Goal: Task Accomplishment & Management: Complete application form

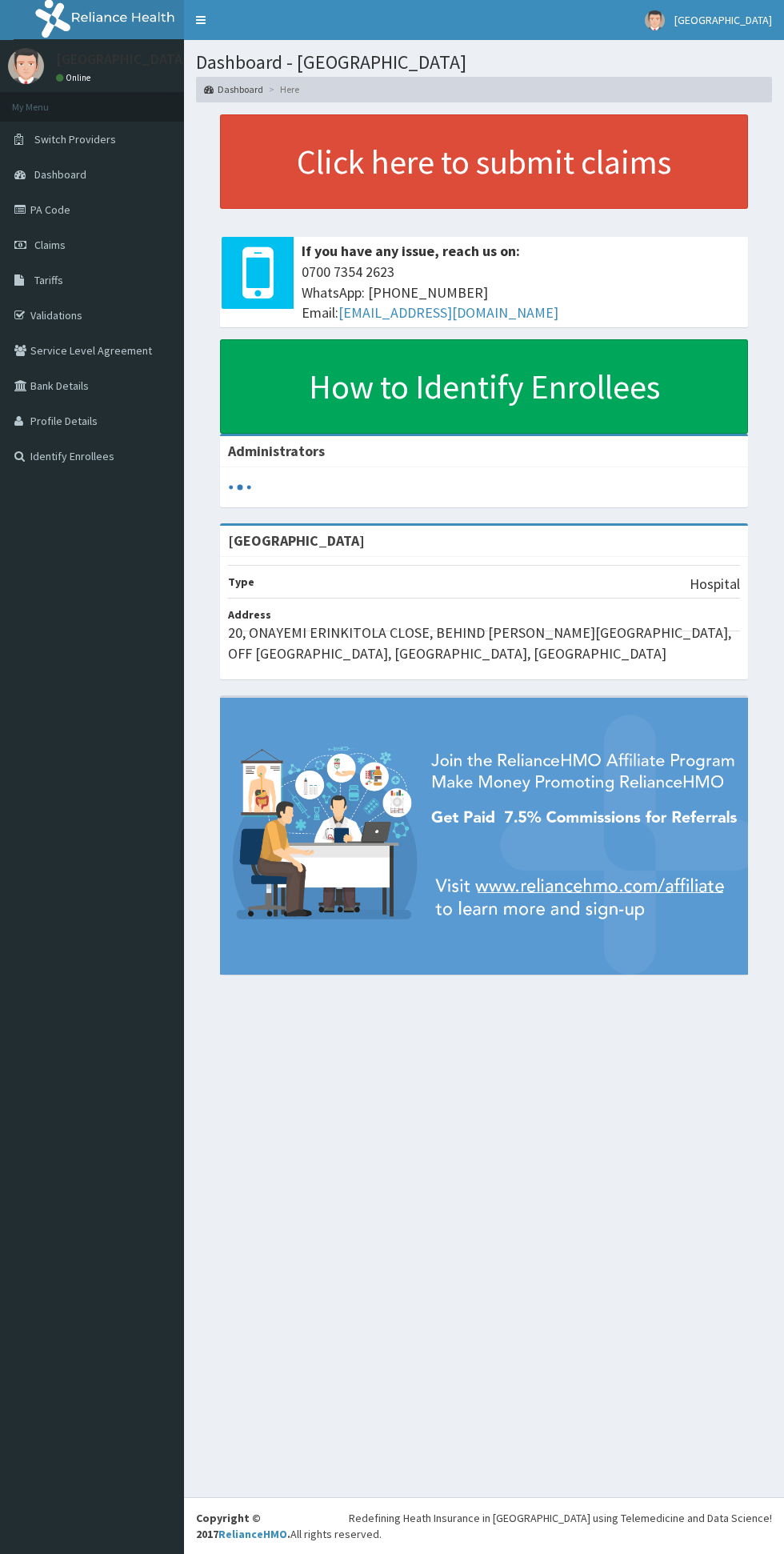
click at [109, 240] on link "Claims" at bounding box center [92, 244] width 184 height 35
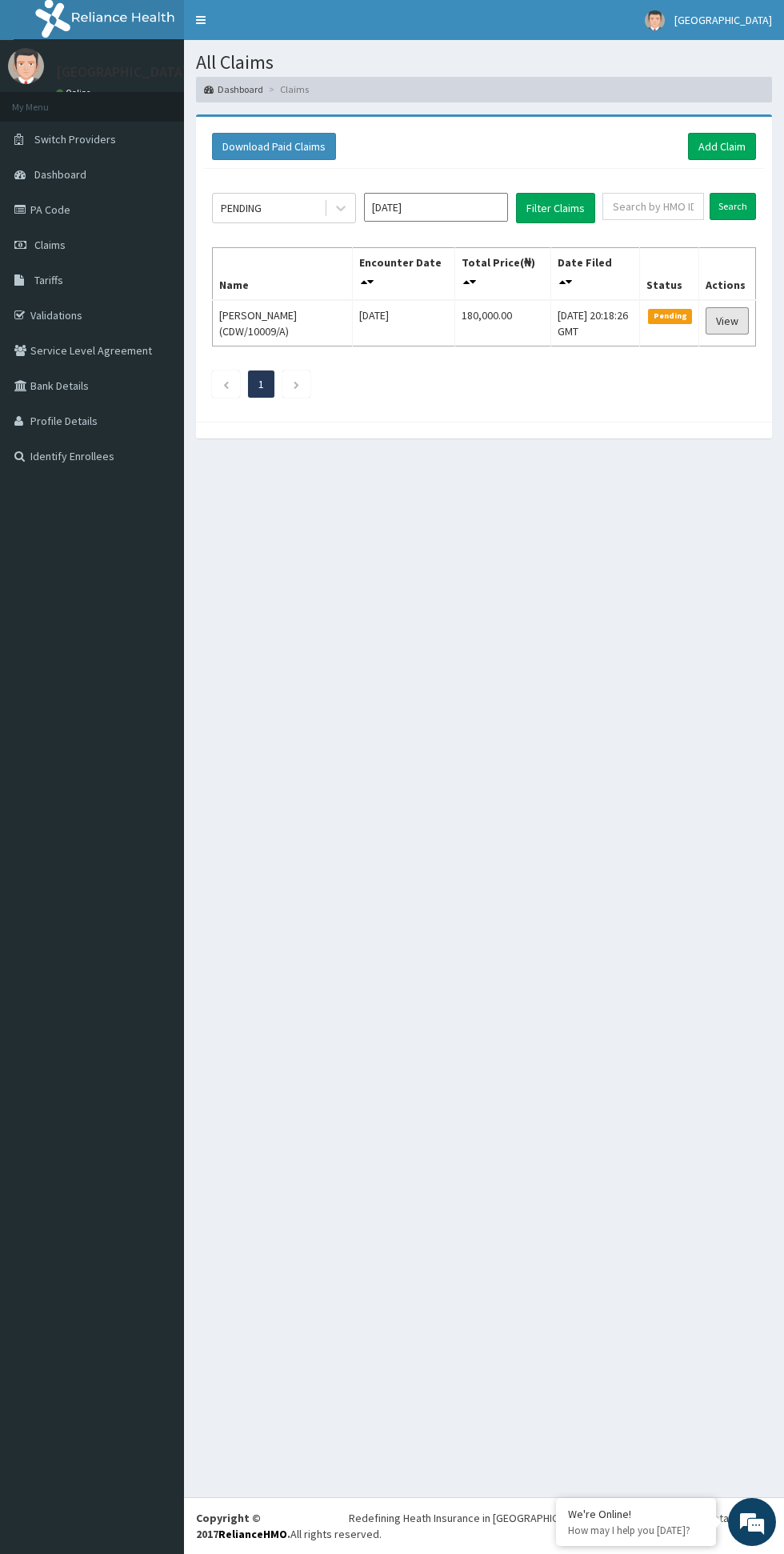
click at [727, 321] on link "View" at bounding box center [727, 320] width 44 height 27
click at [719, 320] on link "View" at bounding box center [727, 320] width 44 height 27
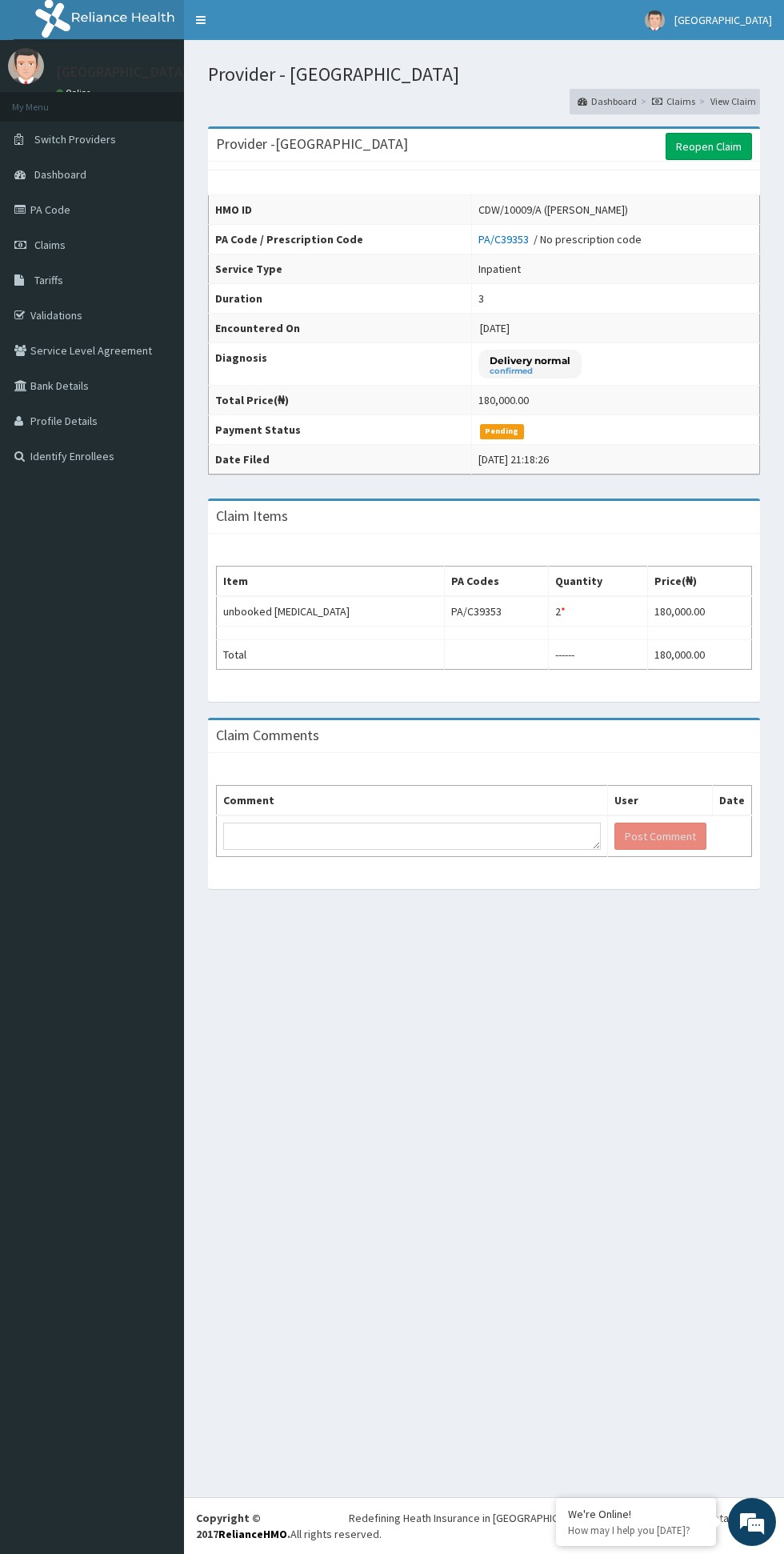
click at [564, 612] on div "*" at bounding box center [564, 611] width 5 height 16
click at [573, 640] on td at bounding box center [598, 633] width 100 height 14
click at [568, 633] on td at bounding box center [598, 633] width 100 height 14
click at [564, 612] on div "*" at bounding box center [564, 611] width 5 height 16
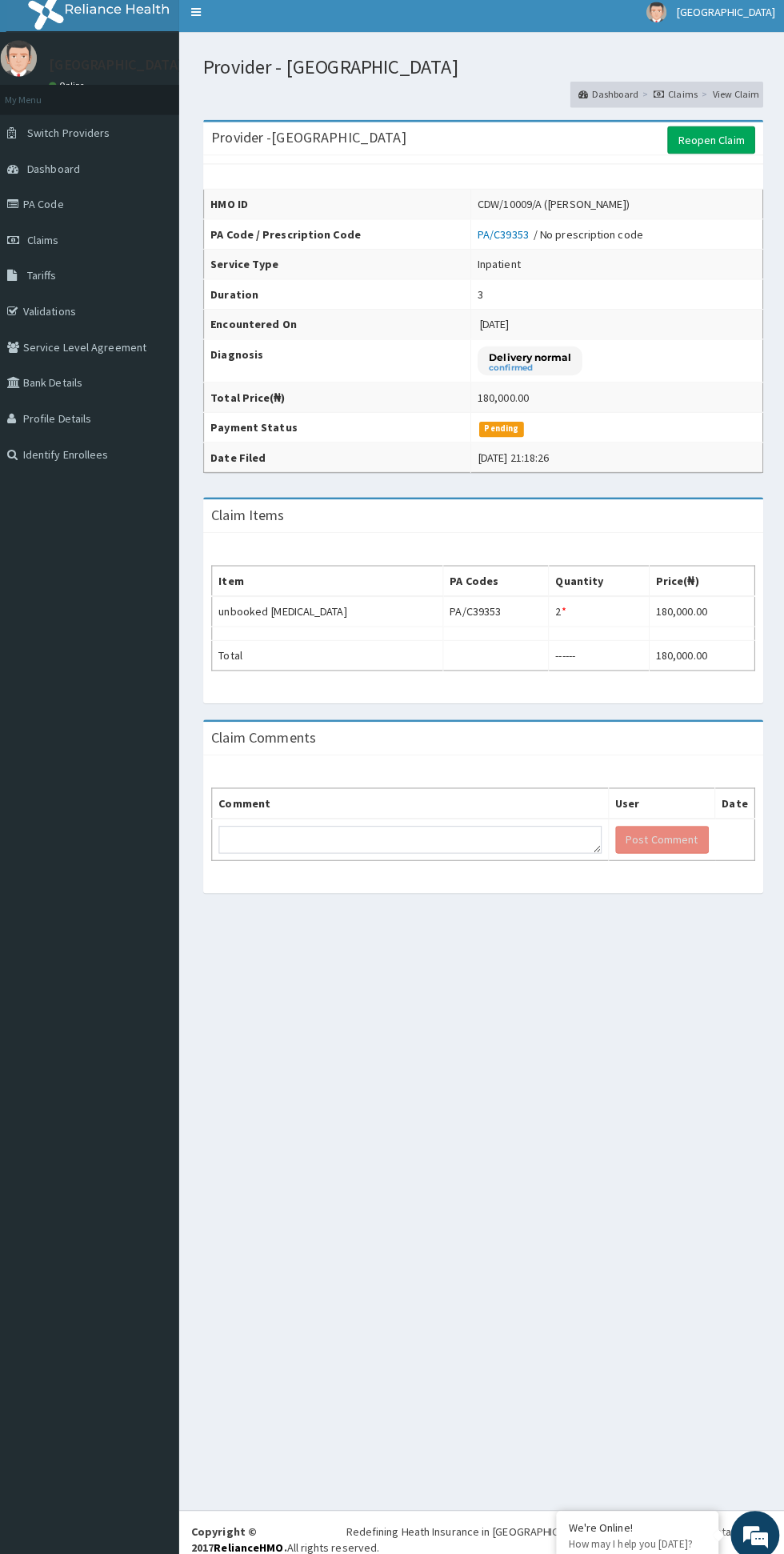
click at [564, 612] on div "*" at bounding box center [564, 611] width 5 height 16
click at [574, 633] on td at bounding box center [598, 633] width 100 height 14
click at [563, 602] on span "Quantity has been changed" at bounding box center [564, 589] width 155 height 24
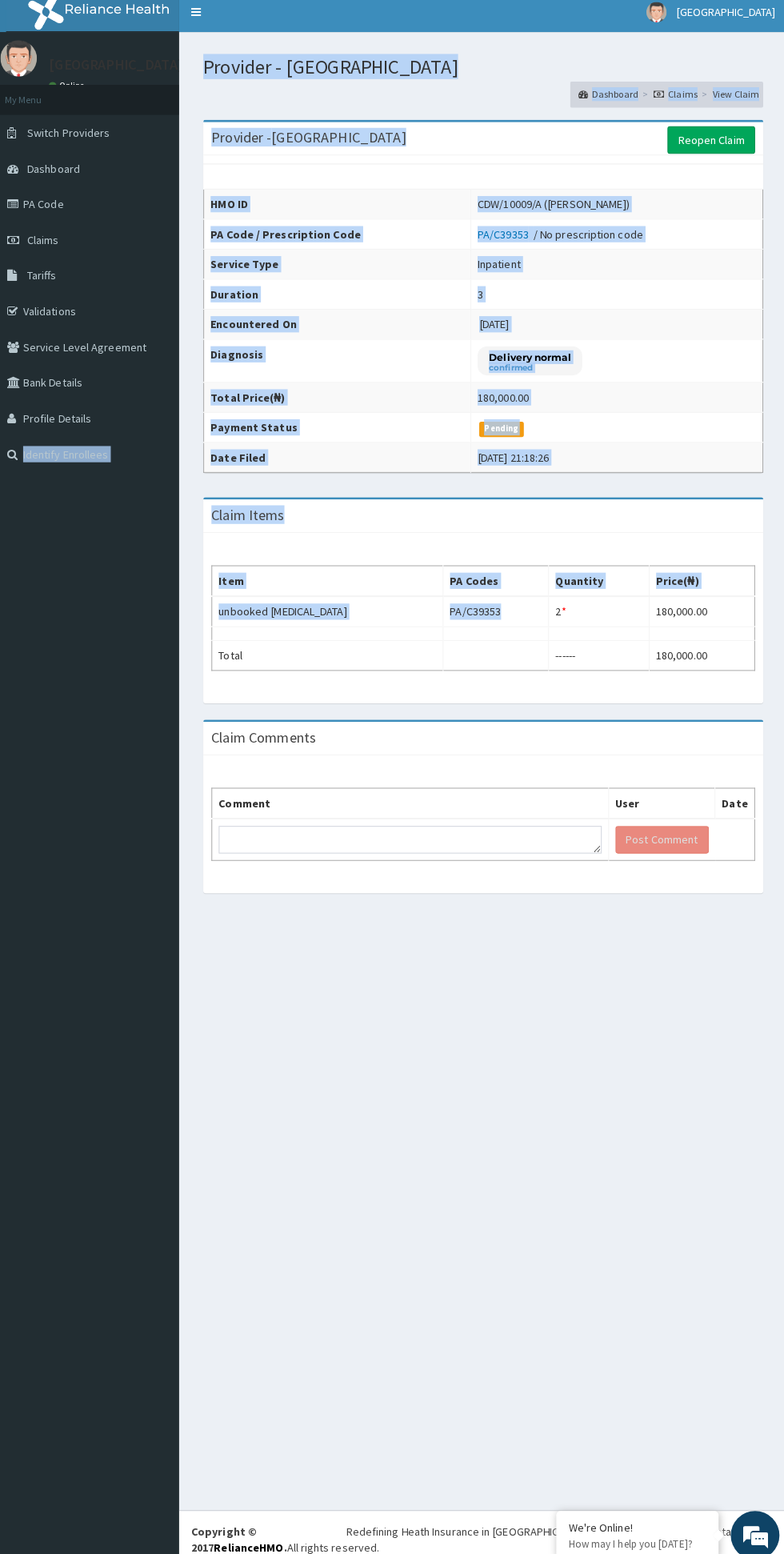
click at [458, 630] on td at bounding box center [496, 633] width 104 height 14
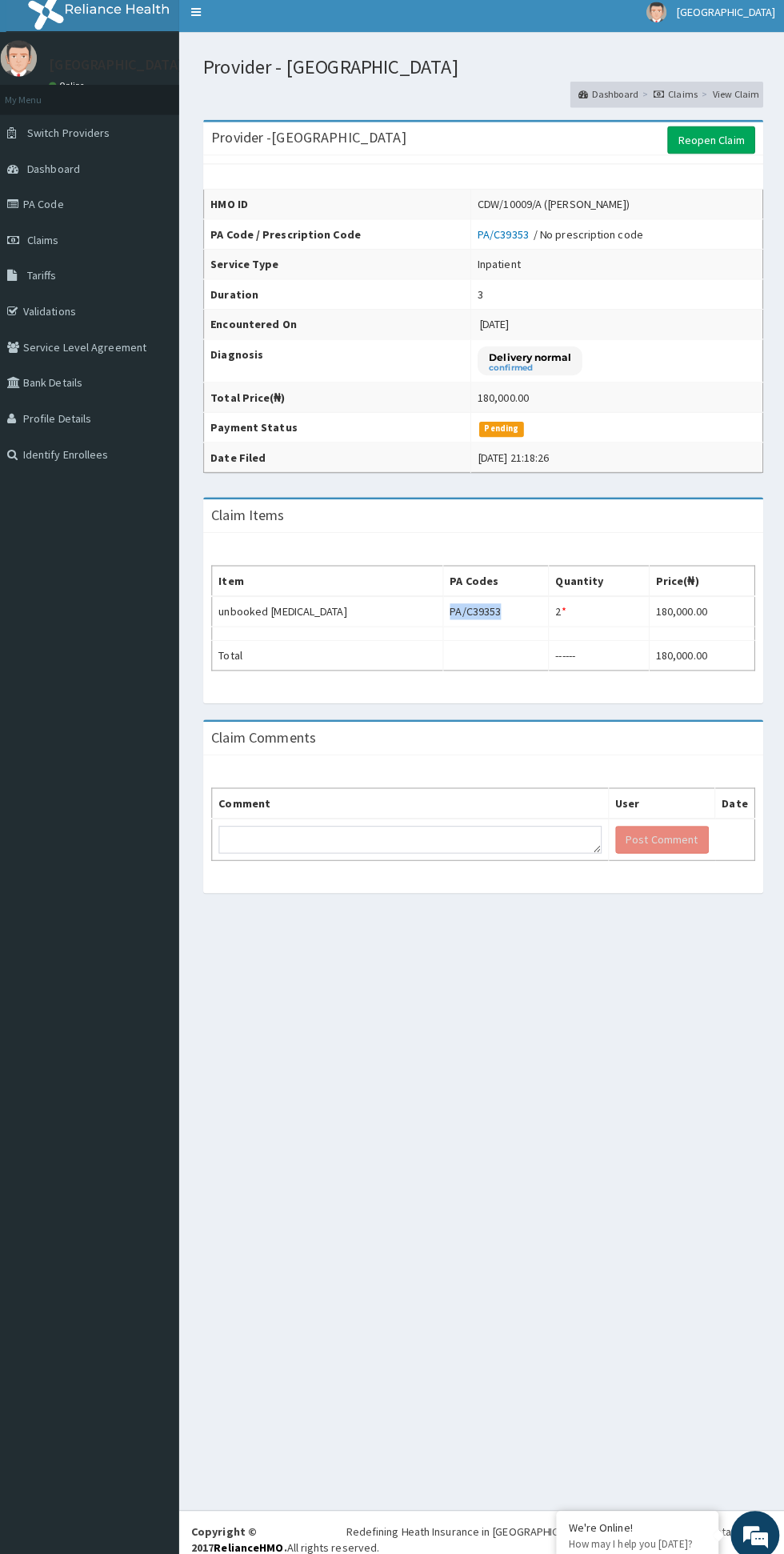
copy td "PA/C39353"
click at [81, 268] on link "Tariffs" at bounding box center [92, 280] width 184 height 35
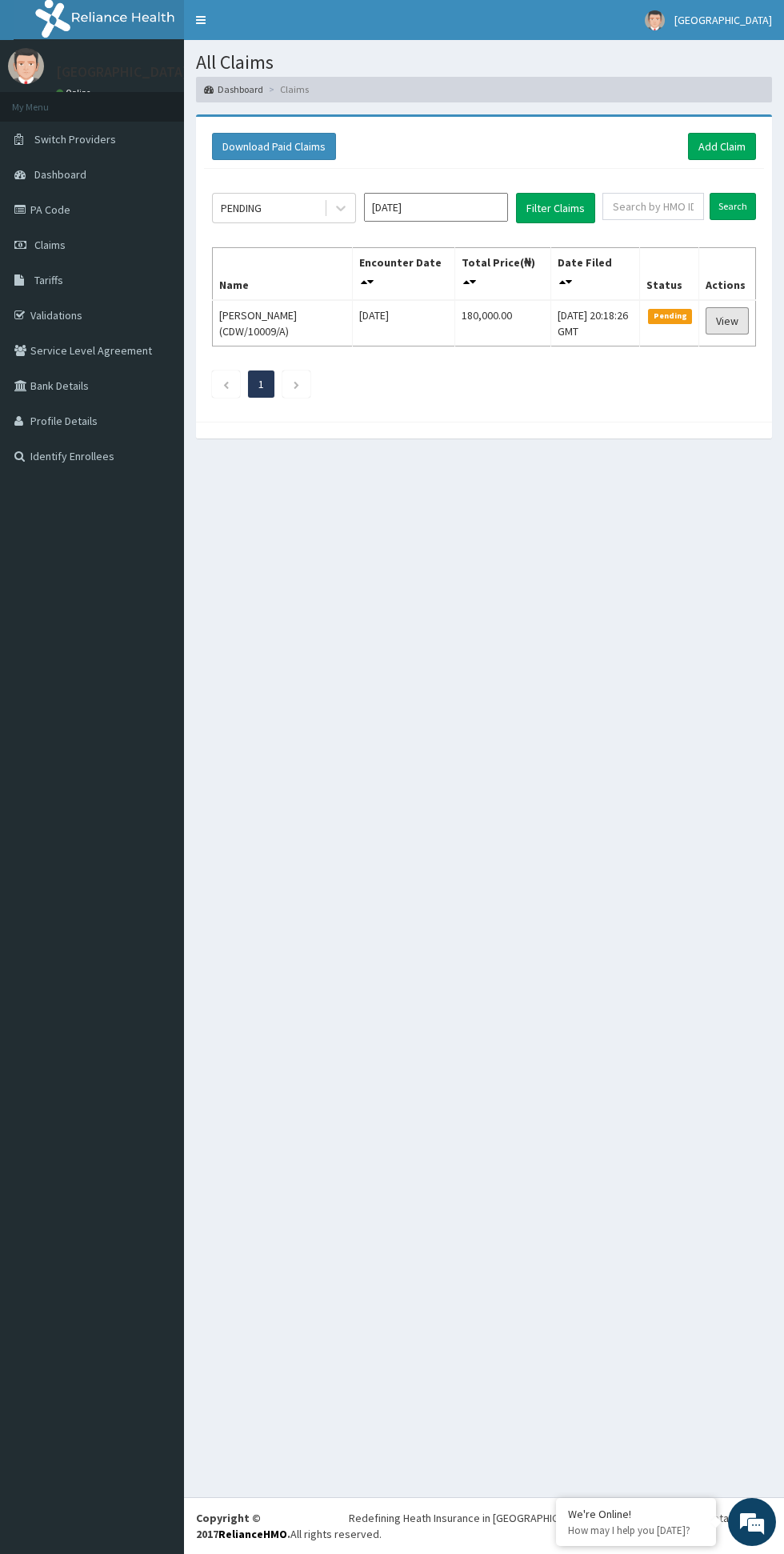
click at [716, 320] on link "View" at bounding box center [727, 320] width 44 height 27
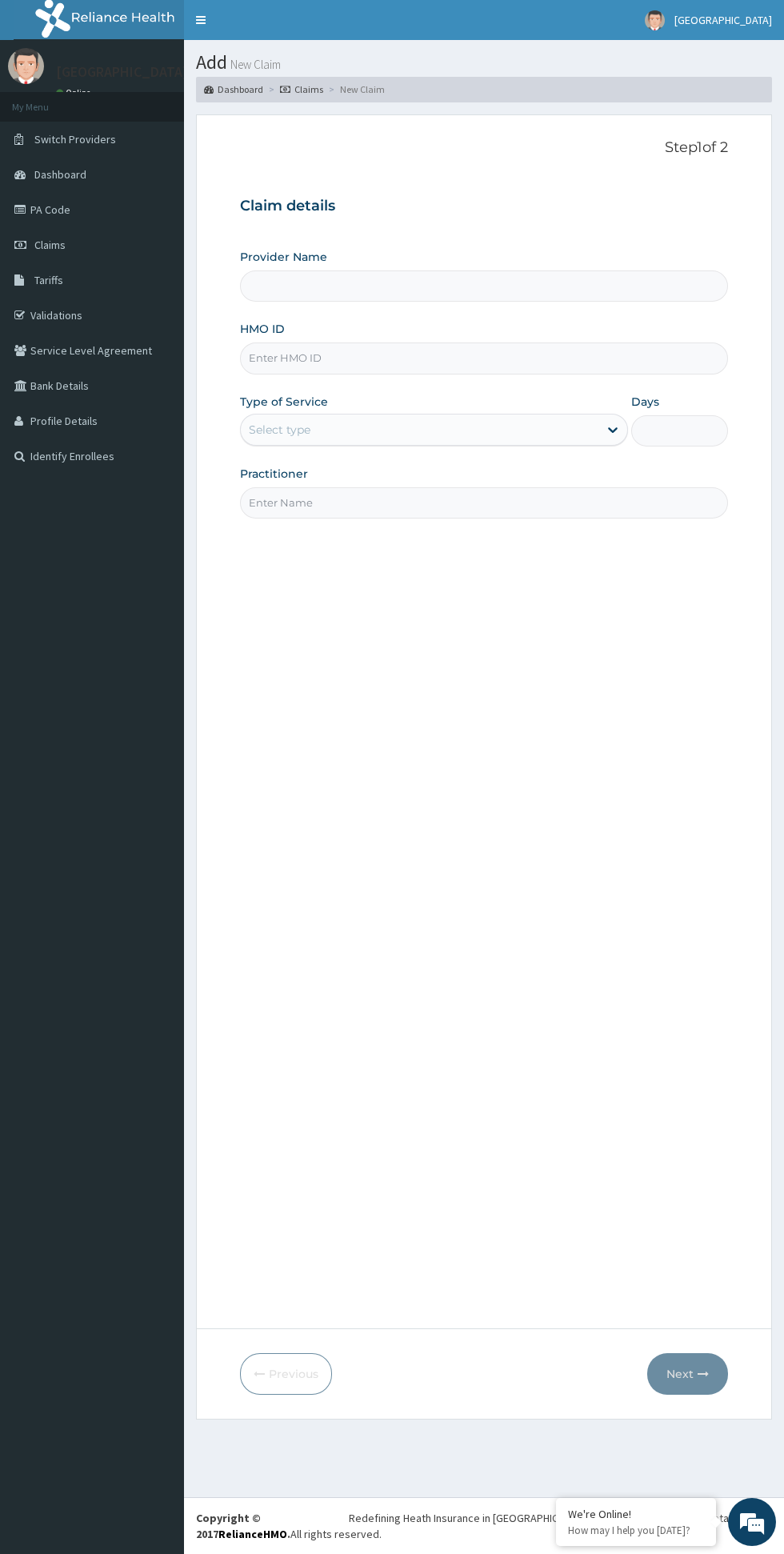
type input "[GEOGRAPHIC_DATA]"
click at [397, 288] on input "[GEOGRAPHIC_DATA]" at bounding box center [484, 286] width 488 height 31
click at [460, 359] on input "HMO ID" at bounding box center [484, 358] width 488 height 31
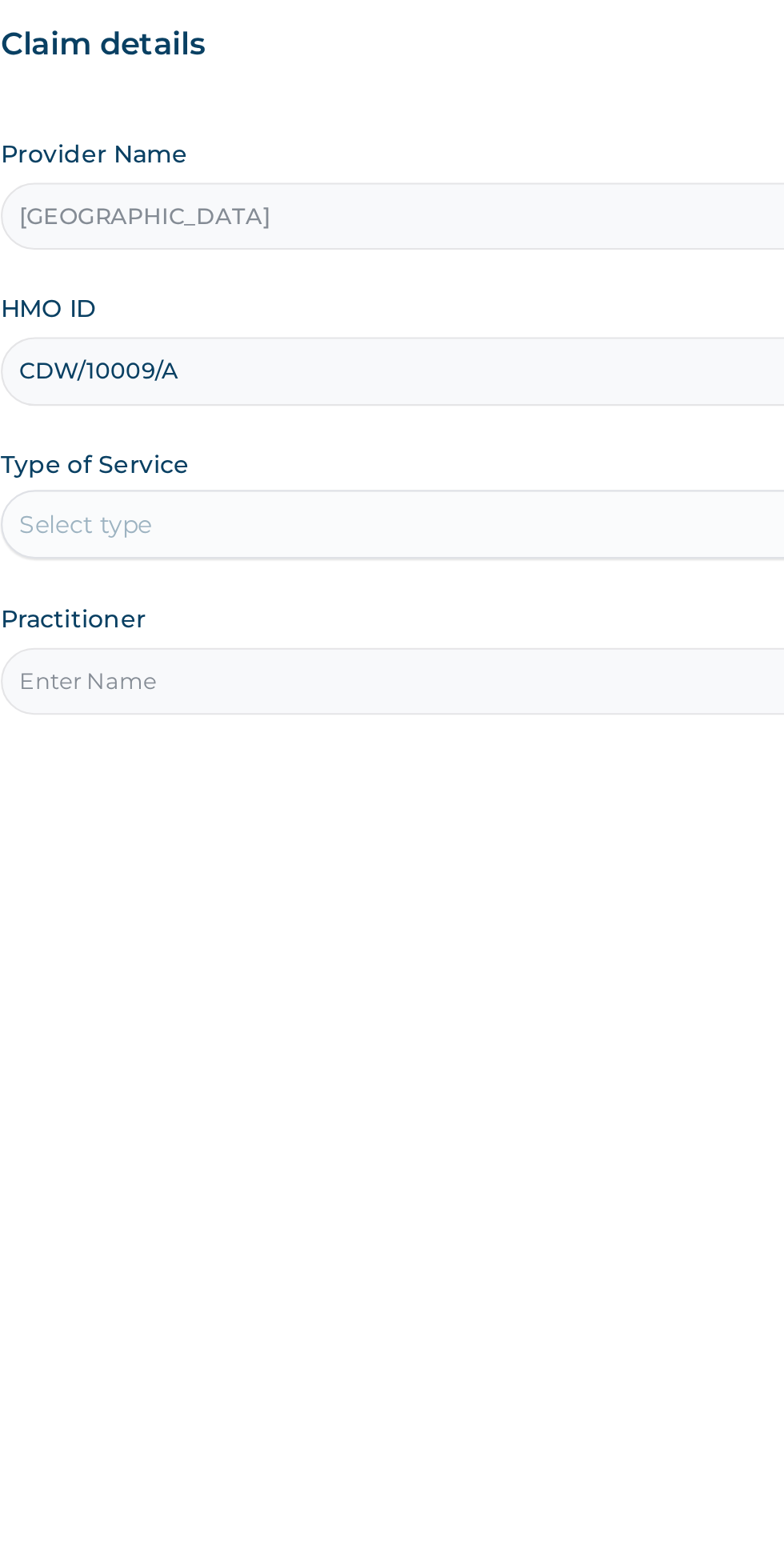
type input "CDW/10009/A"
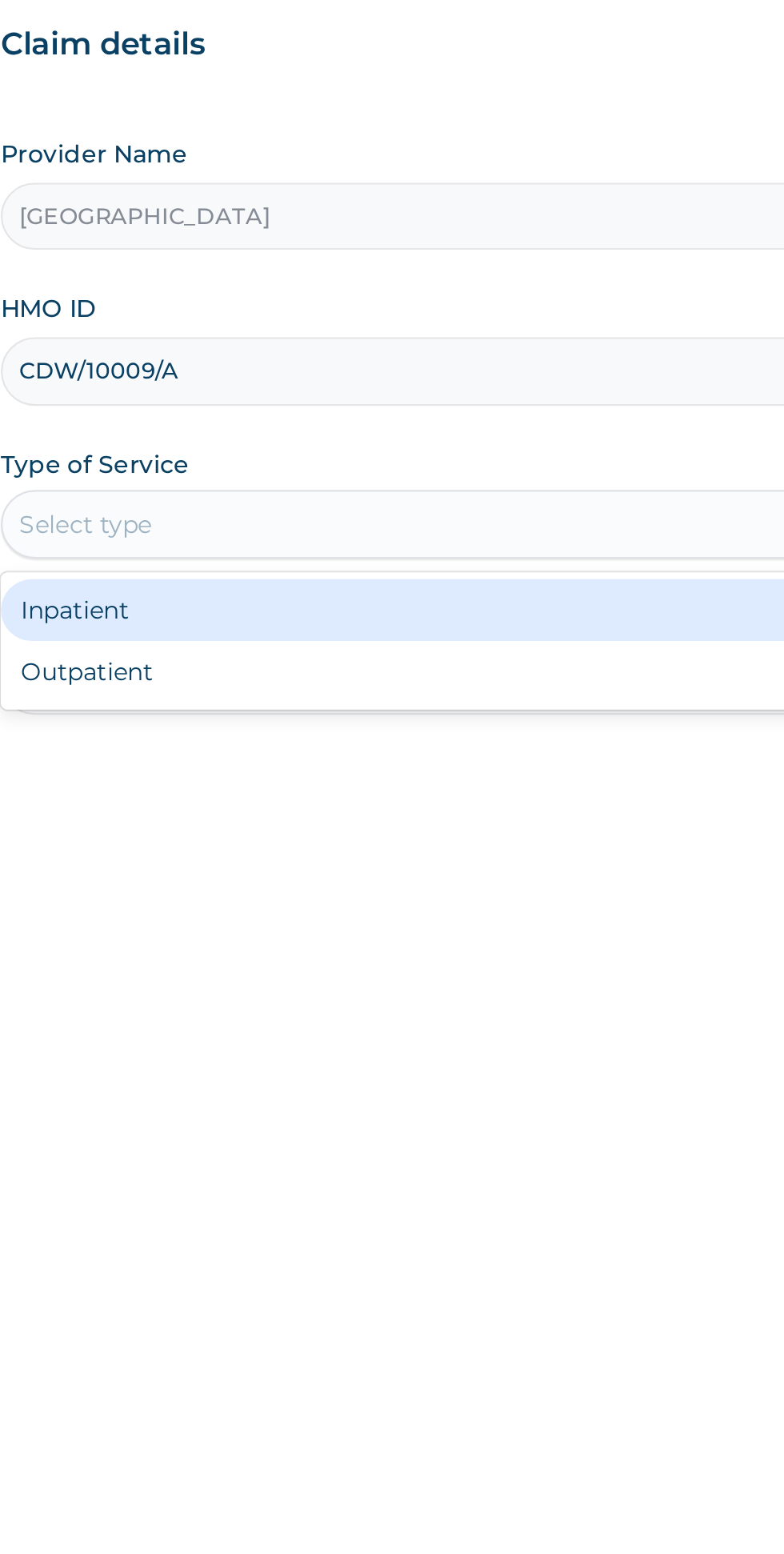
click at [462, 495] on div "Outpatient" at bounding box center [434, 498] width 388 height 29
type input "1"
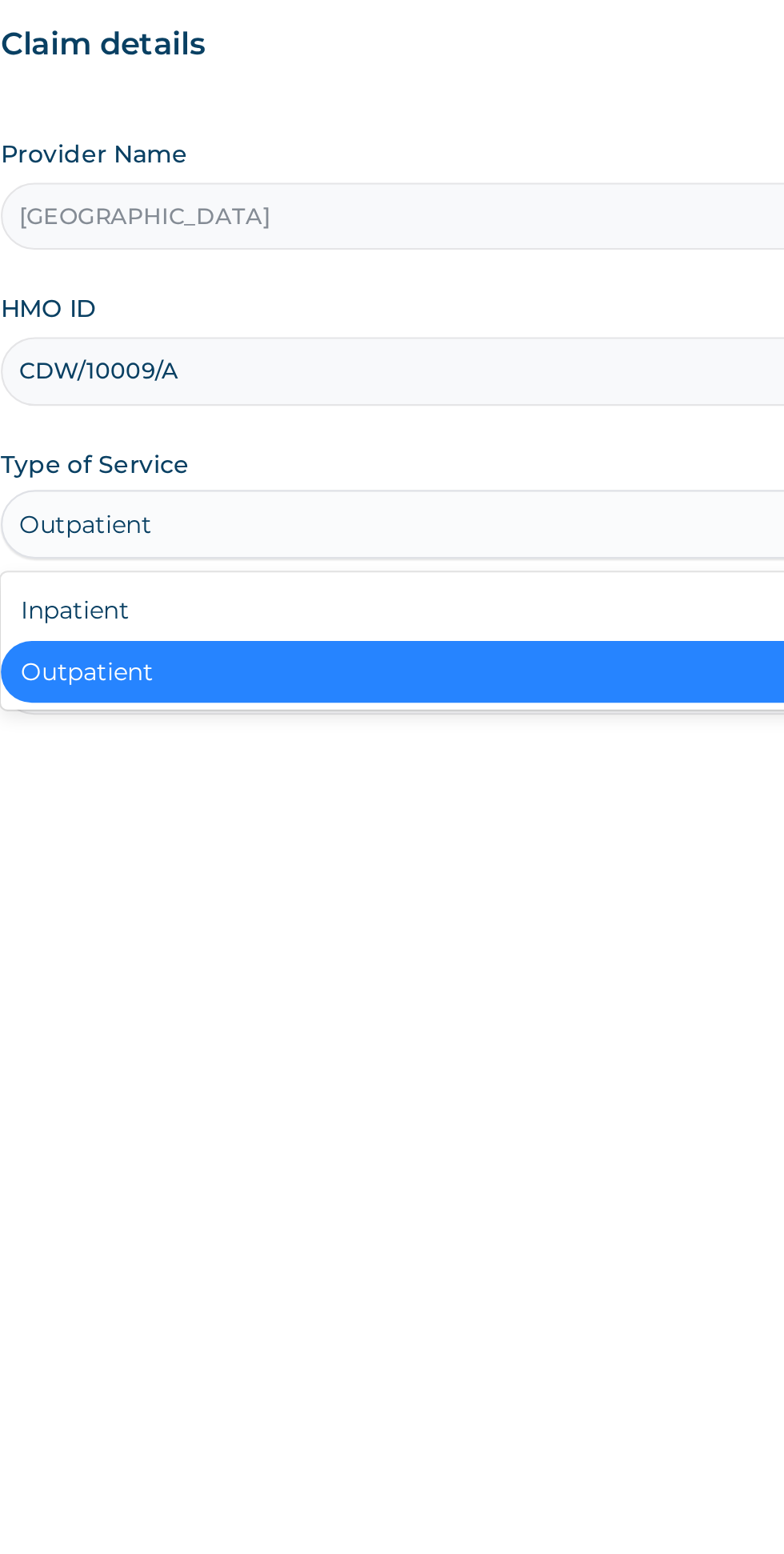
click at [454, 461] on div "Inpatient" at bounding box center [434, 469] width 388 height 29
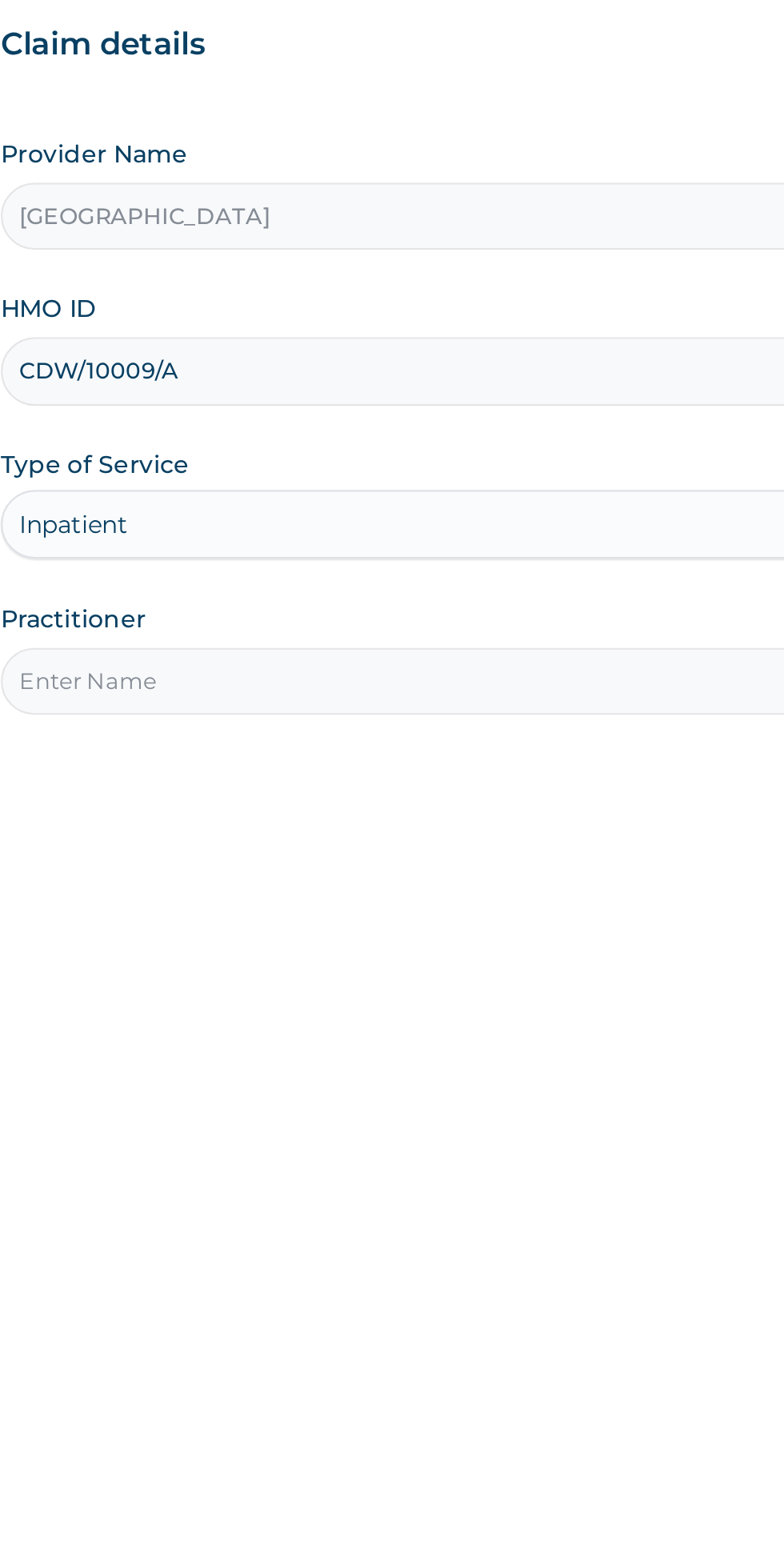
click at [460, 500] on input "Practitioner" at bounding box center [484, 503] width 488 height 31
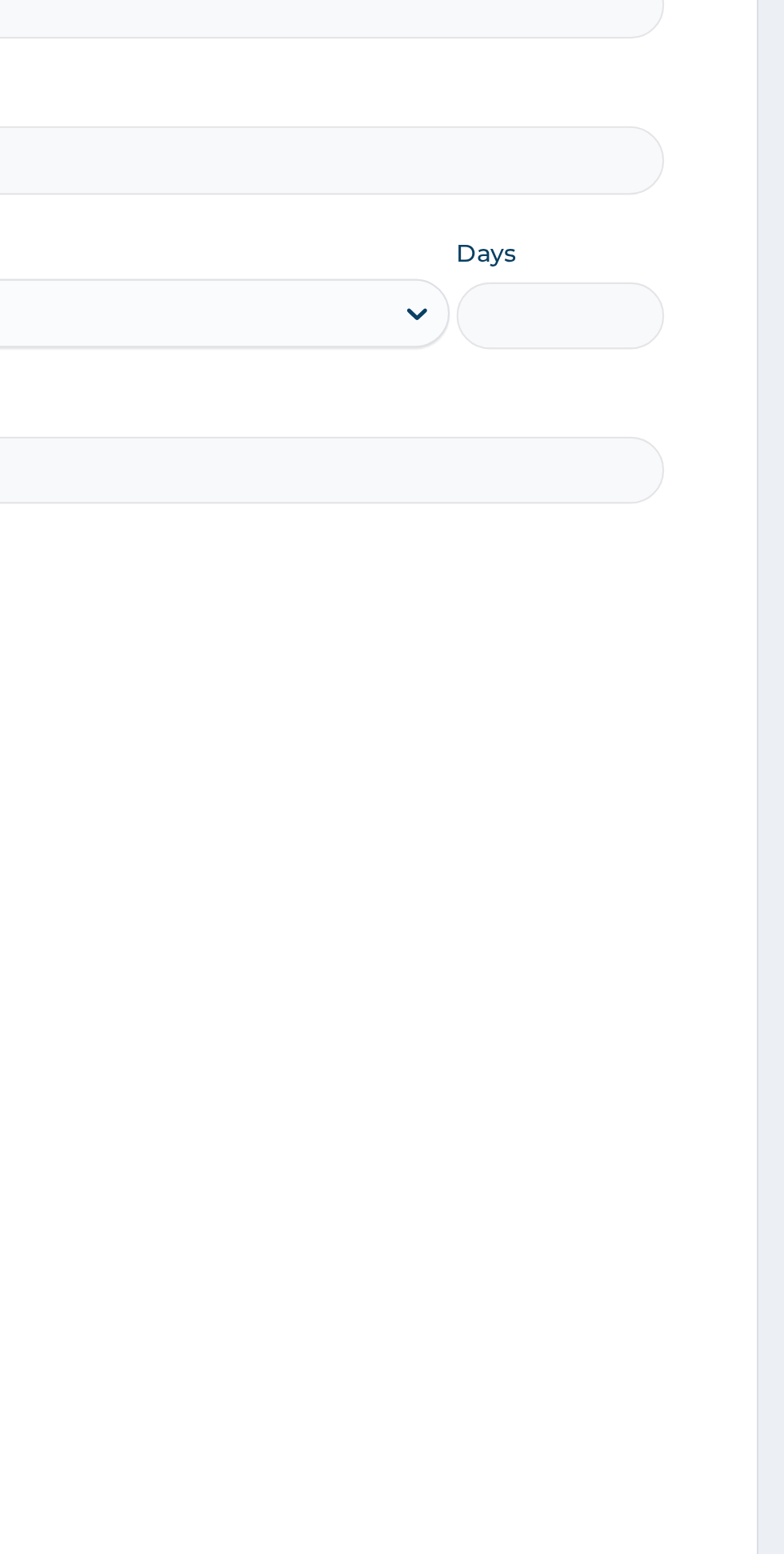
type input "Dr Alake"
click at [703, 432] on input "Days" at bounding box center [680, 431] width 97 height 31
type input "3"
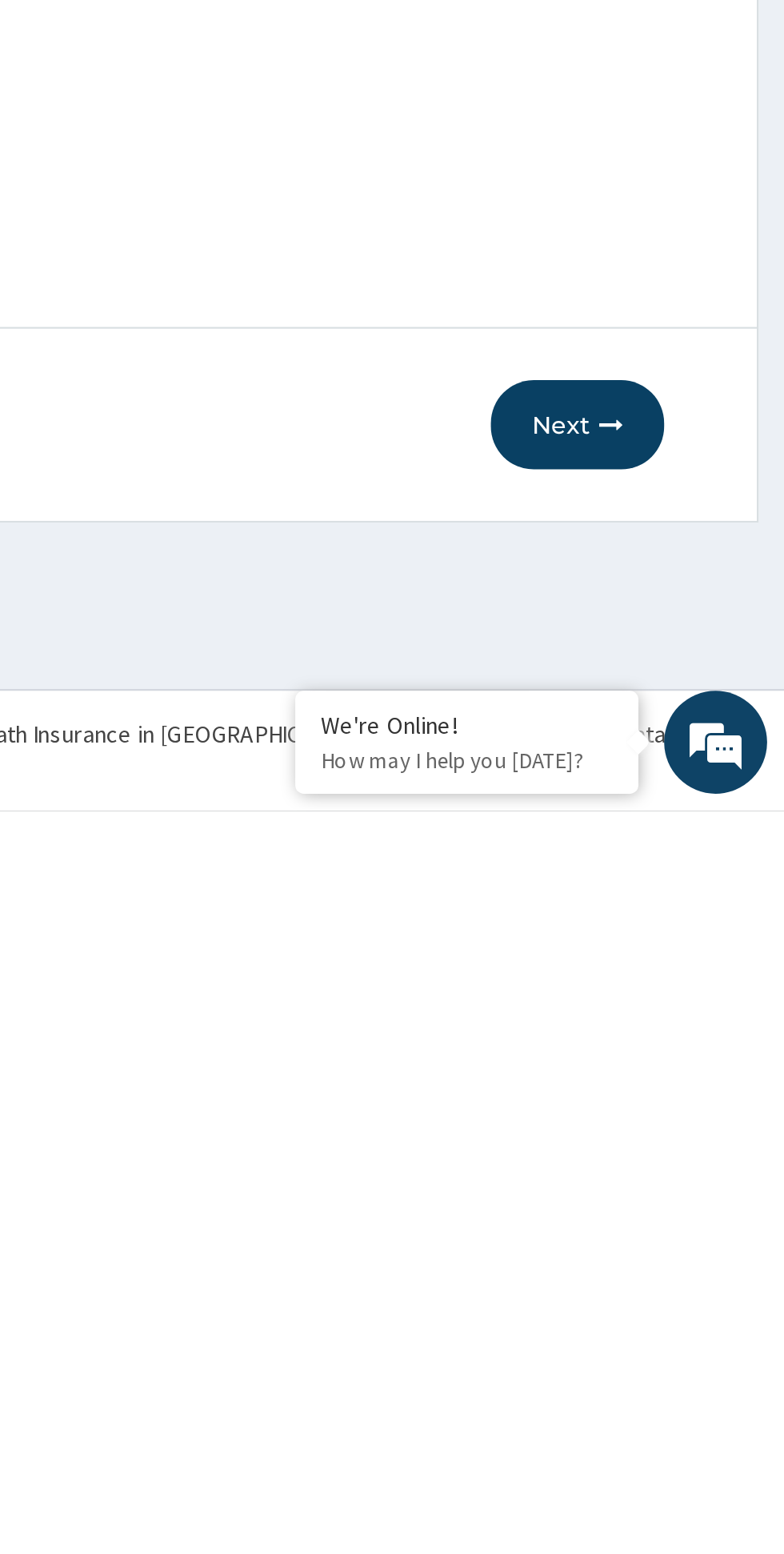
click at [684, 1372] on button "Next" at bounding box center [688, 1374] width 81 height 42
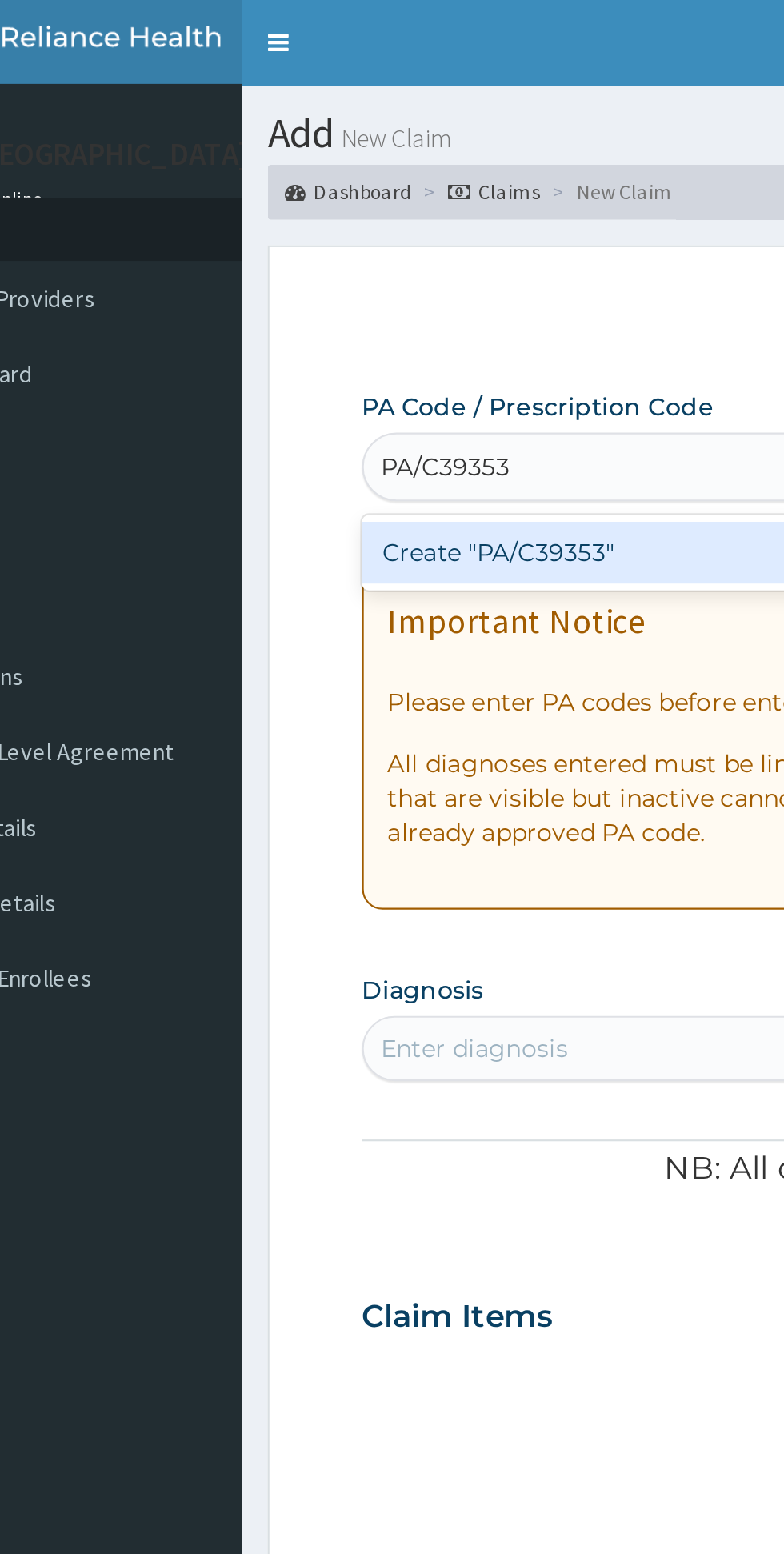
click at [357, 272] on div "Create "PA/C39353"" at bounding box center [402, 258] width 324 height 29
type input "PA/C39353"
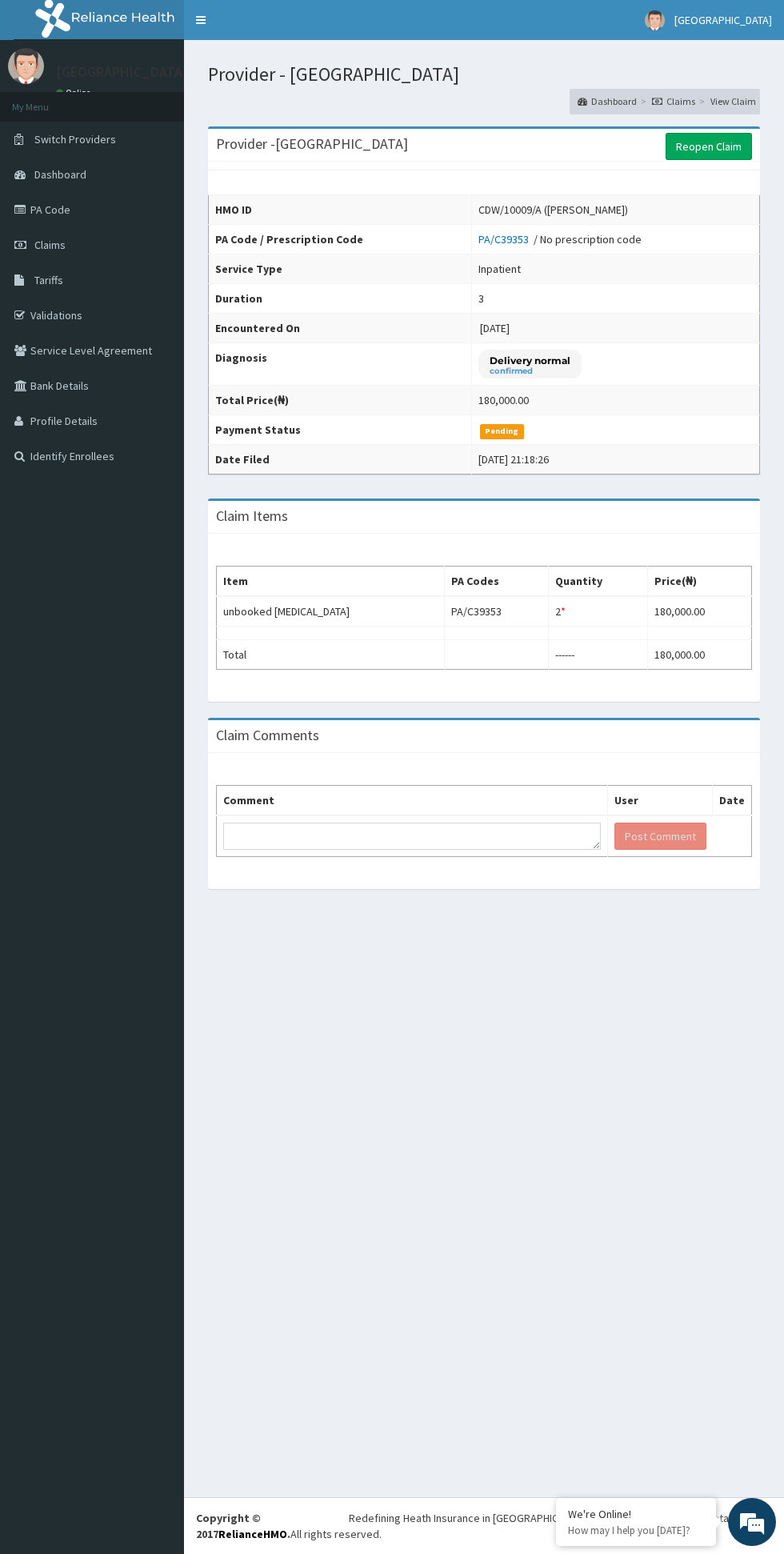
click at [577, 633] on td at bounding box center [598, 633] width 100 height 14
click at [595, 633] on td at bounding box center [598, 633] width 100 height 14
click at [564, 612] on div "*" at bounding box center [564, 611] width 5 height 16
click at [480, 840] on textarea at bounding box center [411, 836] width 378 height 27
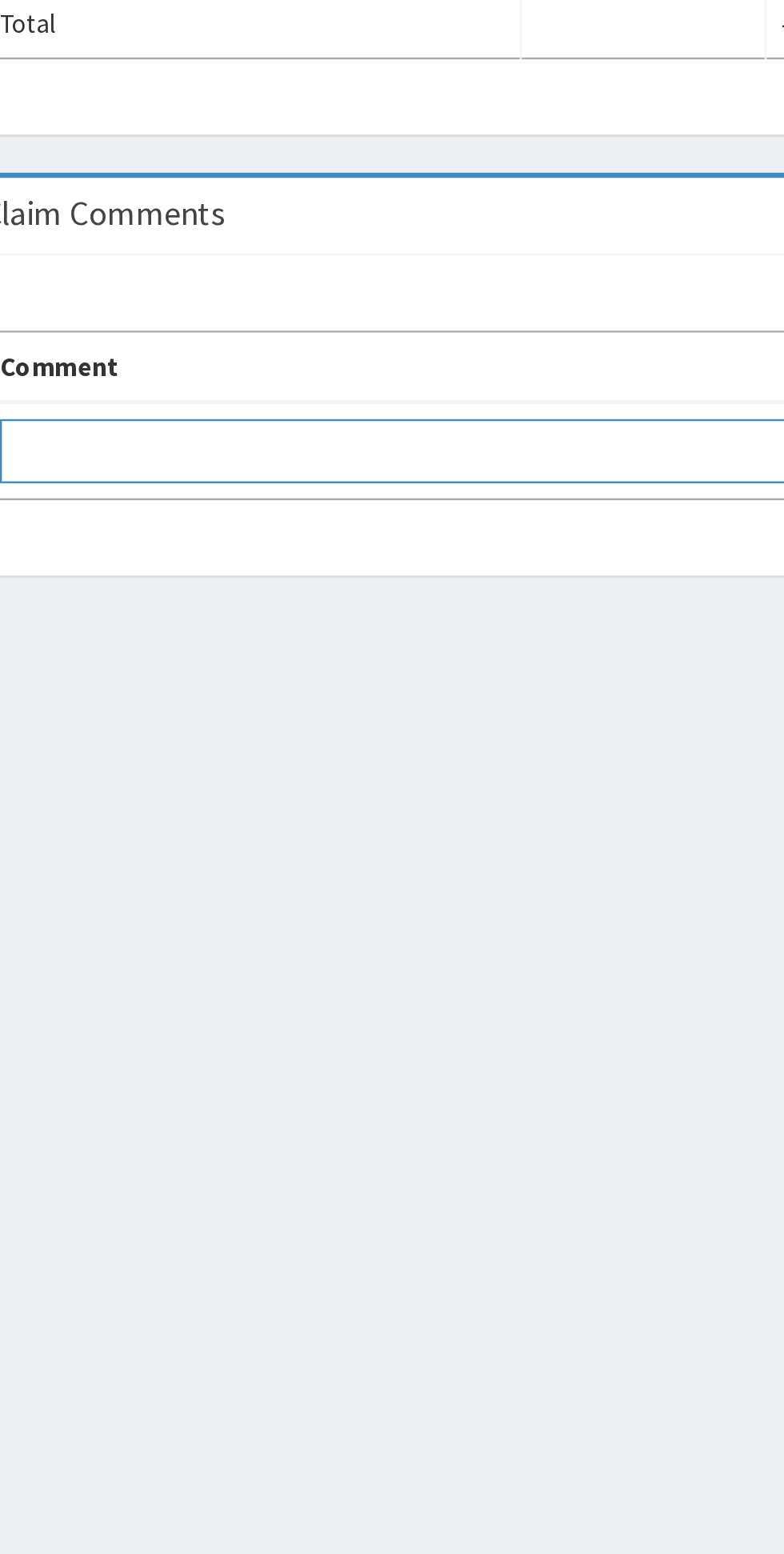
click at [365, 840] on textarea at bounding box center [411, 836] width 378 height 27
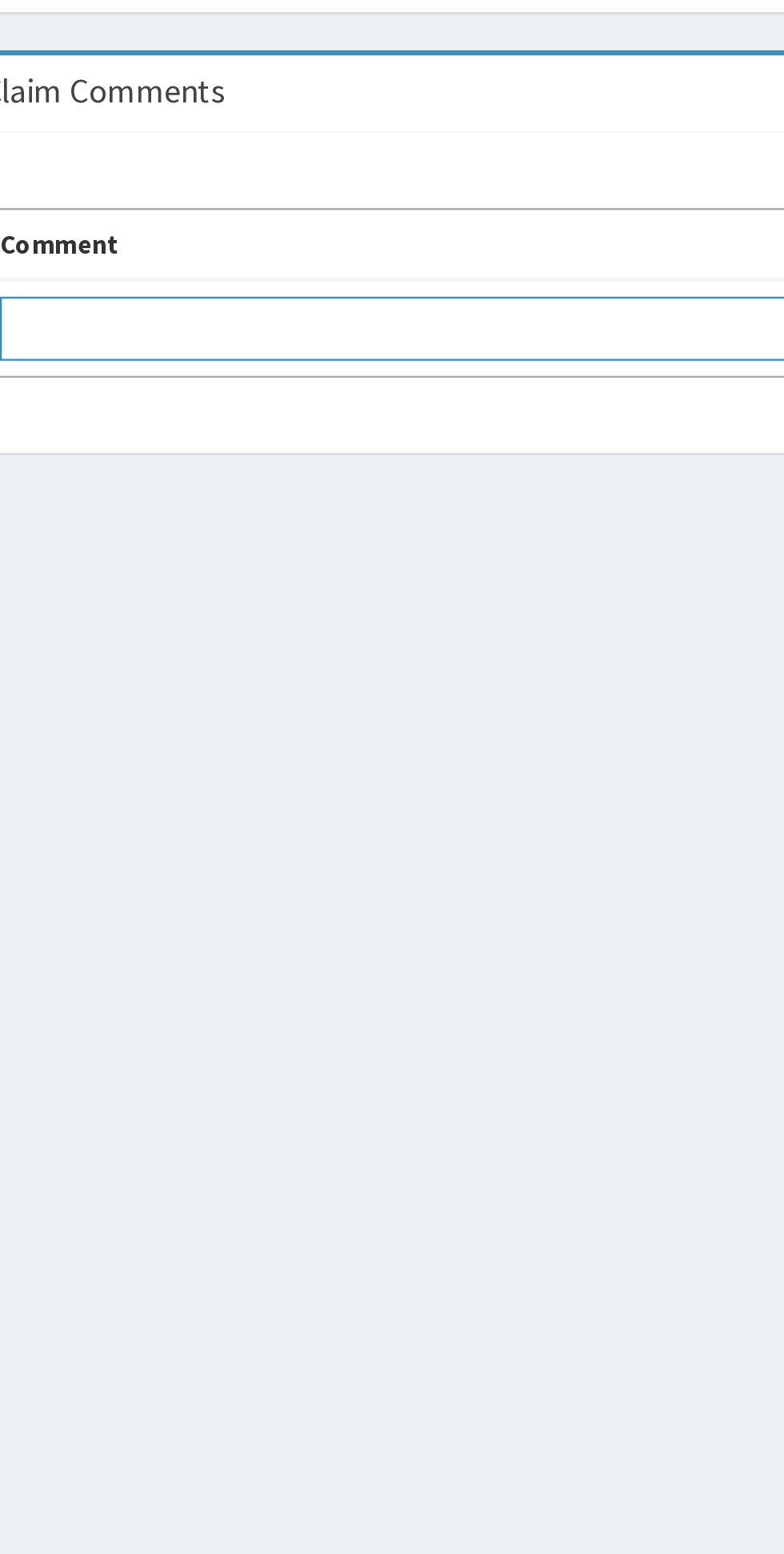
click at [252, 831] on textarea at bounding box center [411, 836] width 378 height 27
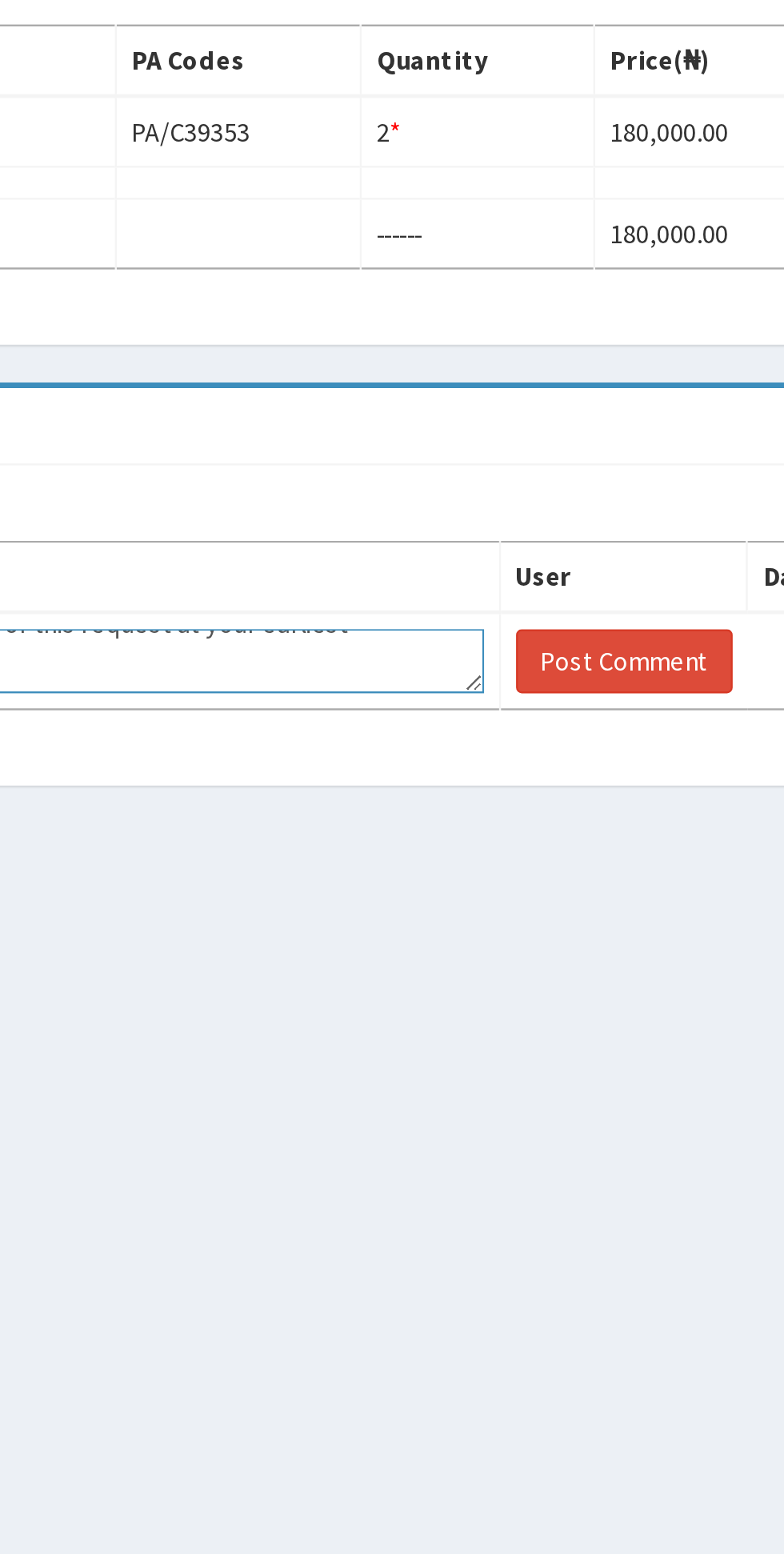
type textarea ""Good day, kindly grant approval for this request at your earliest convenience.…"
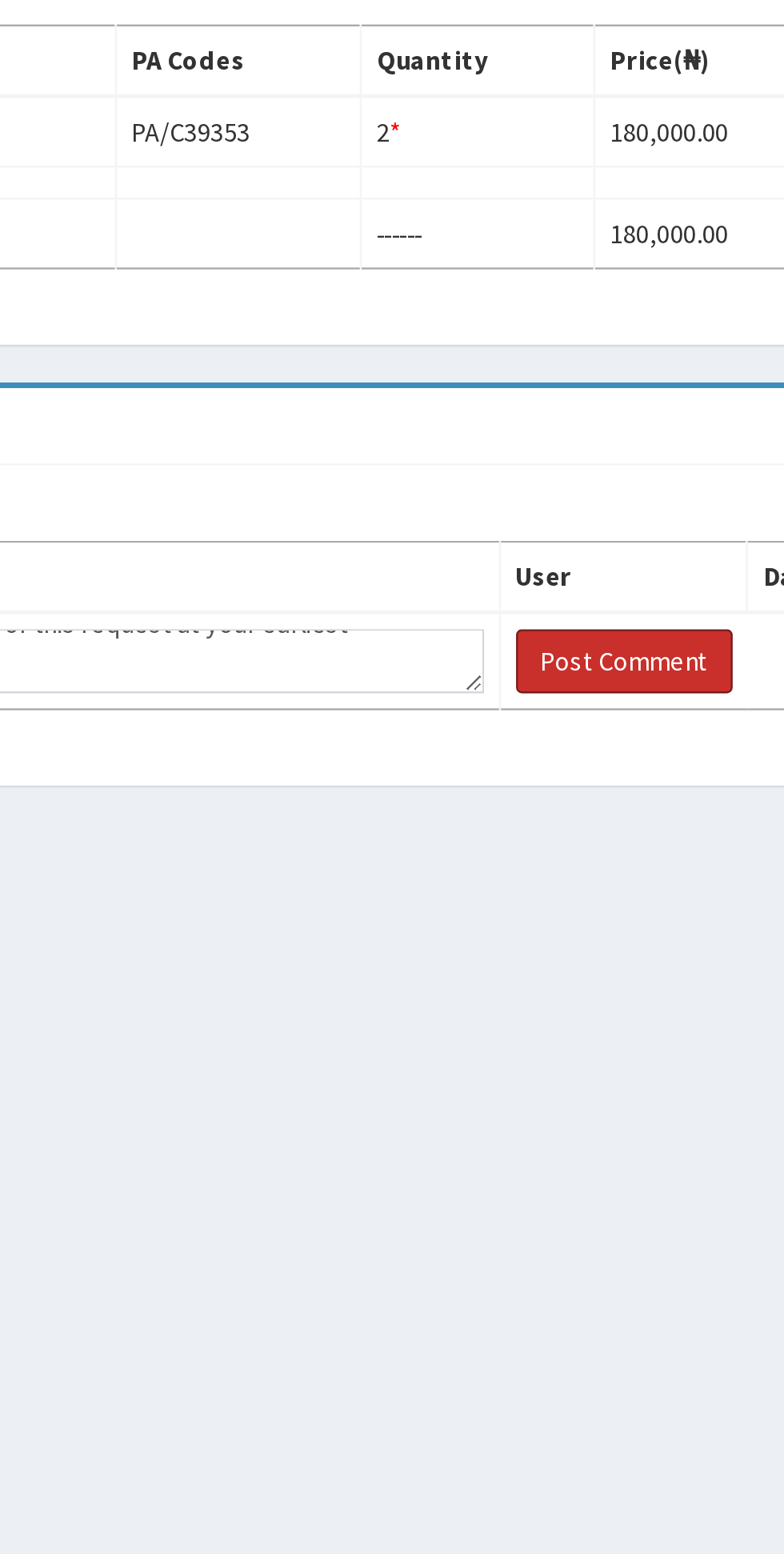
click at [664, 840] on button "Post Comment" at bounding box center [661, 836] width 92 height 27
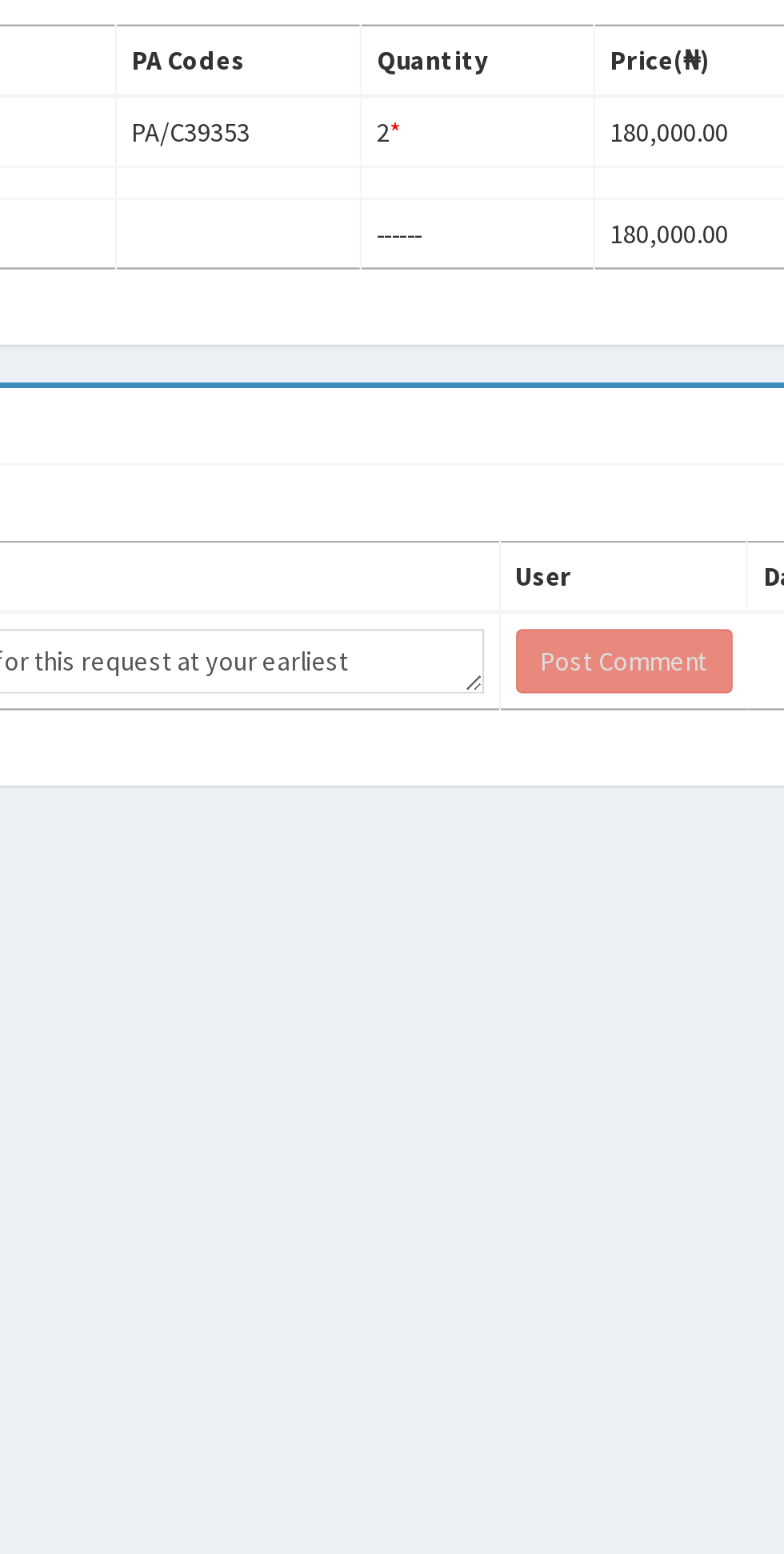
scroll to position [0, 0]
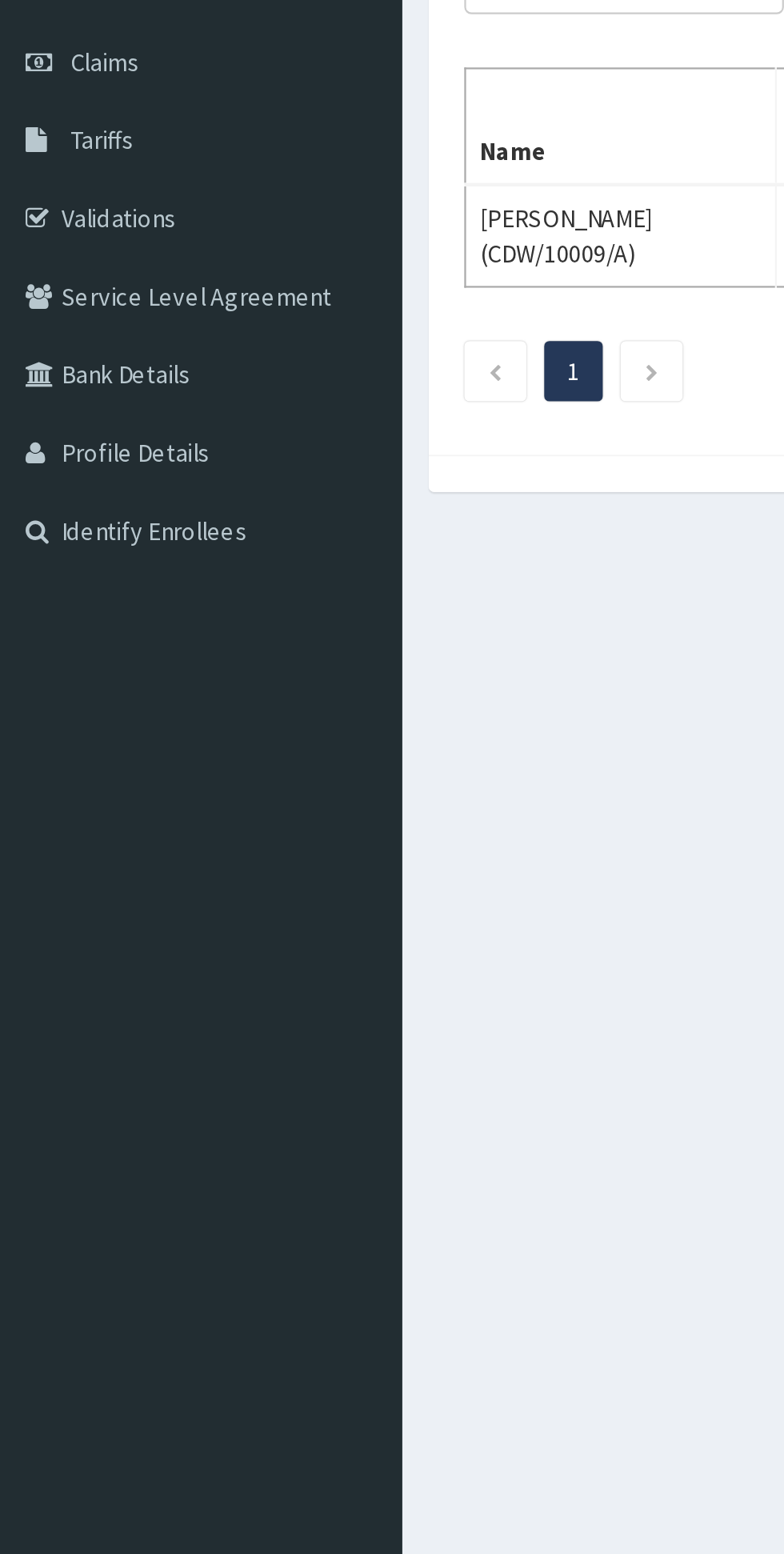
click at [251, 341] on td "[PERSON_NAME] (CDW/10009/A)" at bounding box center [283, 323] width 140 height 46
copy td "CDW/10009/A)"
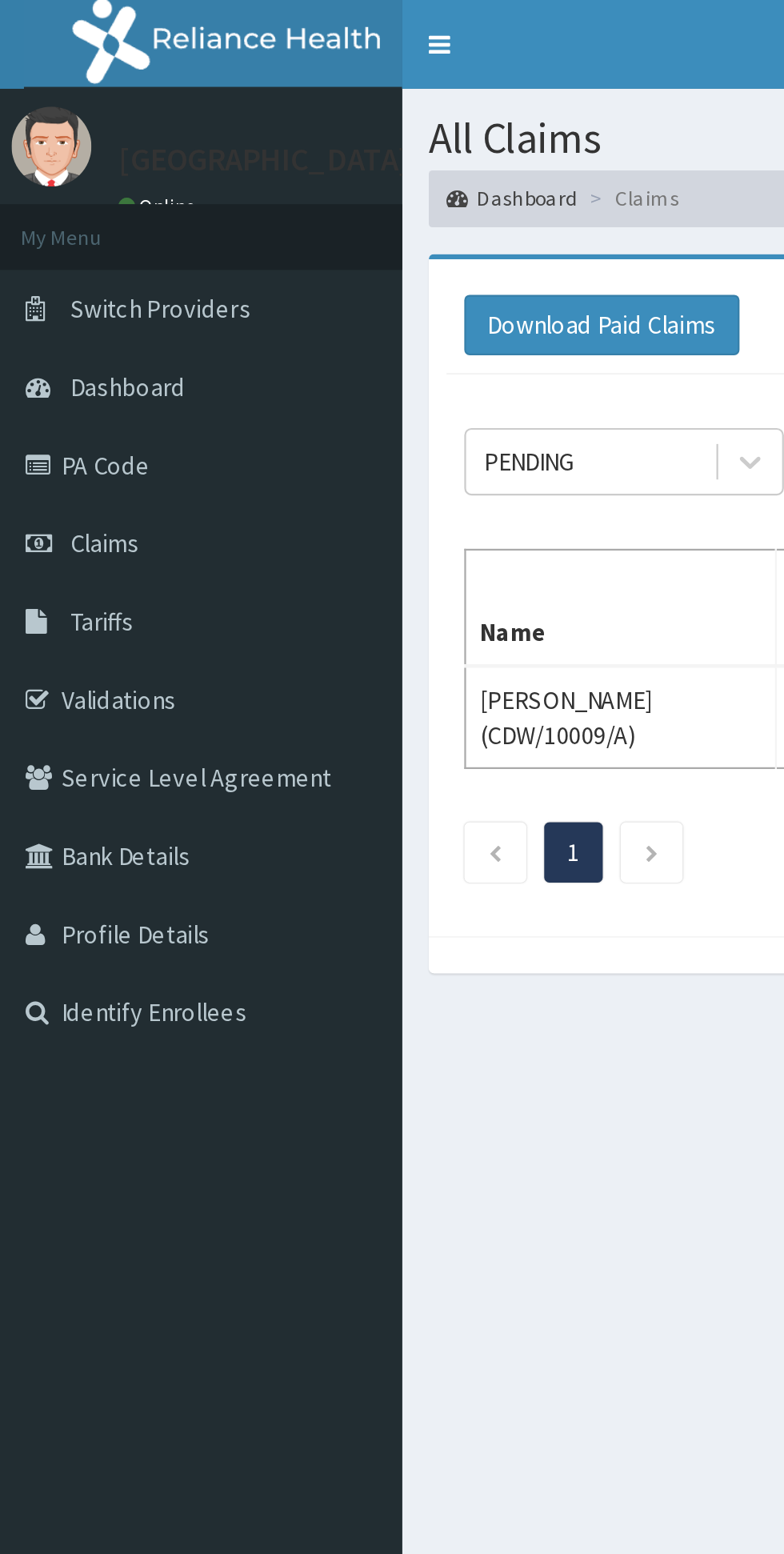
click at [77, 216] on link "PA Code" at bounding box center [92, 209] width 184 height 35
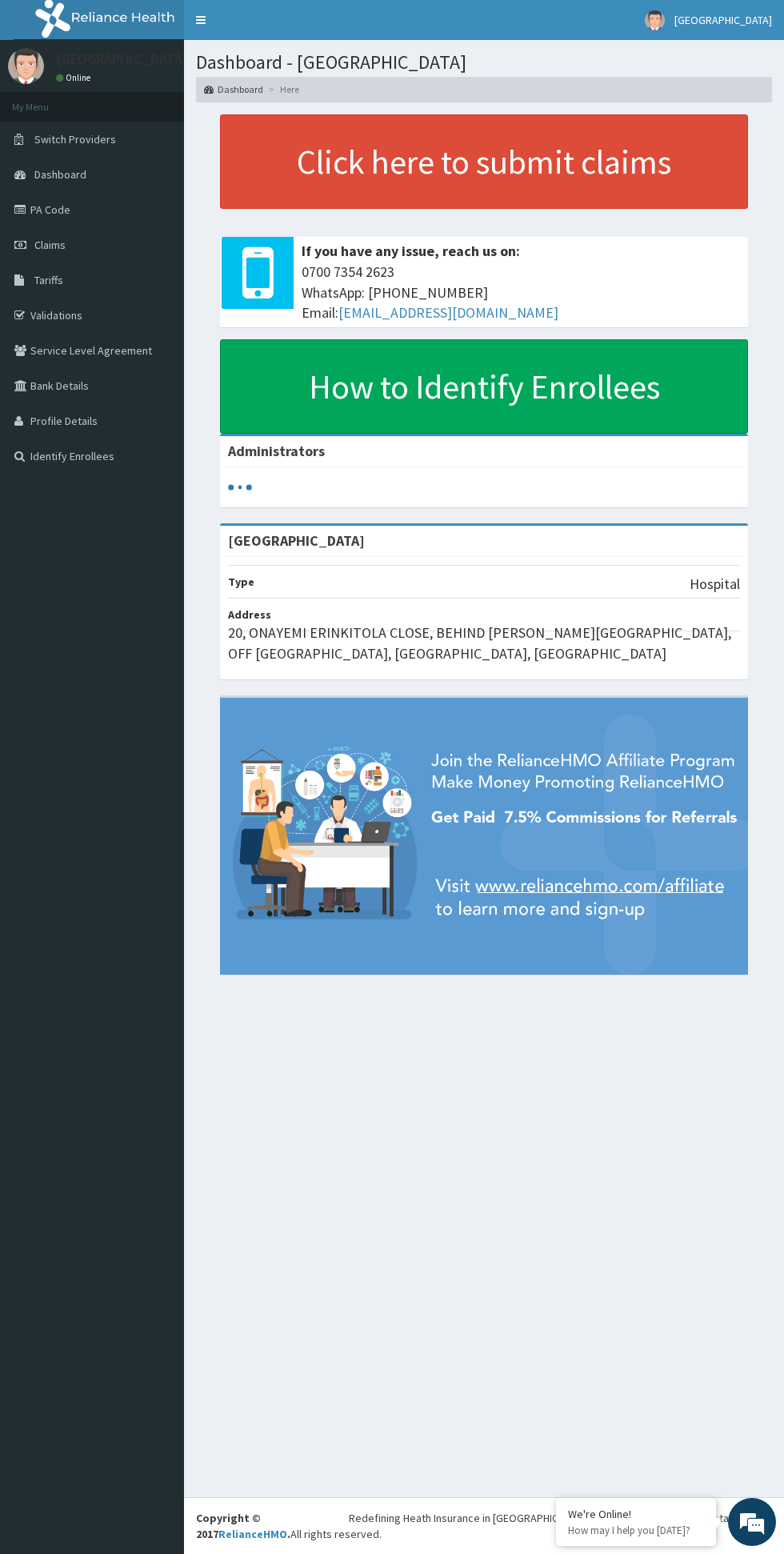
click at [78, 223] on link "PA Code" at bounding box center [92, 209] width 184 height 35
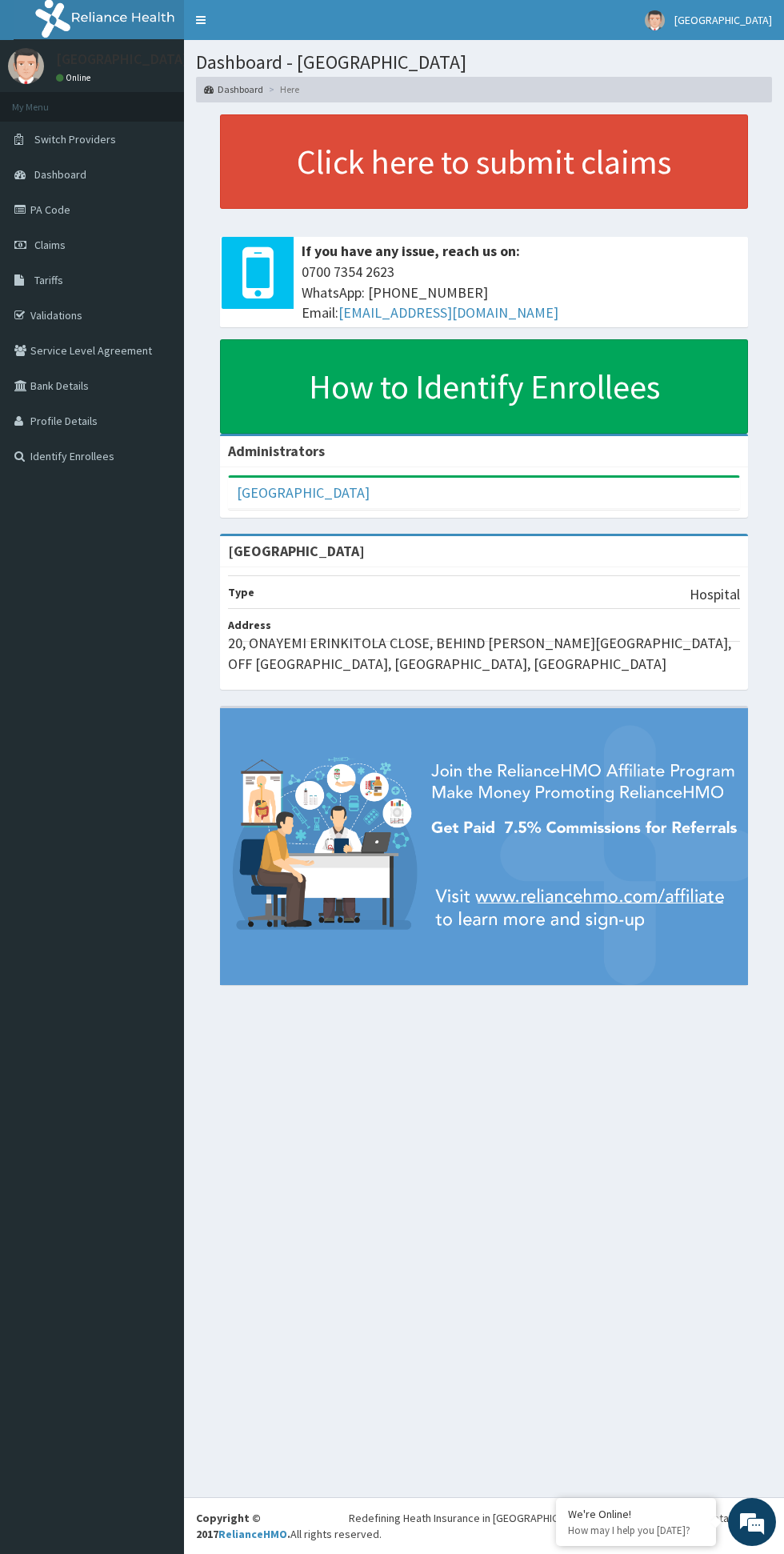
click at [96, 221] on link "PA Code" at bounding box center [92, 209] width 184 height 35
click at [101, 215] on link "PA Code" at bounding box center [92, 209] width 184 height 35
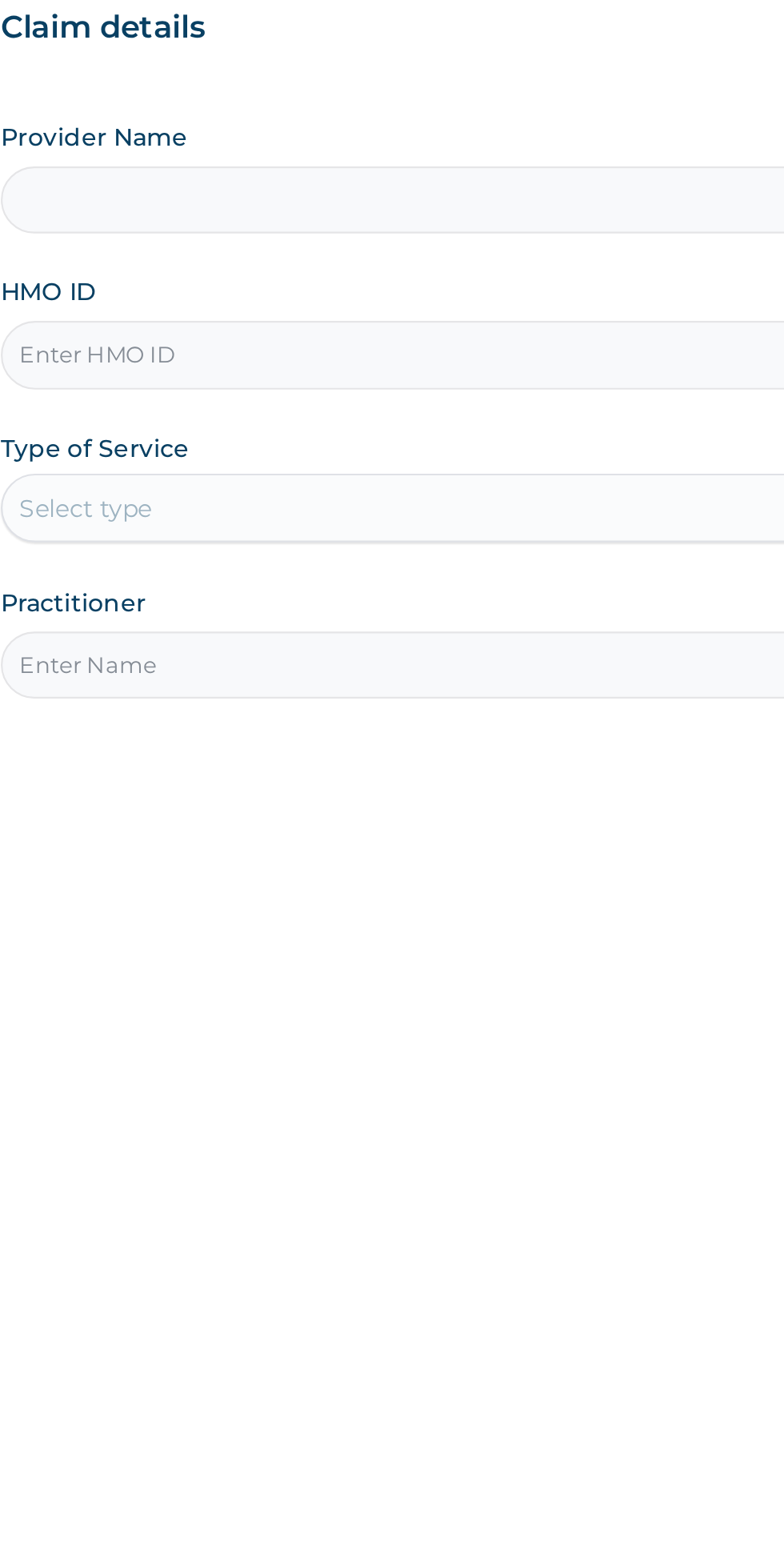
type input "[GEOGRAPHIC_DATA]"
type input "CDW/10009/A"
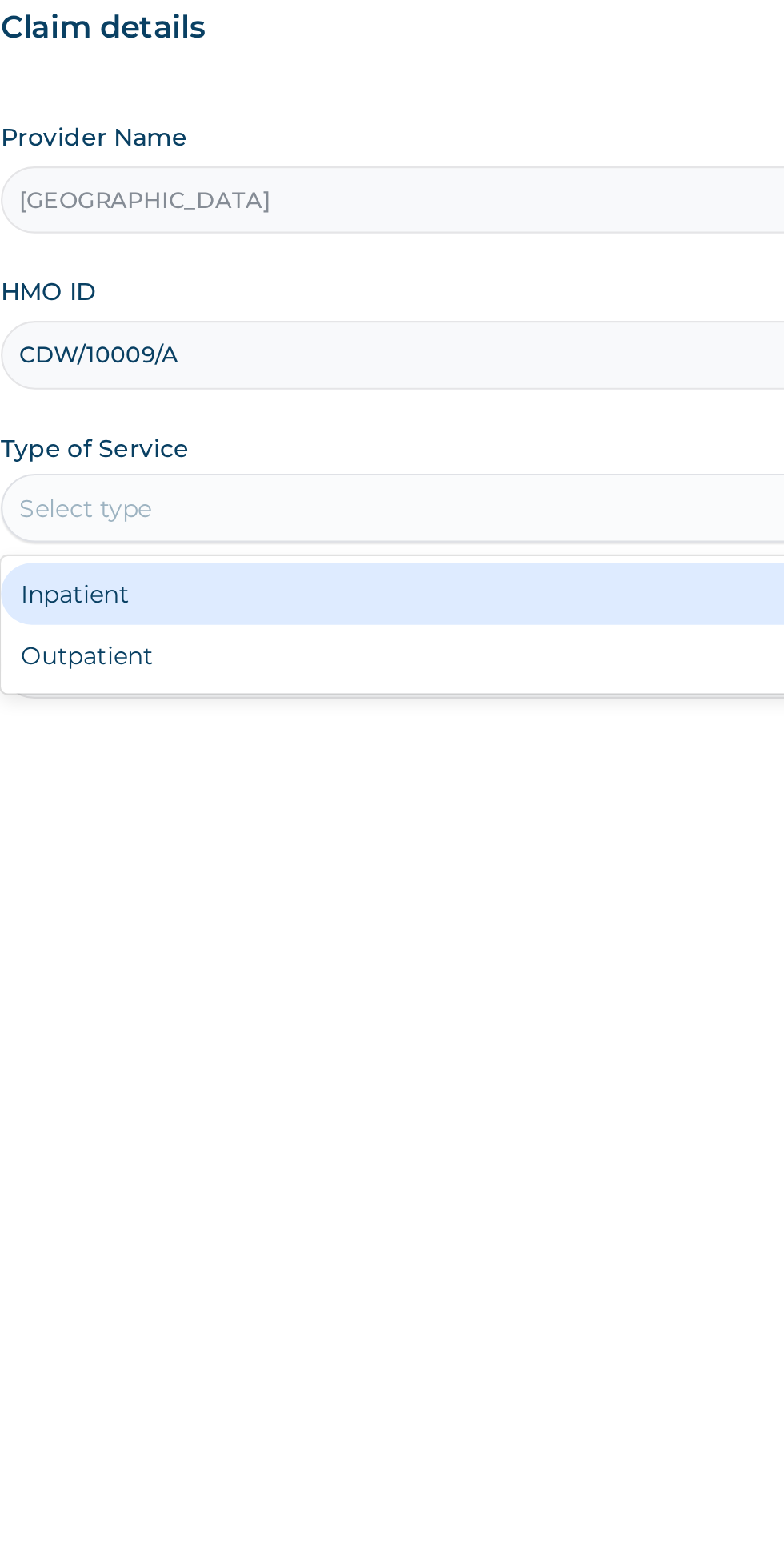
click at [504, 497] on div "Outpatient" at bounding box center [434, 498] width 388 height 29
type input "1"
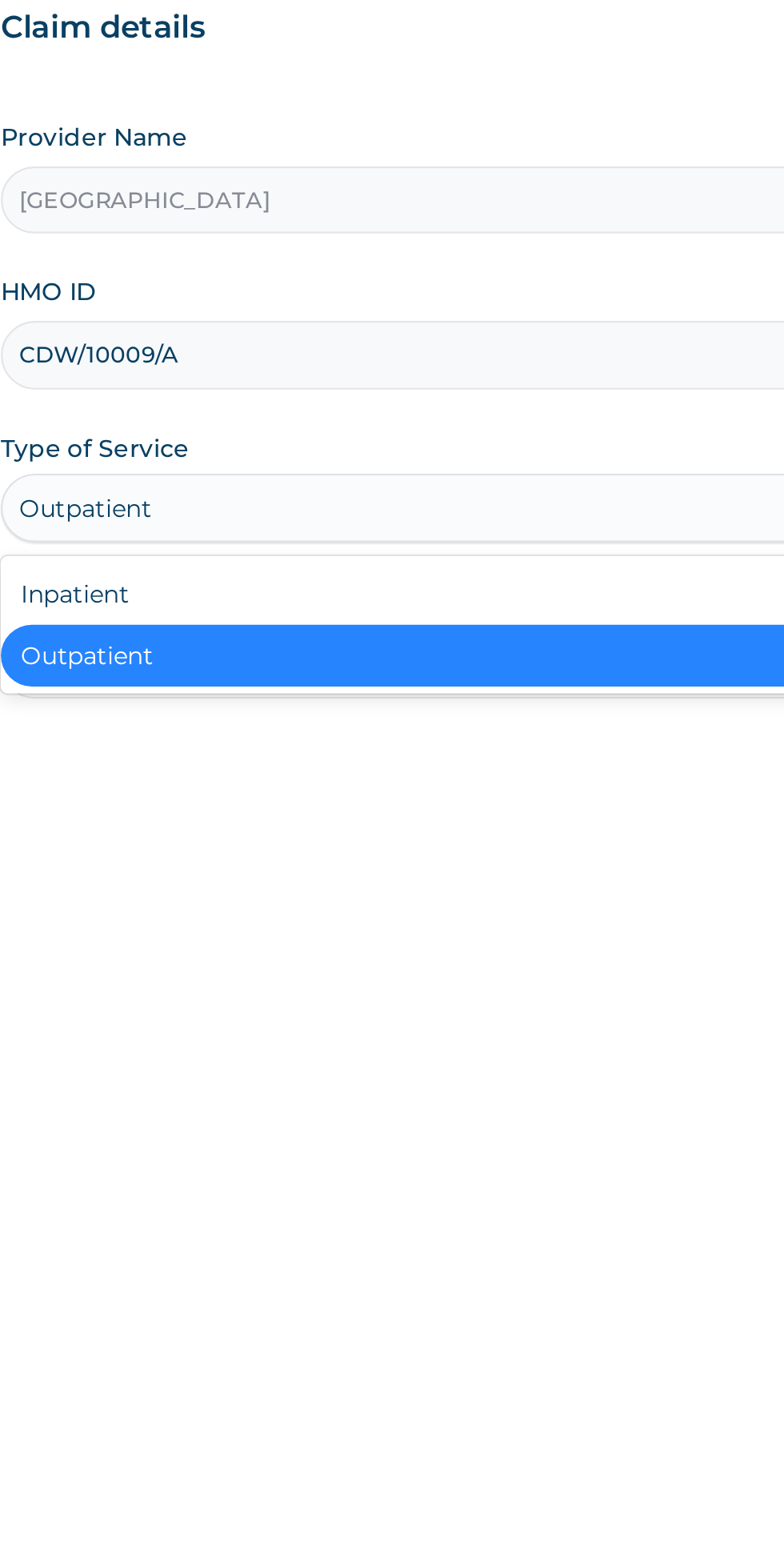
click at [486, 472] on div "Inpatient" at bounding box center [434, 469] width 388 height 29
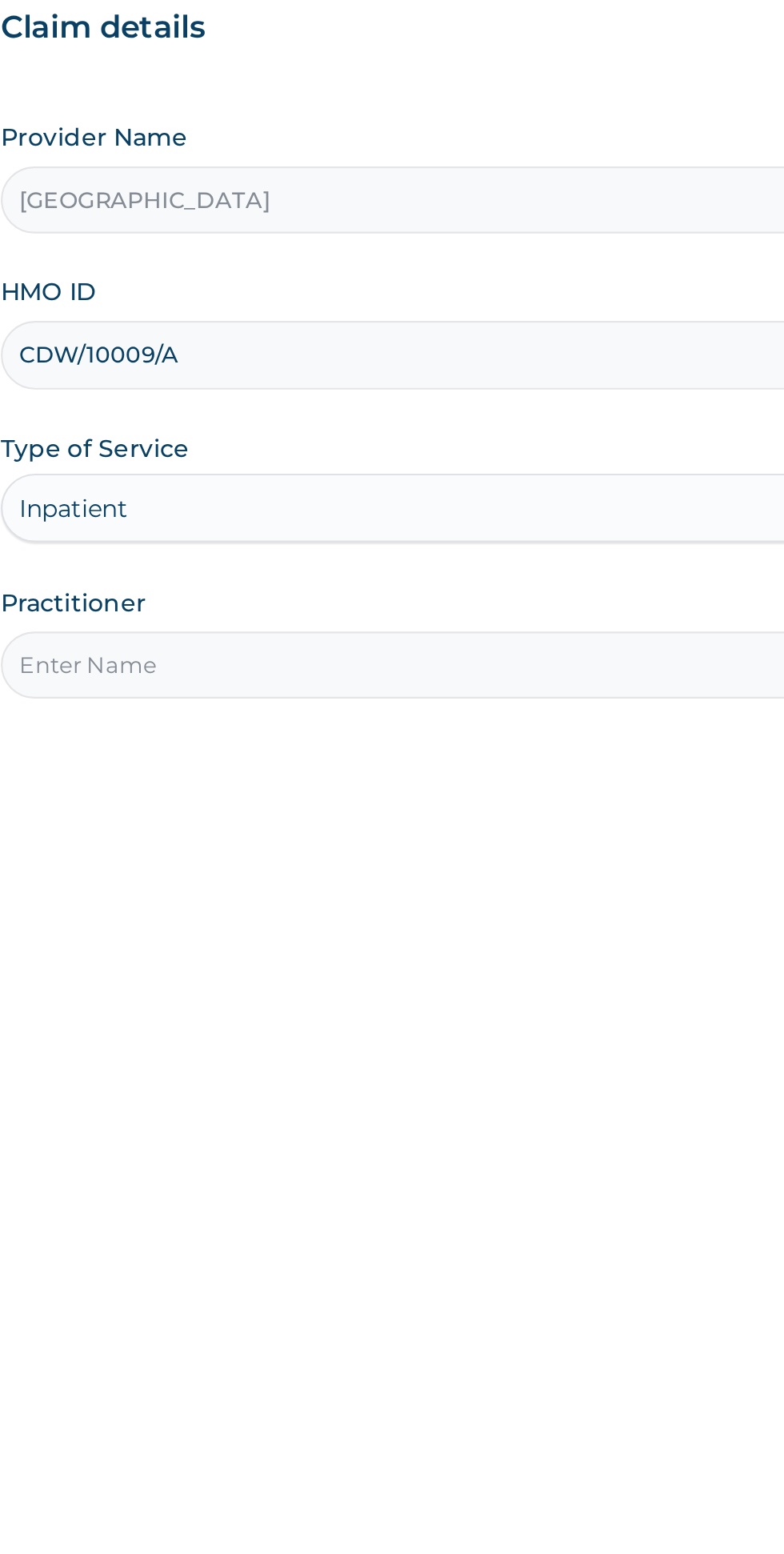
click at [498, 499] on input "Practitioner" at bounding box center [484, 503] width 488 height 31
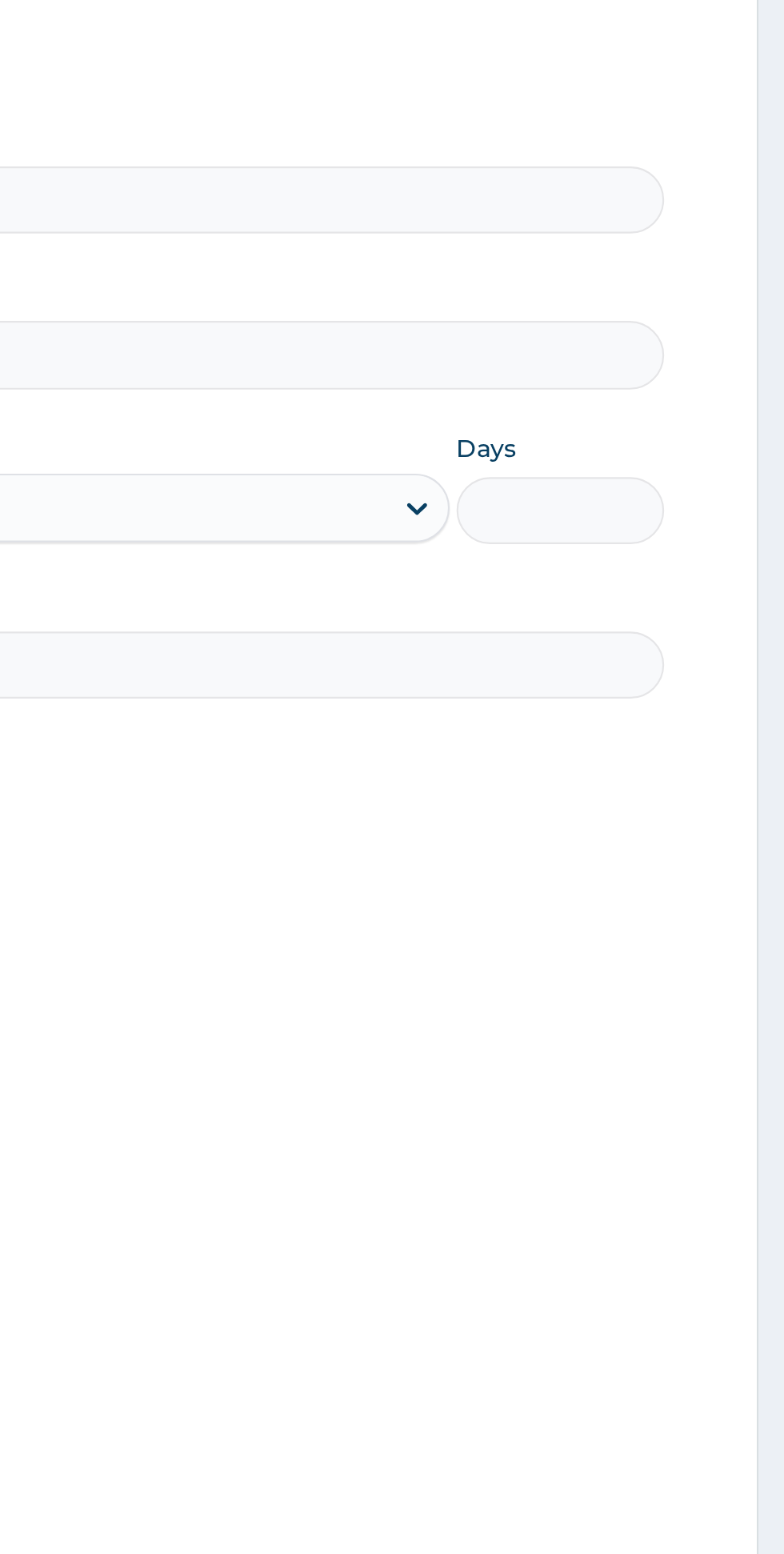
type input "[PERSON_NAME]"
click at [694, 426] on input "Days" at bounding box center [680, 431] width 97 height 31
type input "3"
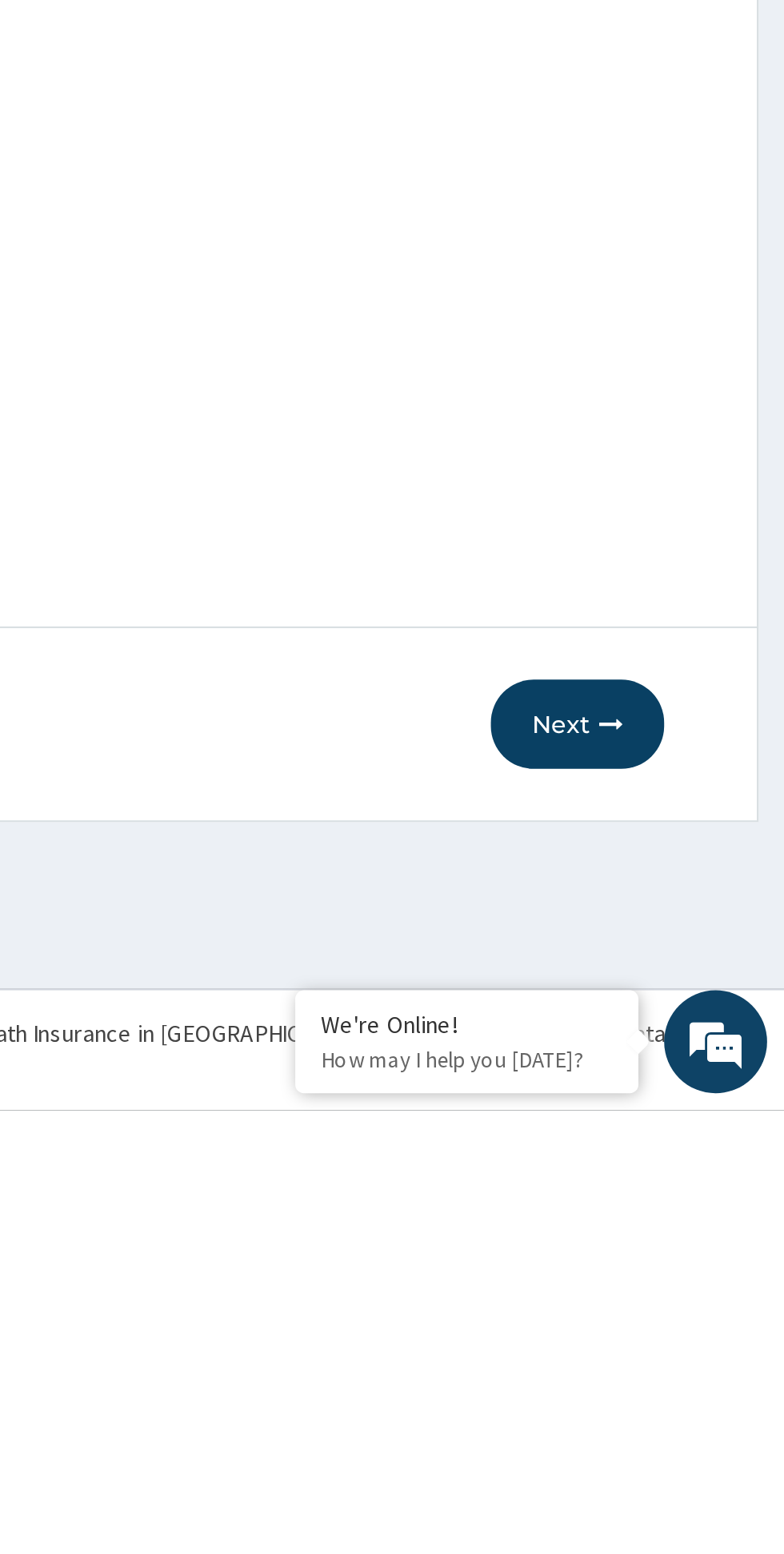
click at [689, 1374] on button "Next" at bounding box center [688, 1374] width 81 height 42
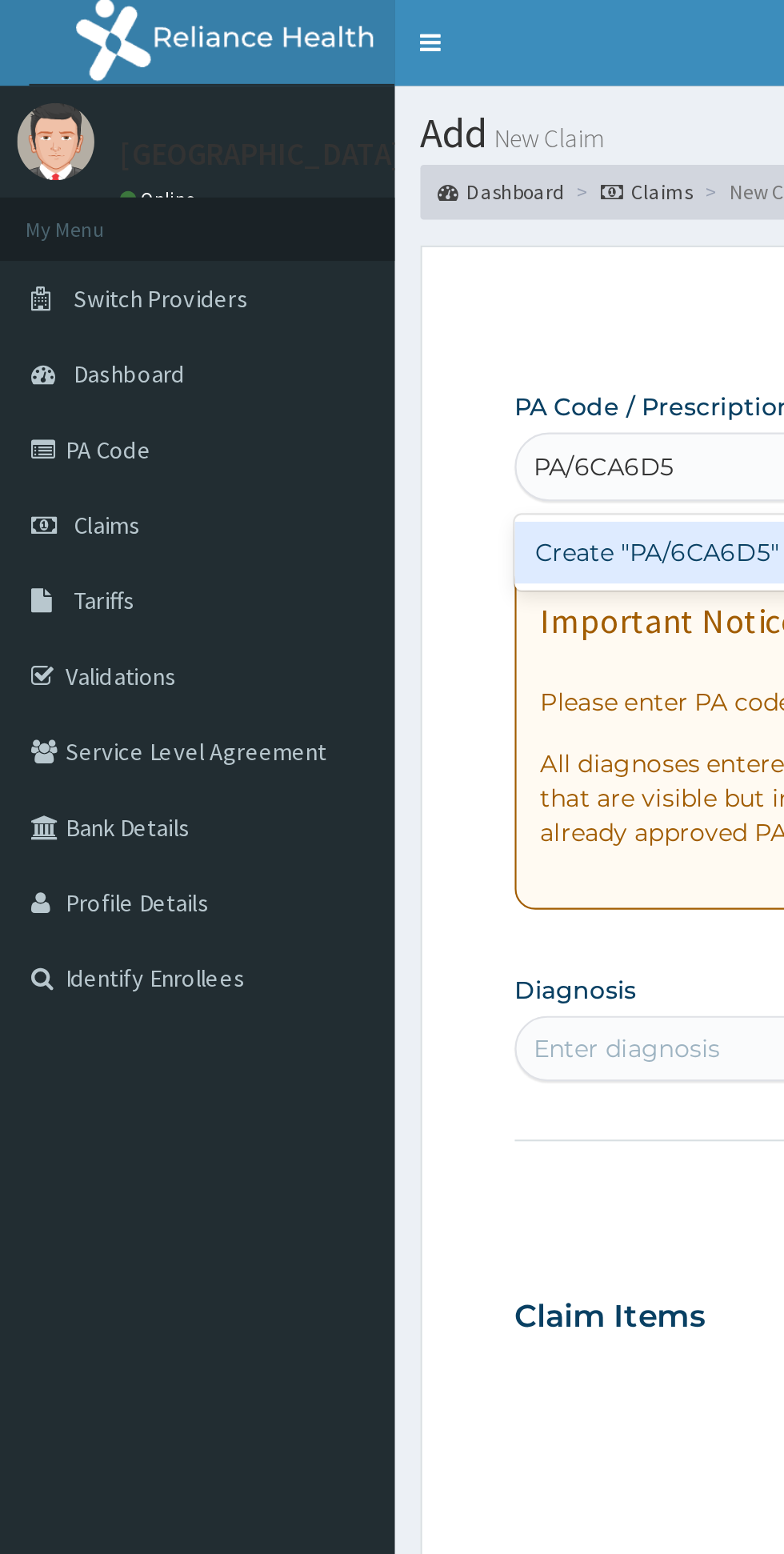
click at [299, 258] on div "Create "PA/6CA6D5"" at bounding box center [402, 258] width 324 height 29
type input "PA/6CA6D5"
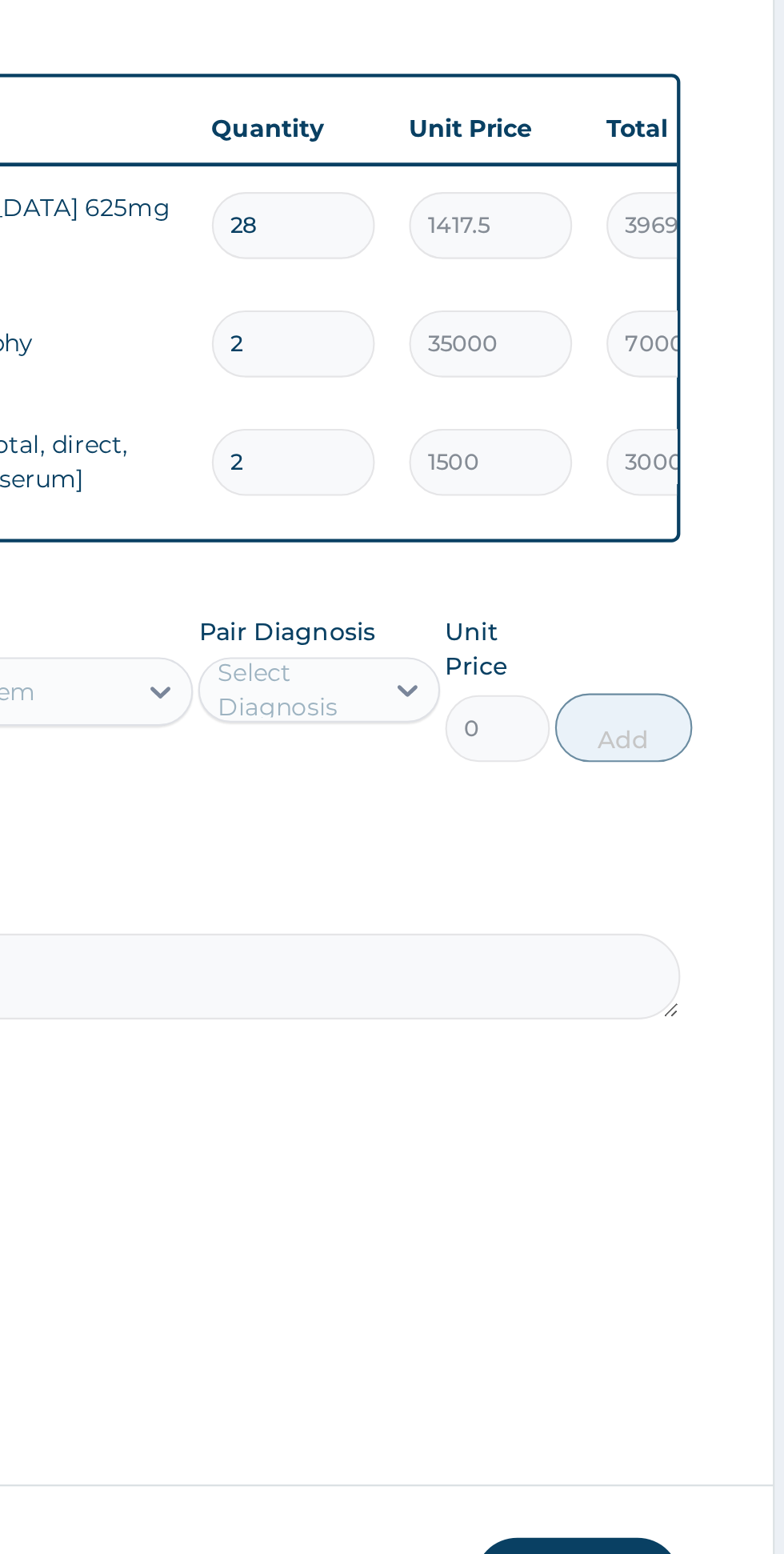
click at [567, 726] on input "28" at bounding box center [547, 742] width 76 height 31
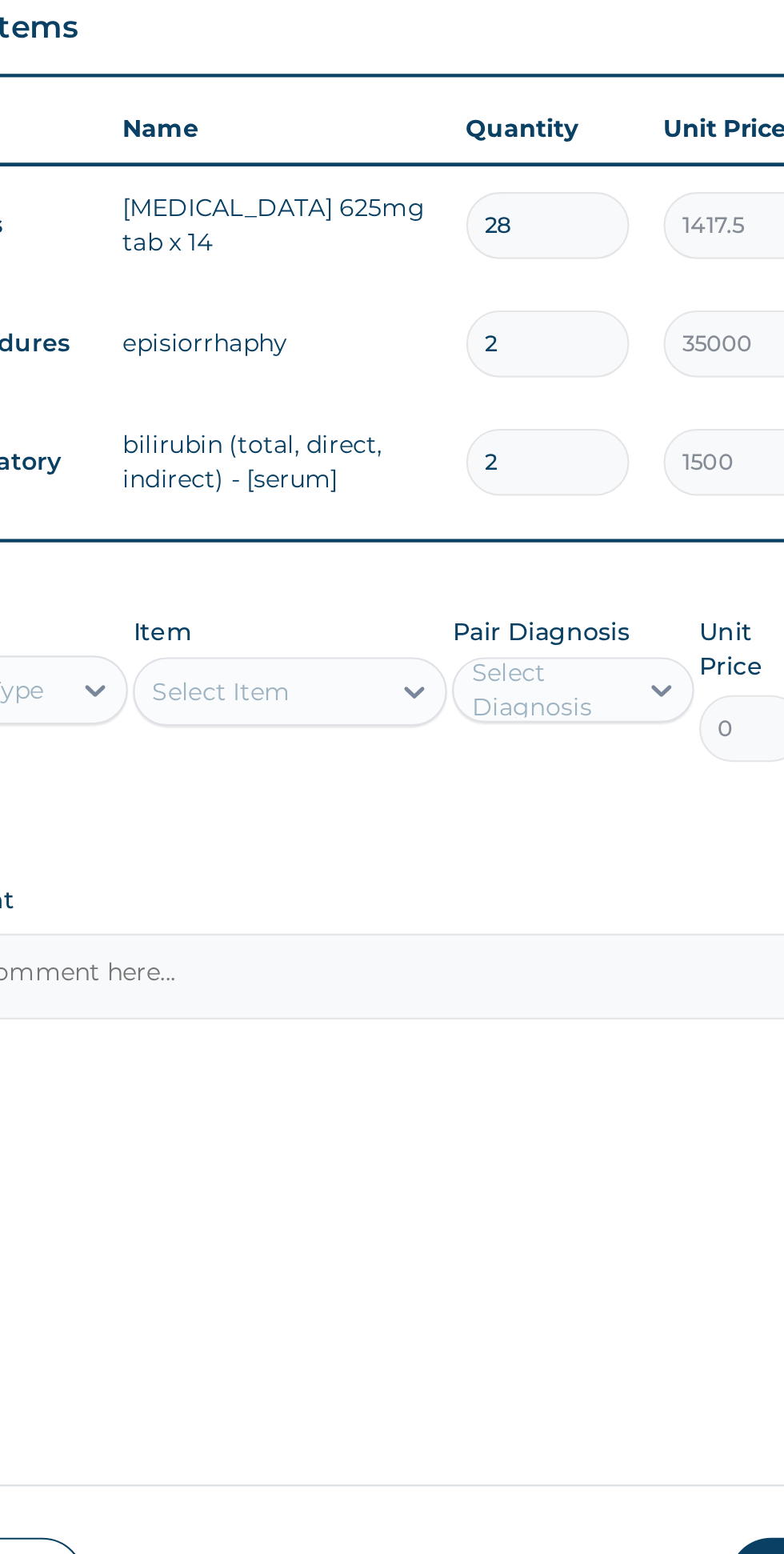
type input "2"
type input "2835.00"
type input "0.00"
type input "1"
type input "1417.50"
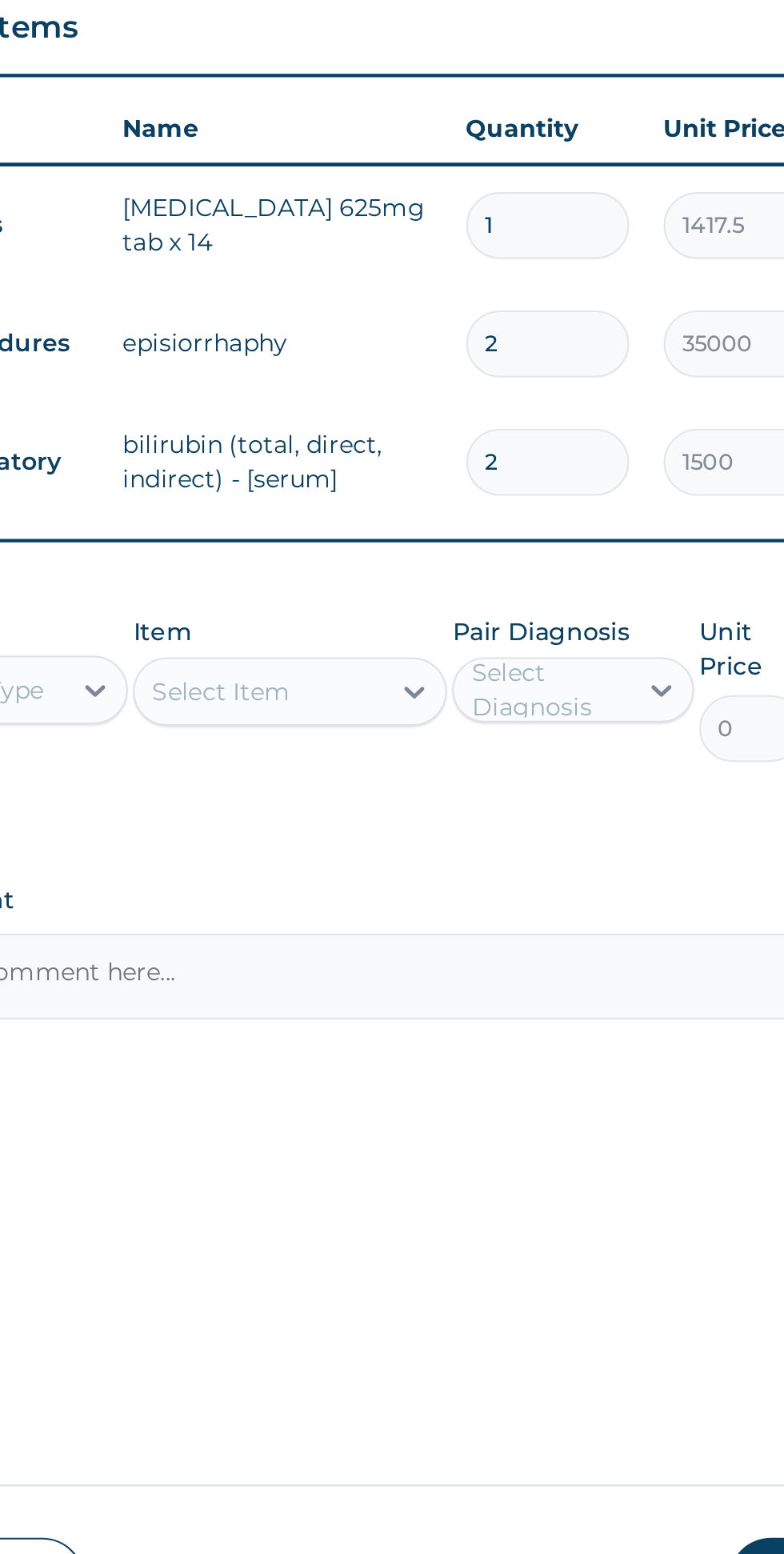
type input "14"
type input "19845.00"
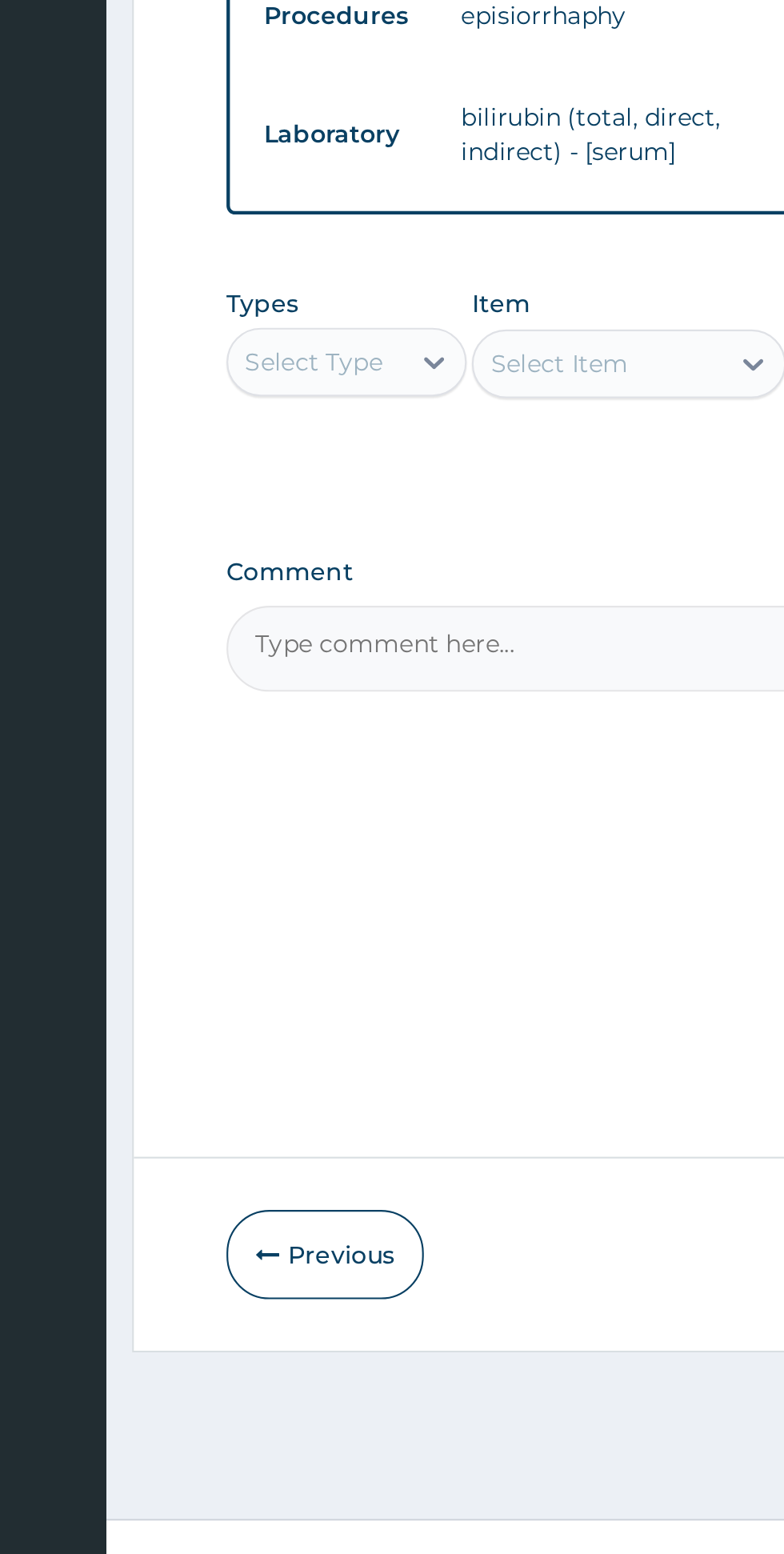
type input "14"
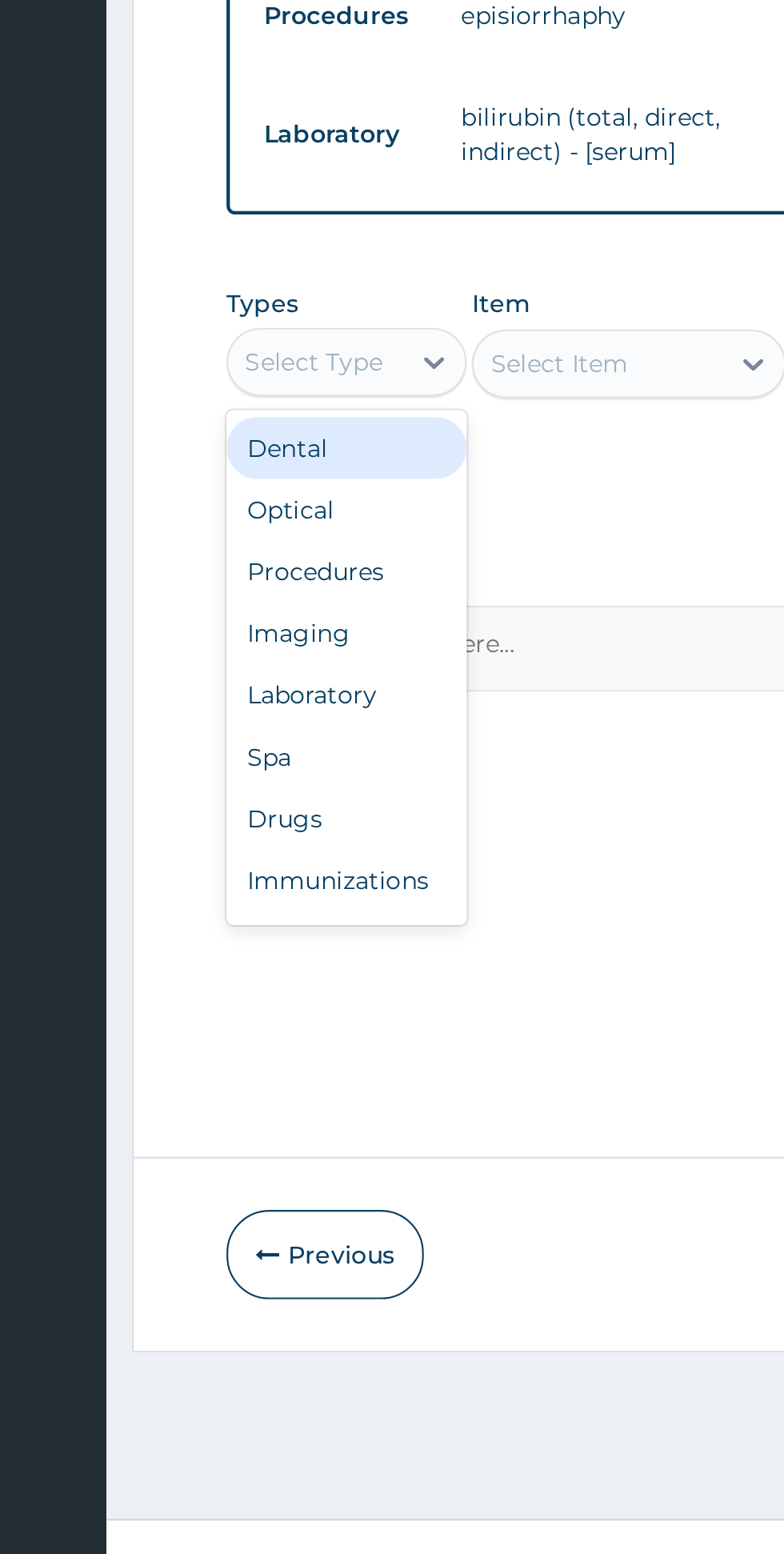
click at [295, 1156] on div "Drugs" at bounding box center [296, 1170] width 112 height 29
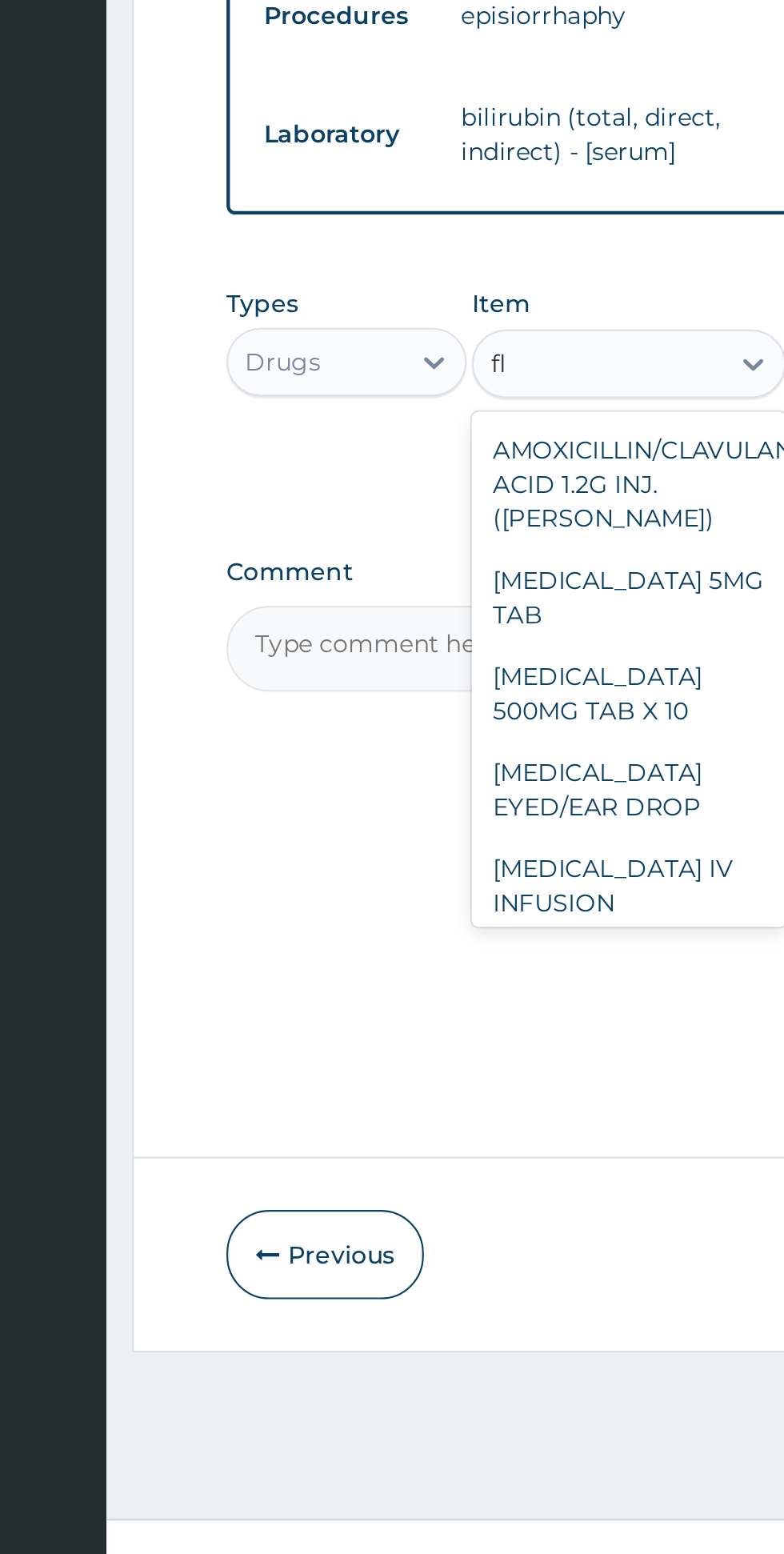
type input "f"
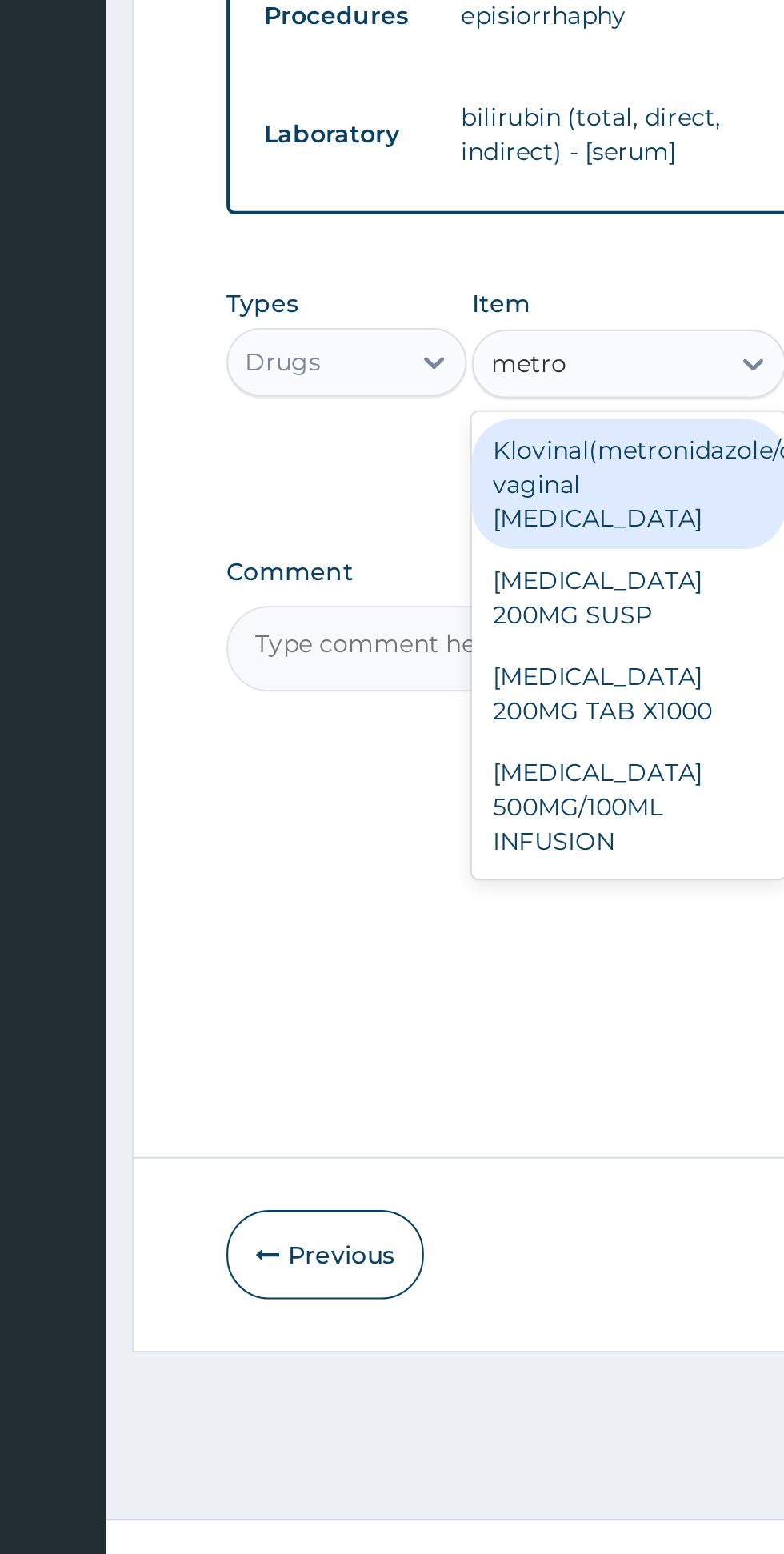
click at [427, 1090] on div "[MEDICAL_DATA] 200MG TAB X1000" at bounding box center [428, 1112] width 146 height 44
type input "metro"
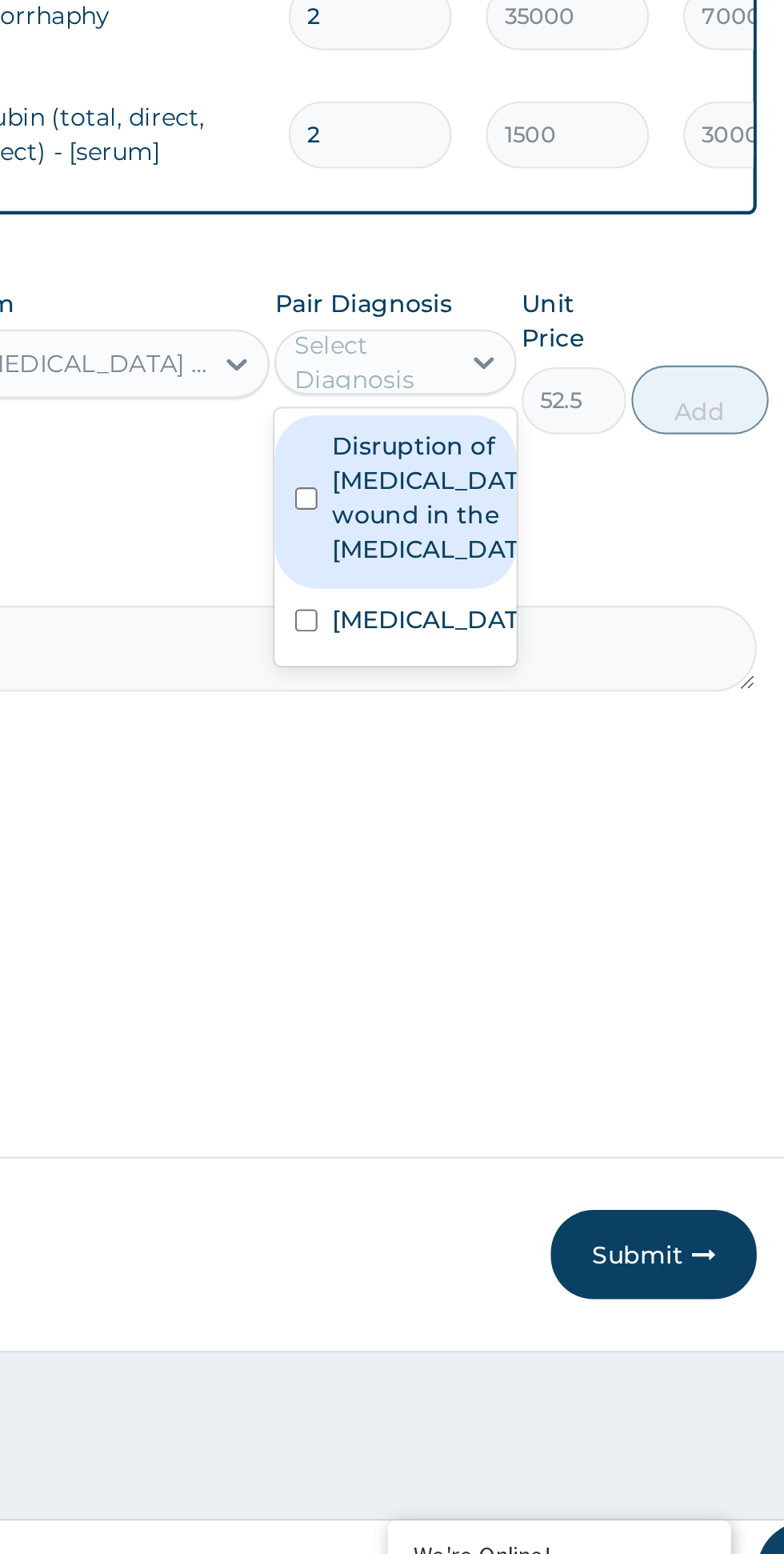
click at [564, 1008] on label "Disruption of episiotomy wound in the puerperium" at bounding box center [576, 1021] width 93 height 64
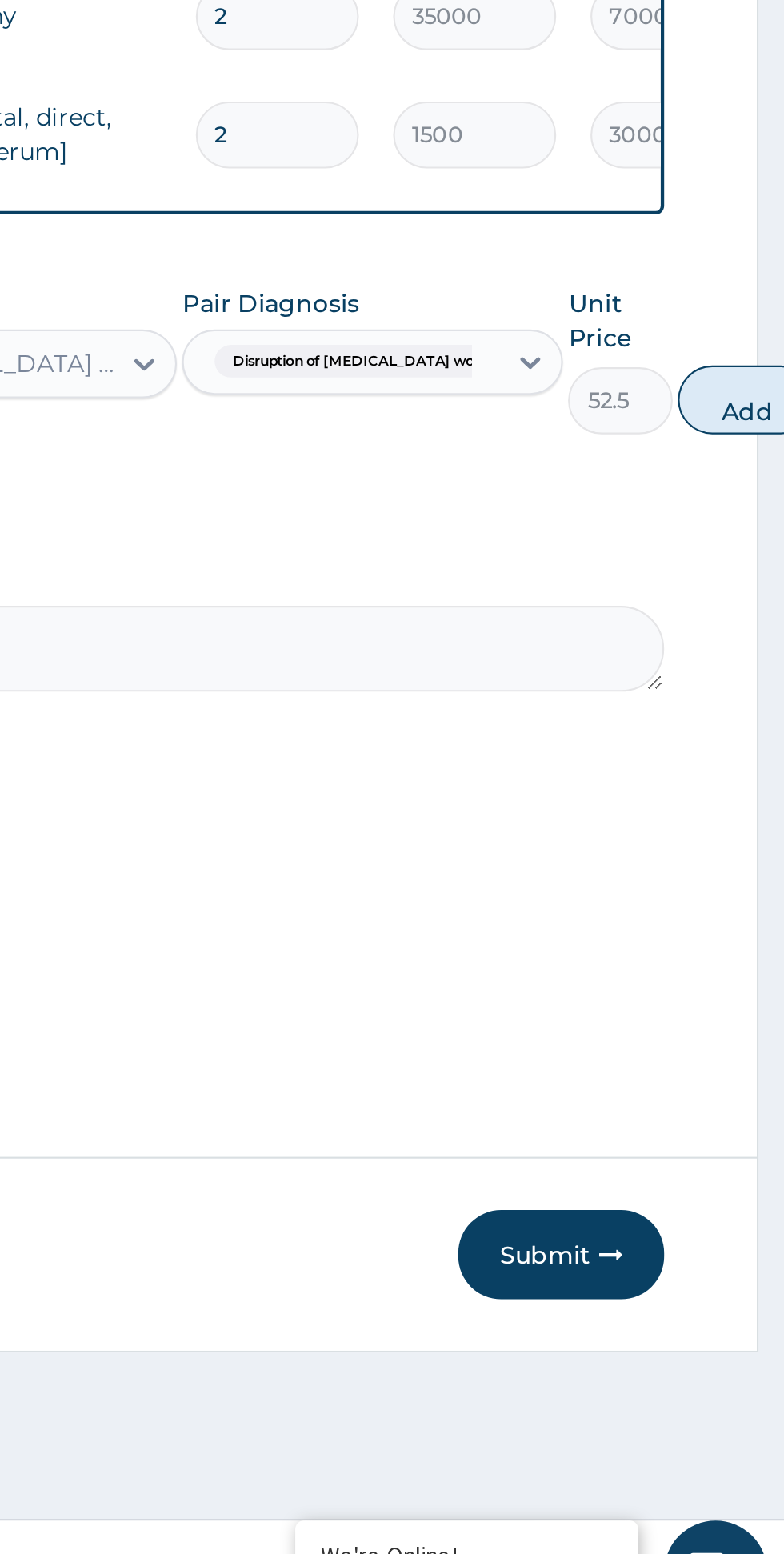
click at [750, 960] on button "Add" at bounding box center [767, 975] width 64 height 32
type input "0"
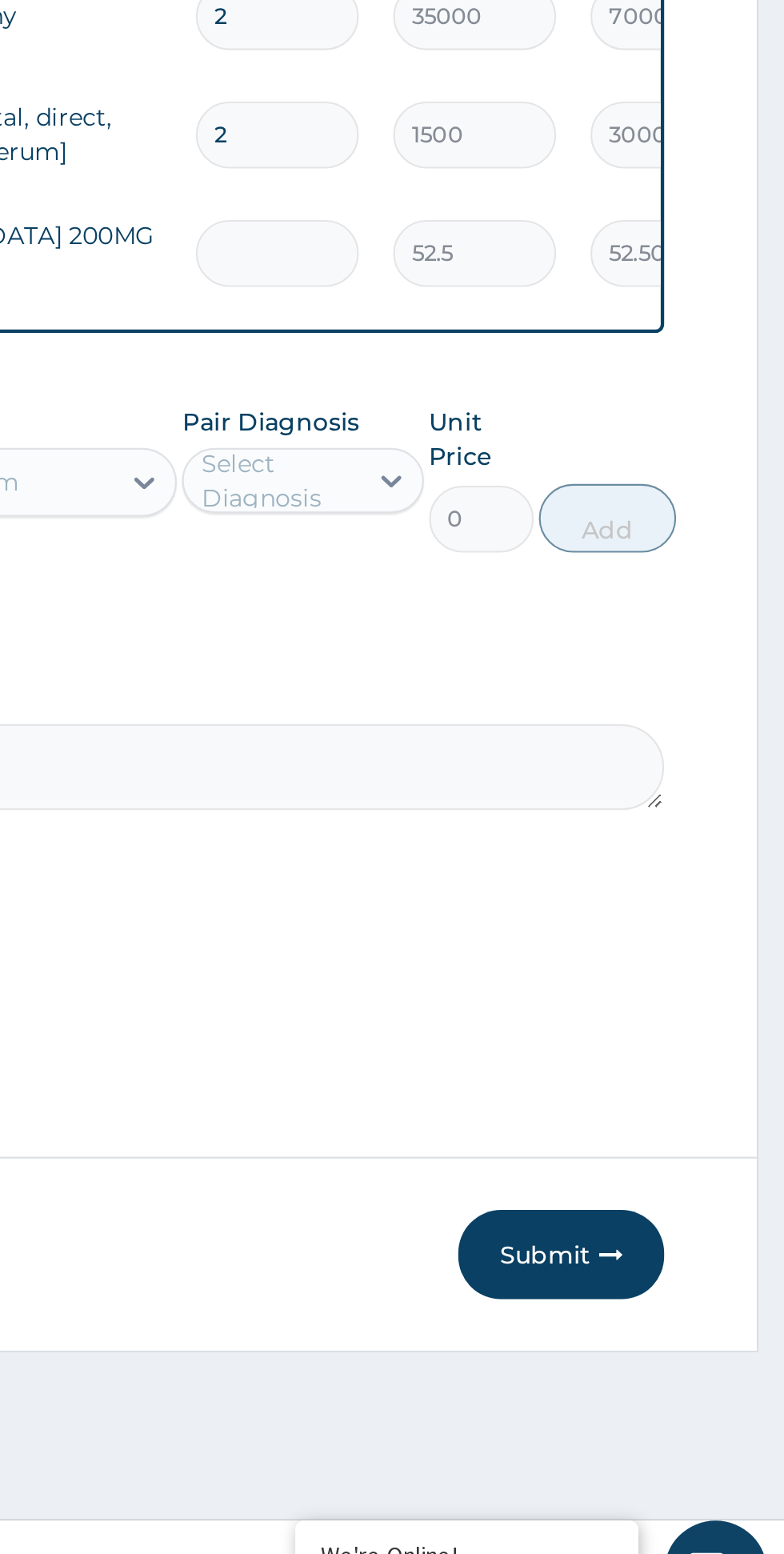
type input "0.00"
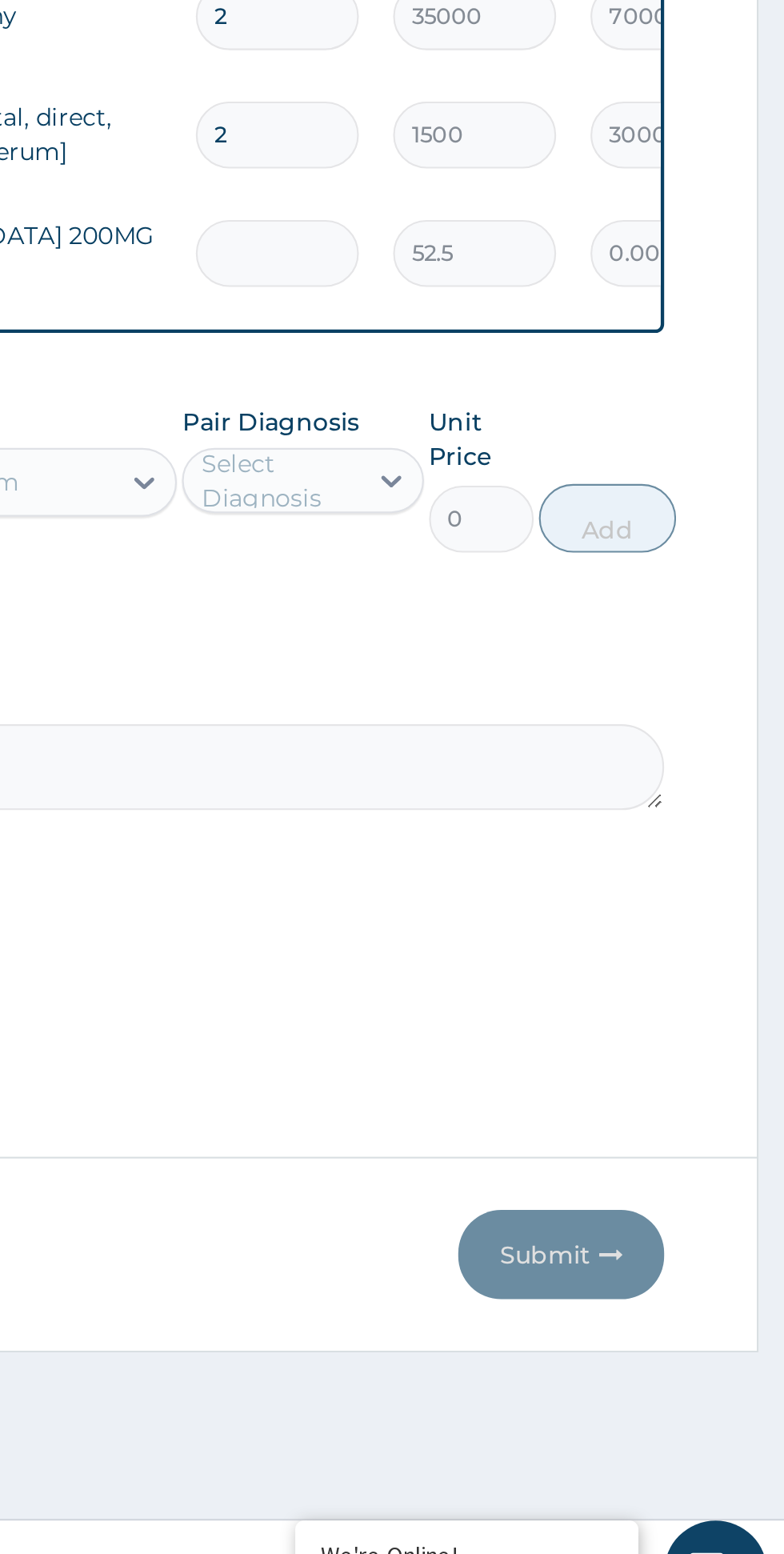
type input "3"
type input "157.50"
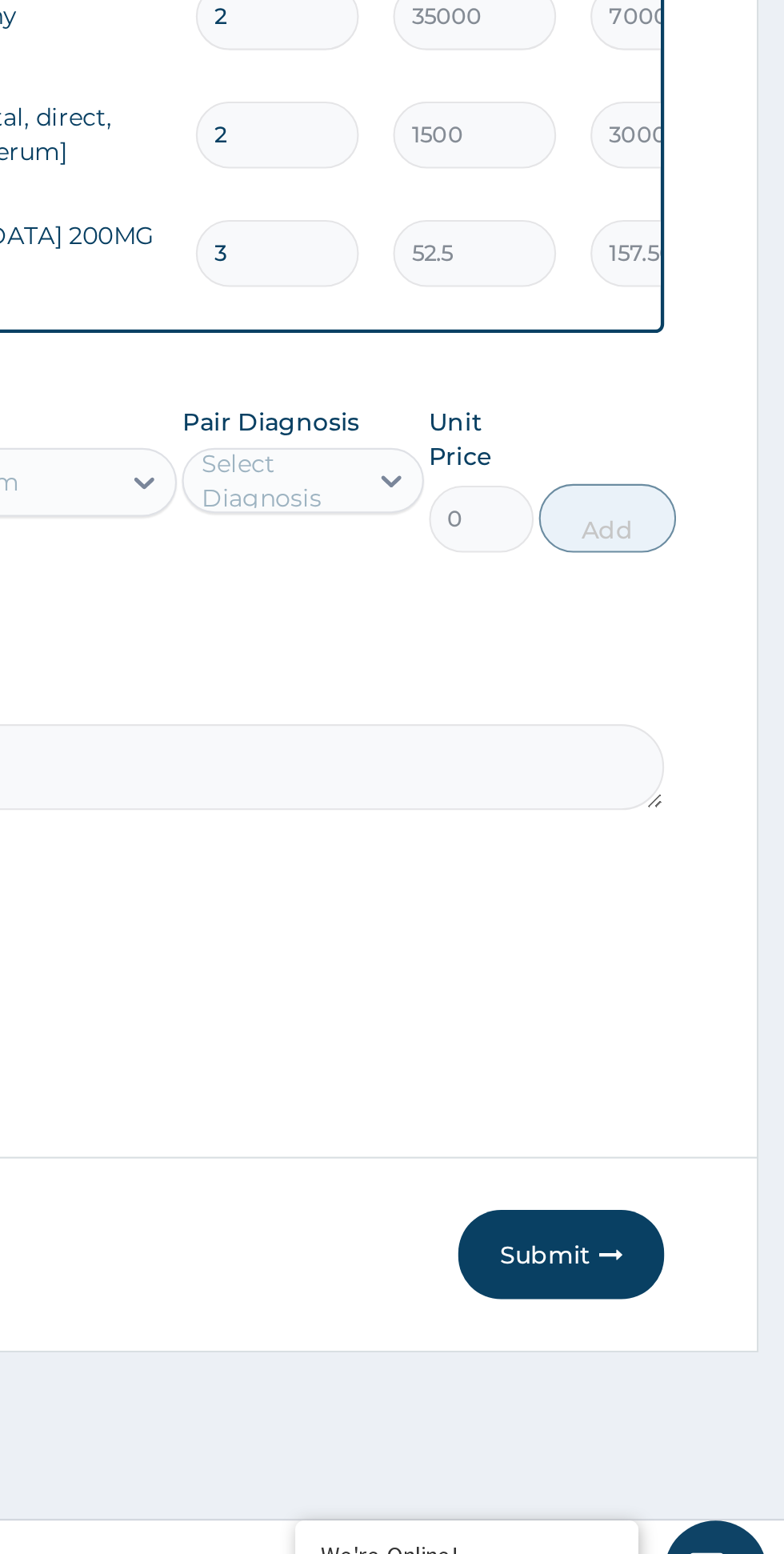
type input "30"
type input "1575.00"
type input "30"
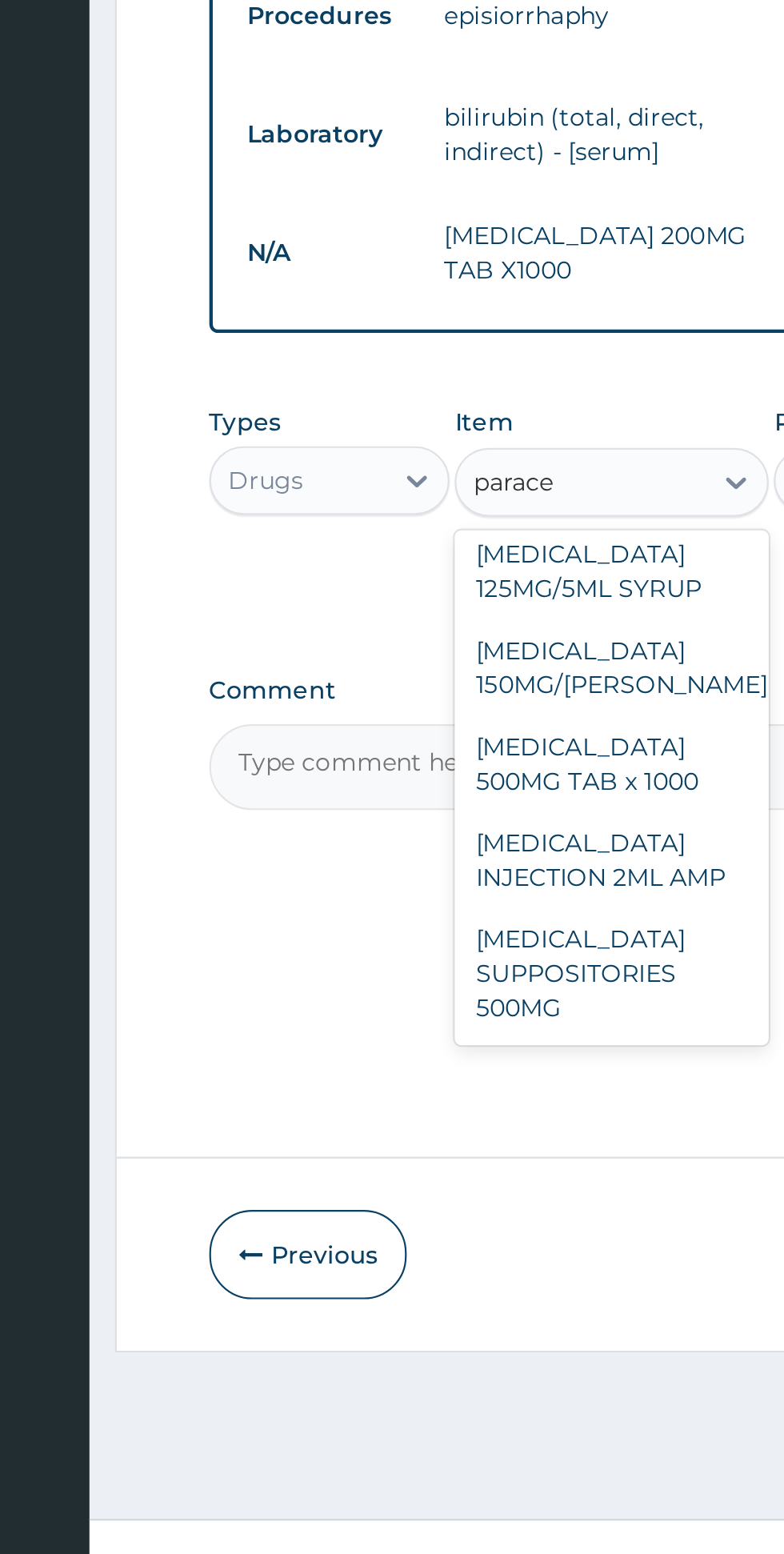
scroll to position [342, 0]
click at [451, 1123] on div "PARACETAMOL 500MG TAB x 1000" at bounding box center [428, 1145] width 146 height 44
type input "parace"
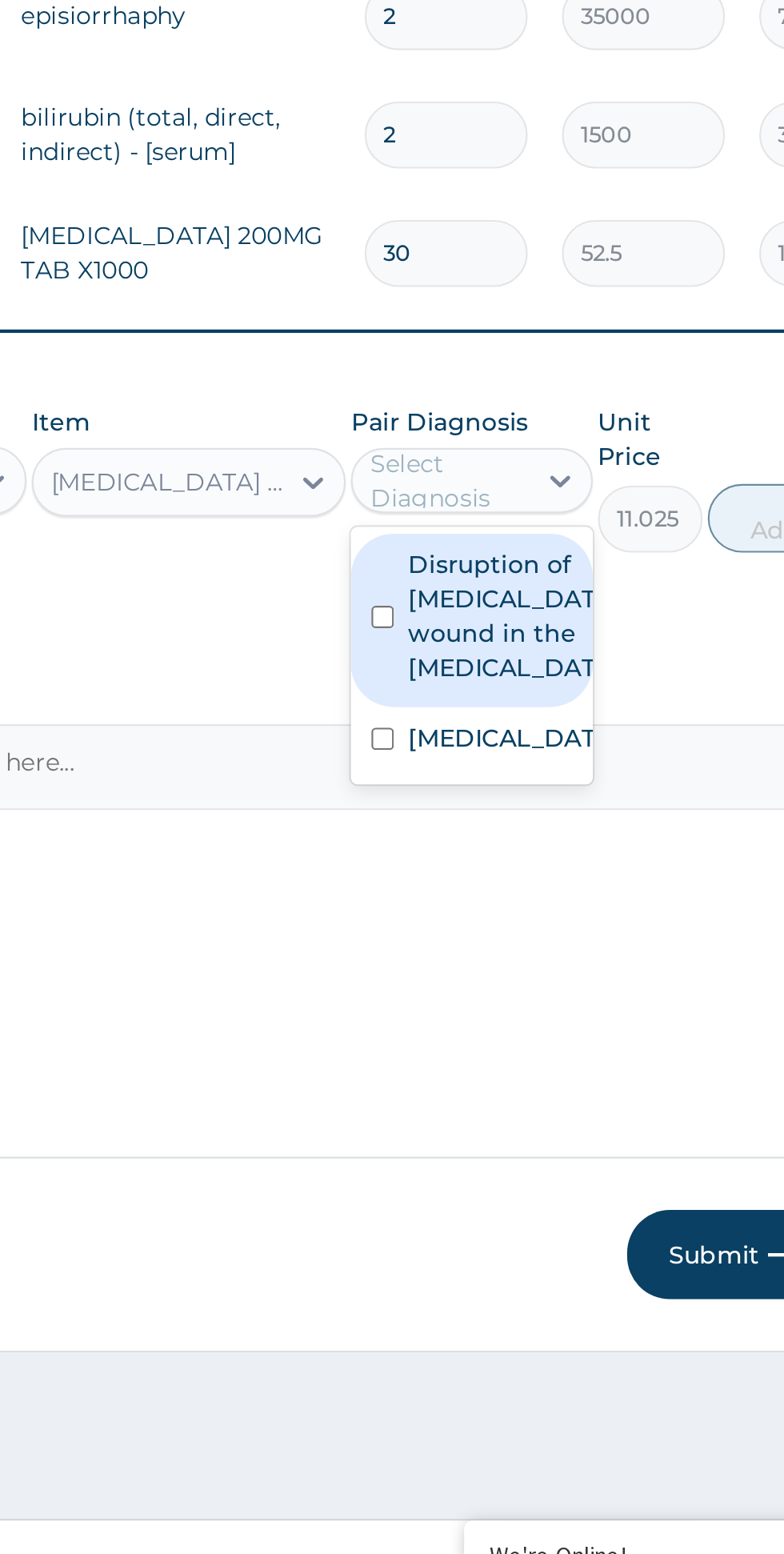
click at [565, 1060] on label "Disruption of episiotomy wound in the puerperium" at bounding box center [576, 1077] width 93 height 64
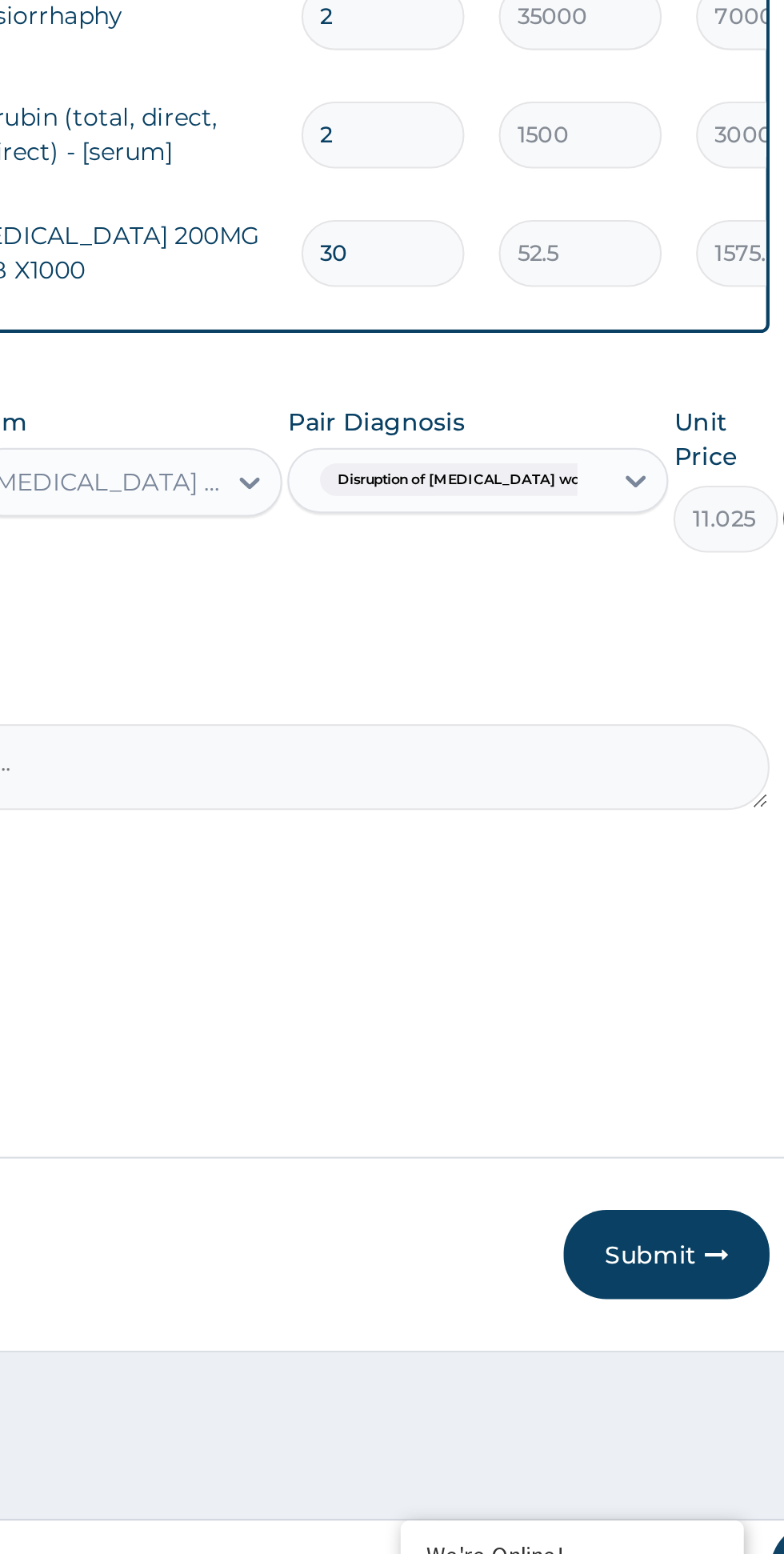
scroll to position [0, 0]
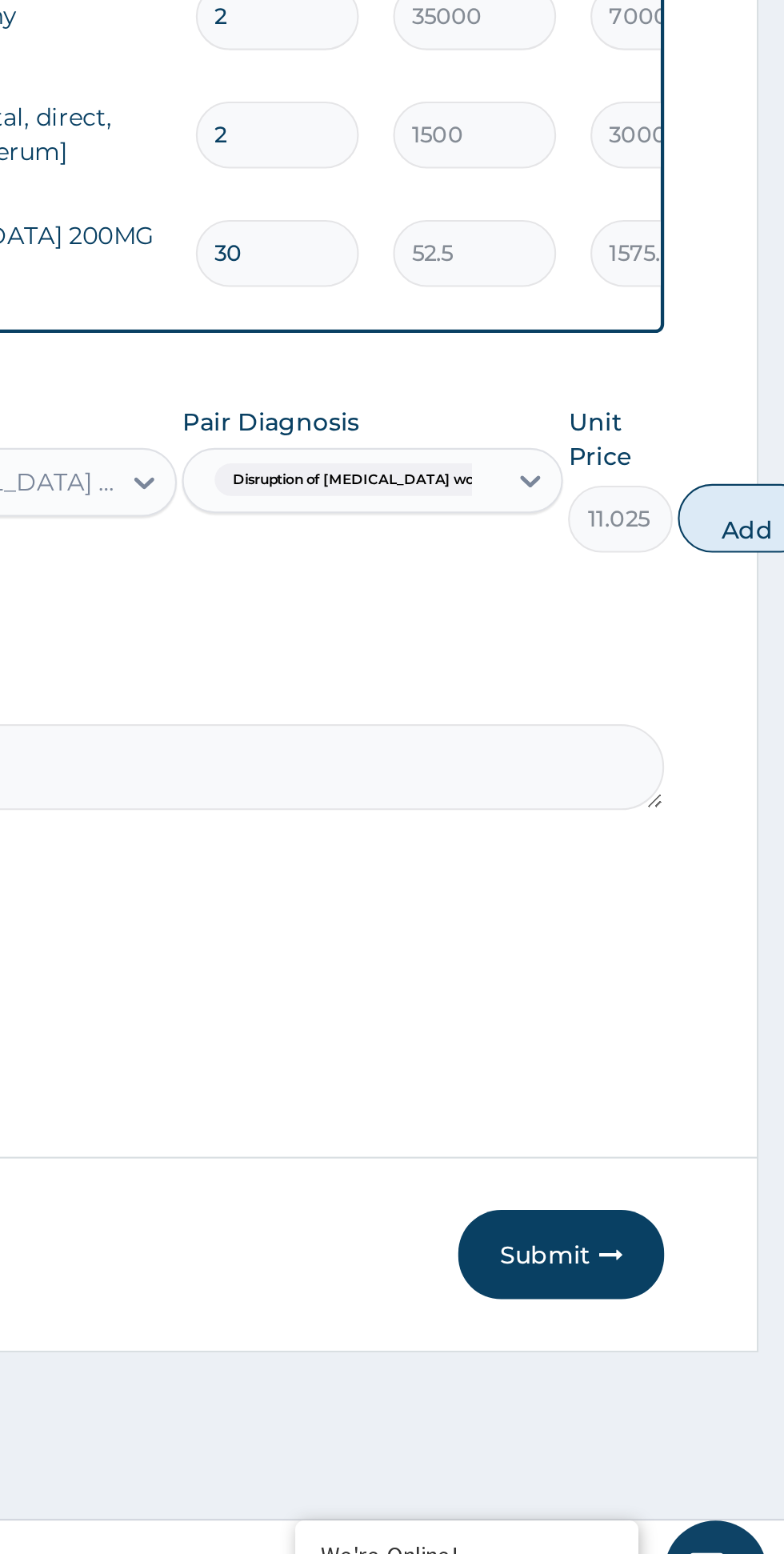
click at [762, 1015] on button "Add" at bounding box center [767, 1031] width 64 height 32
type input "0"
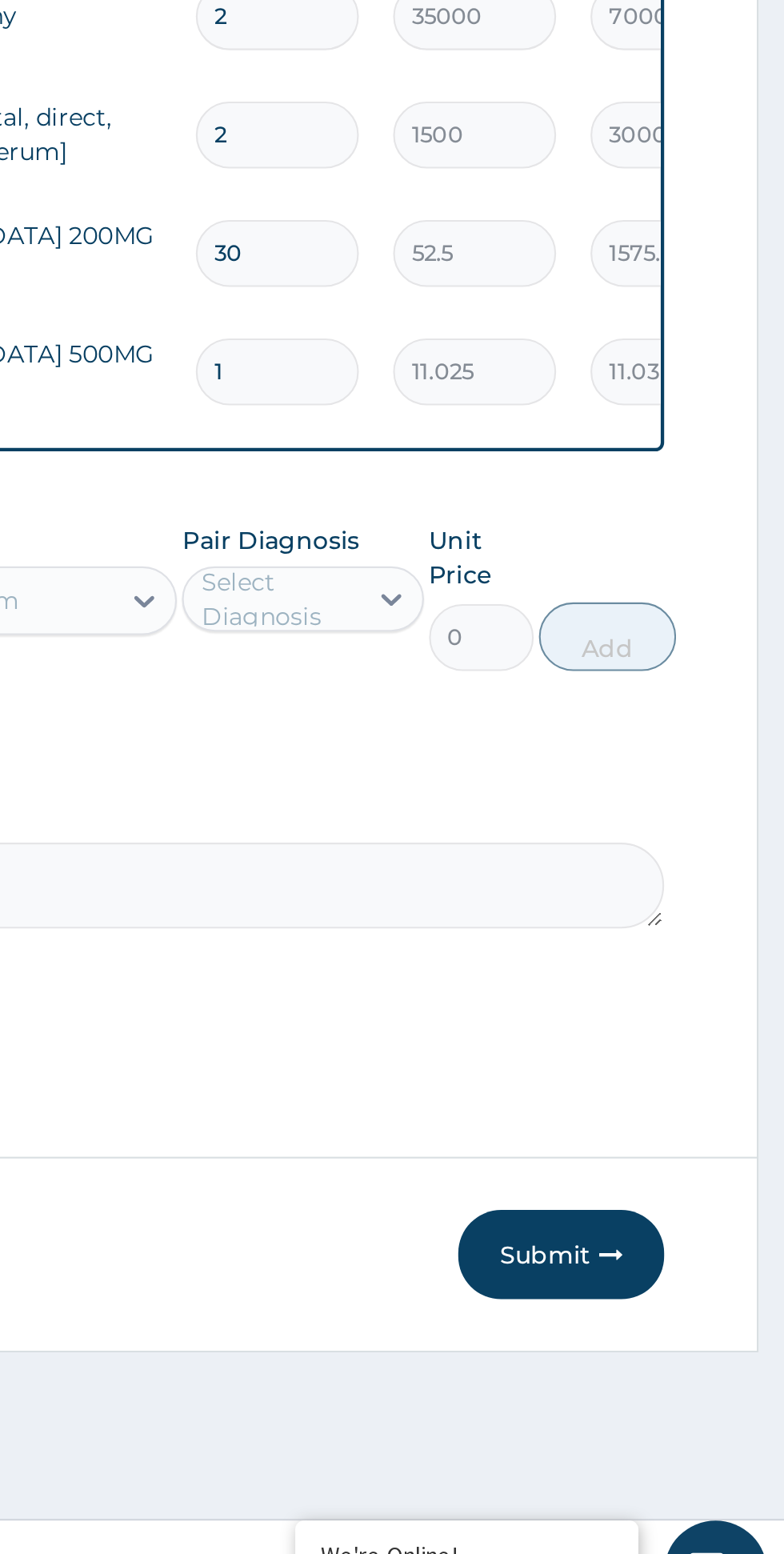
type input "18"
type input "198.45"
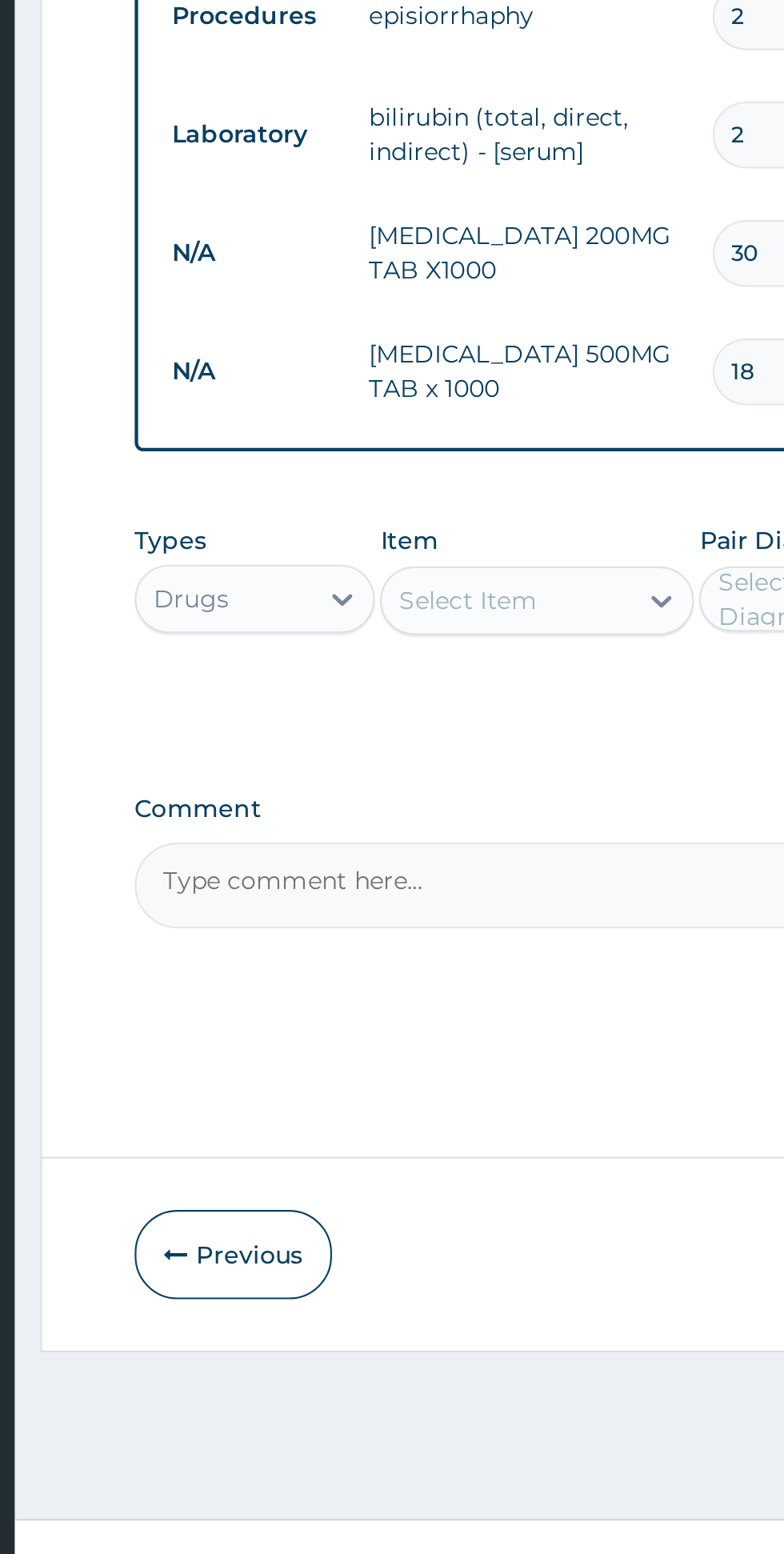
type input "18"
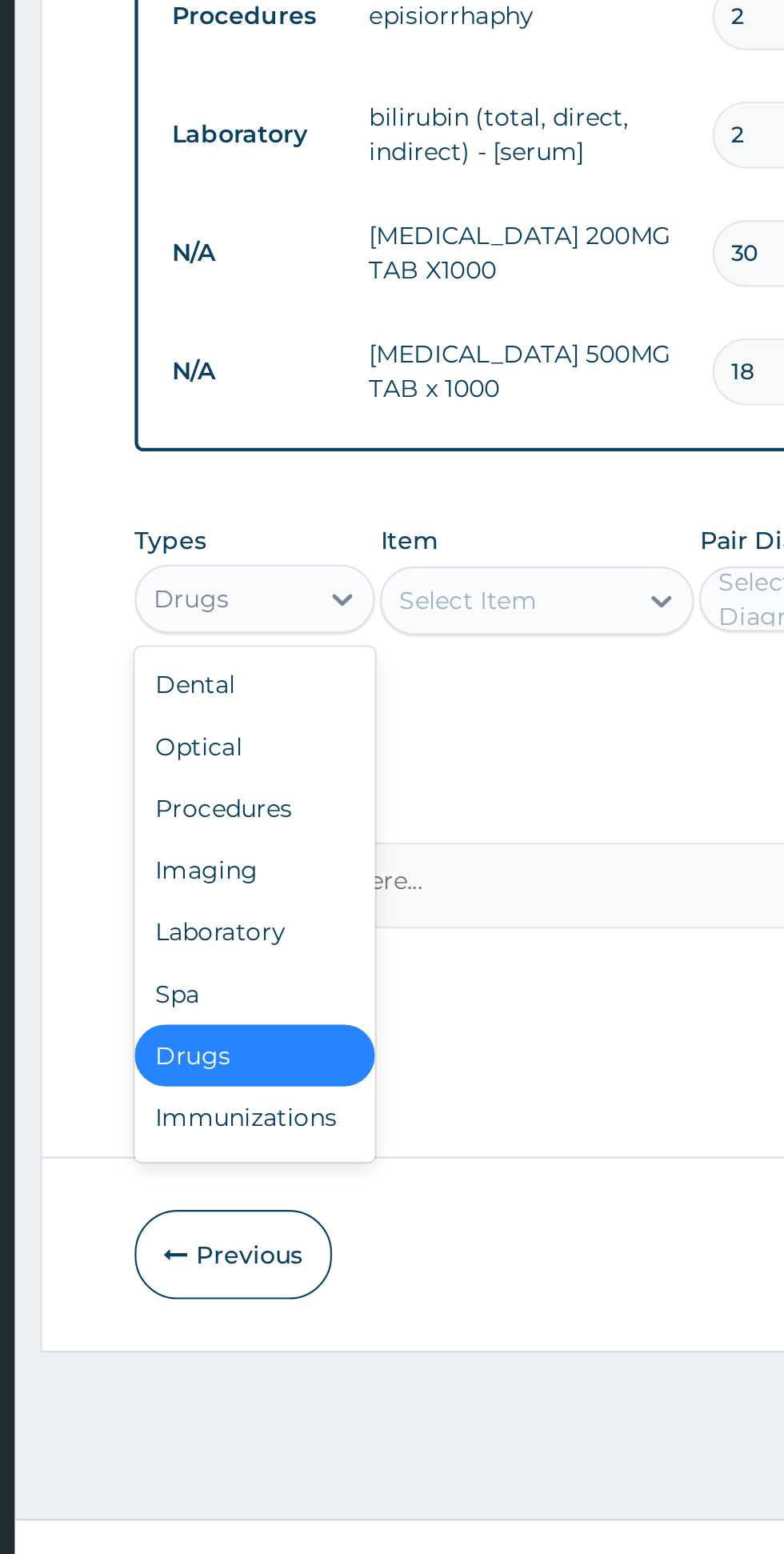
click at [321, 1152] on div "Procedures" at bounding box center [296, 1166] width 112 height 29
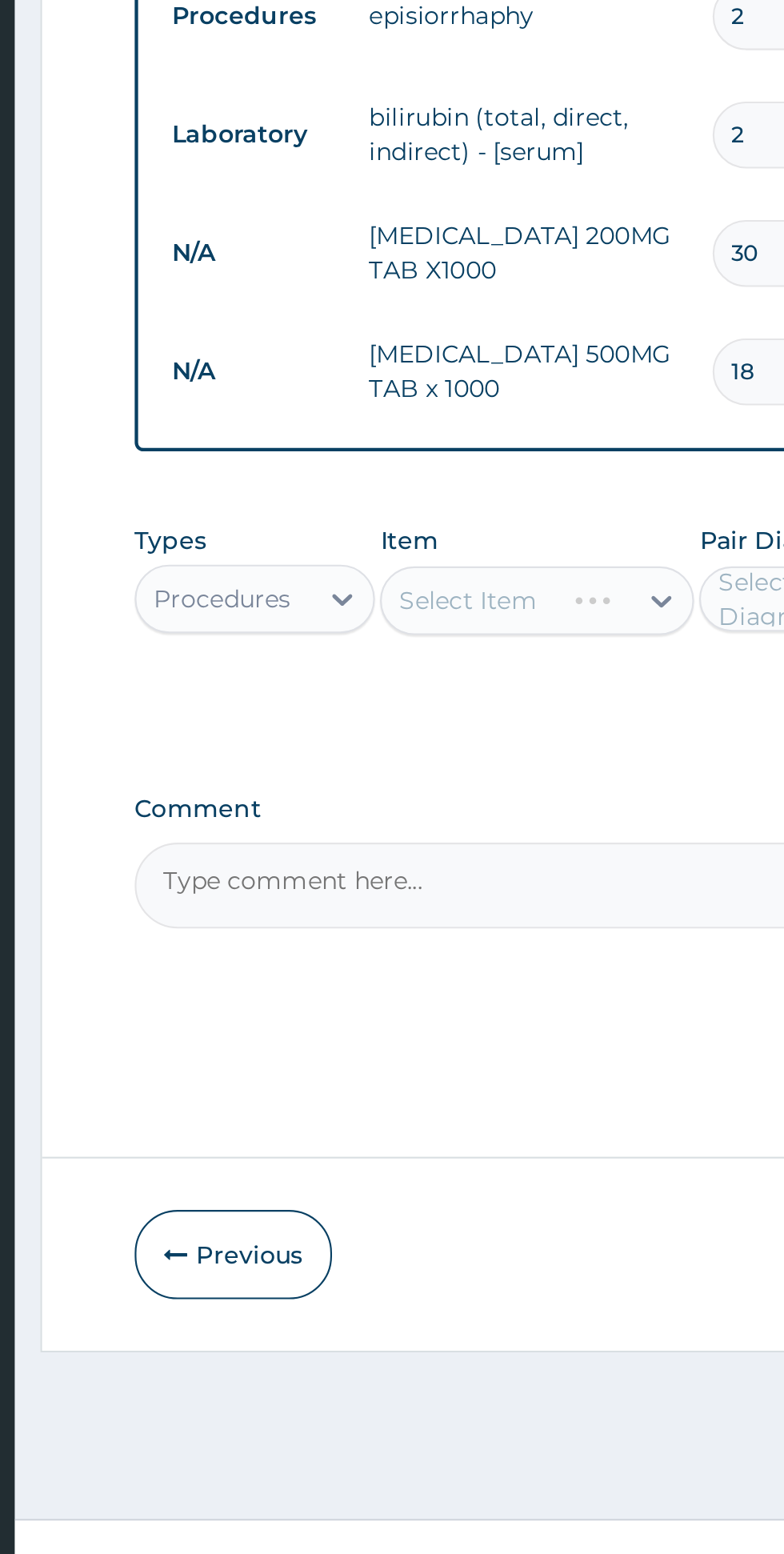
click at [434, 1054] on div "Select Item" at bounding box center [428, 1069] width 146 height 32
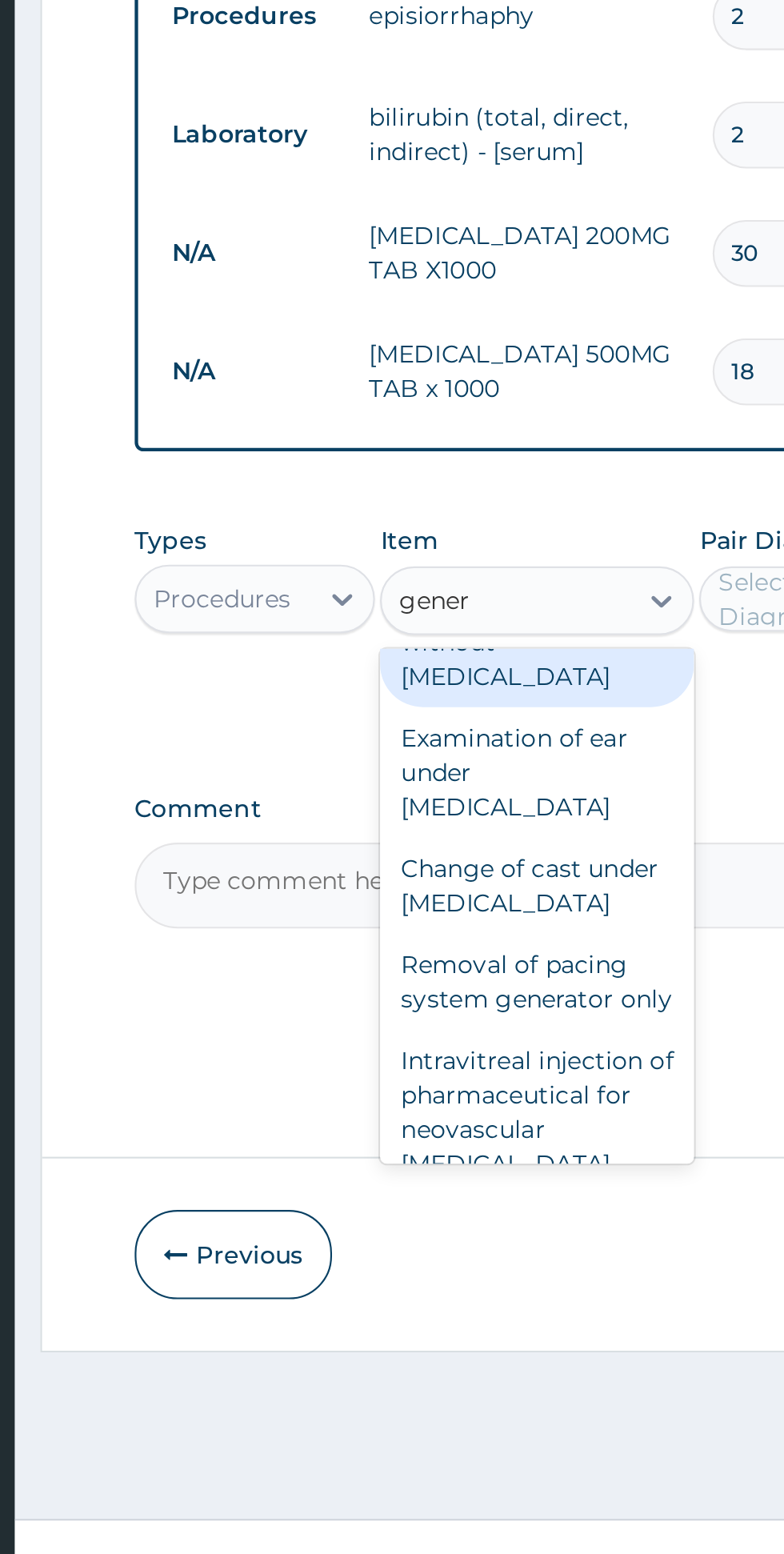
scroll to position [63, 0]
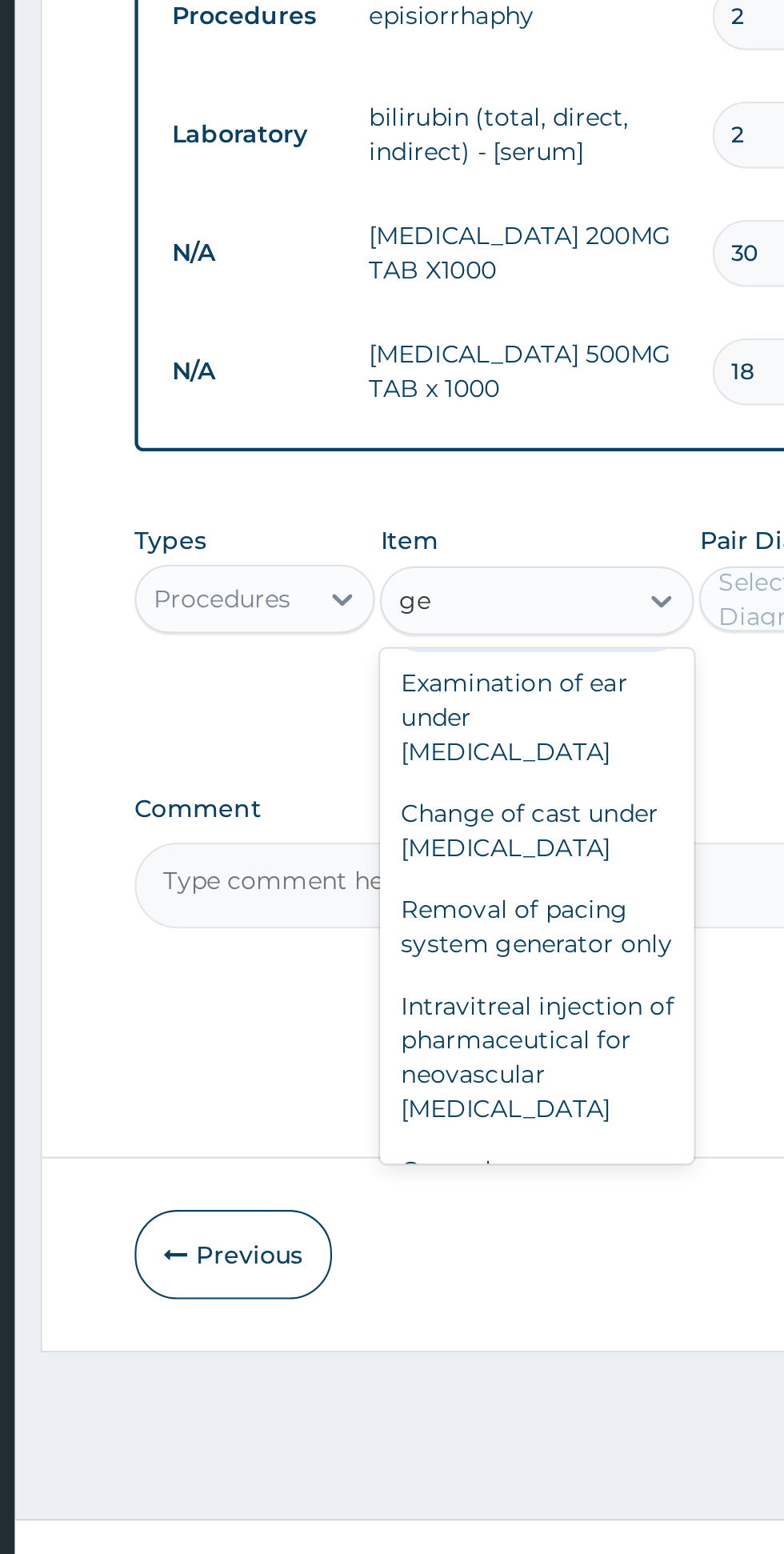
type input "g"
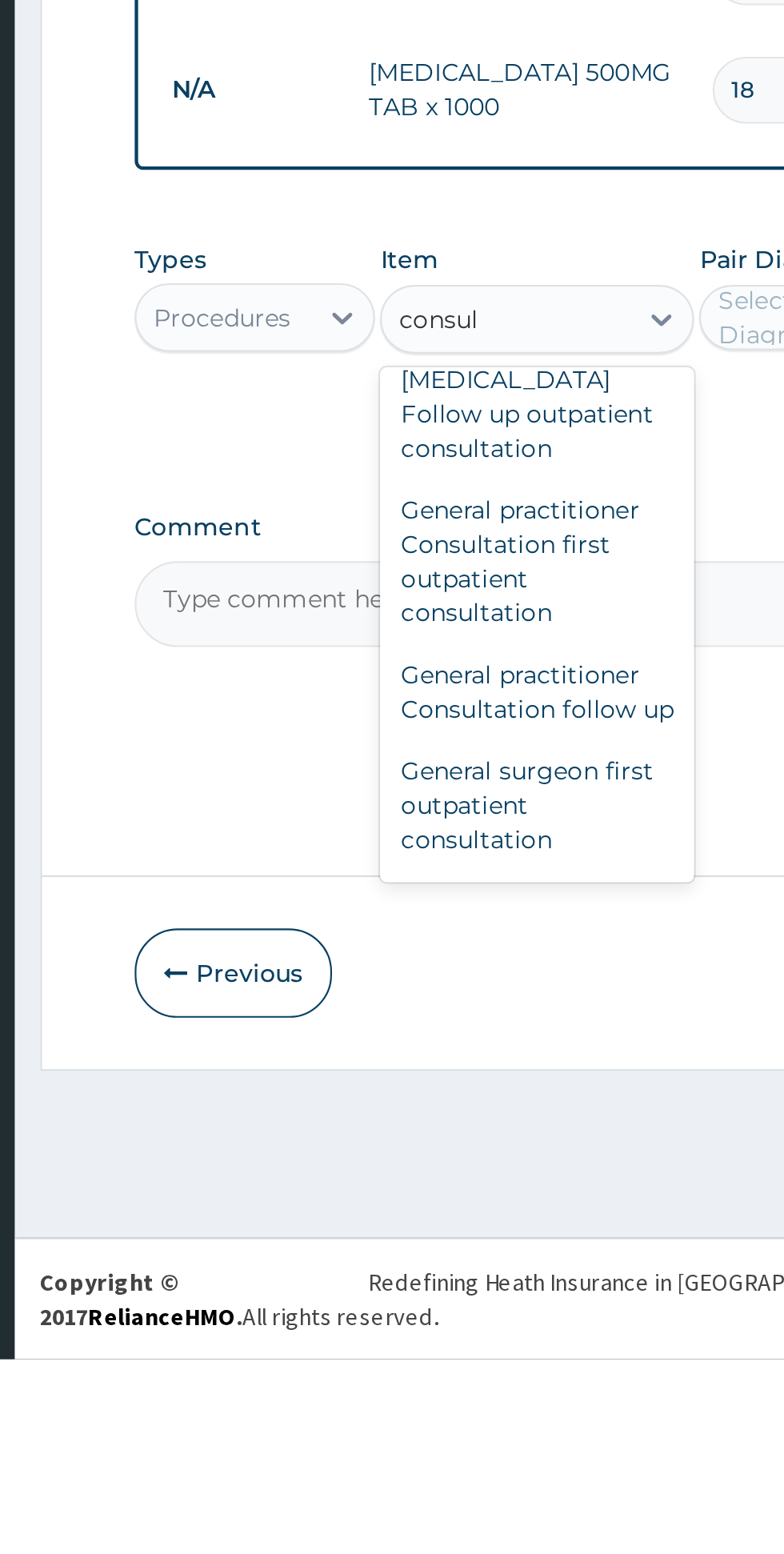
scroll to position [1230, 0]
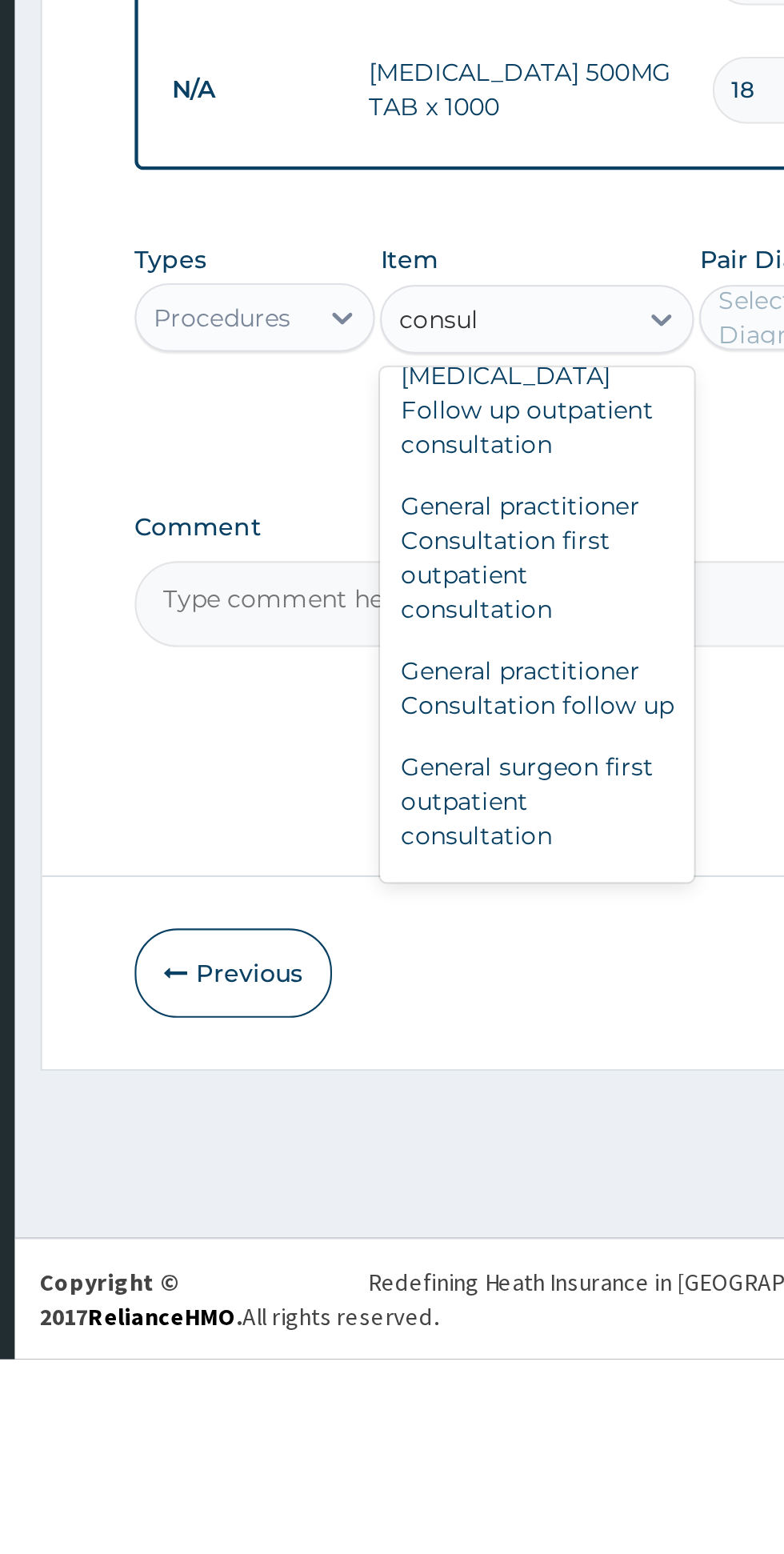
click at [436, 1160] on div "General practitioner Consultation first outpatient consultation" at bounding box center [428, 1179] width 146 height 77
type input "consul"
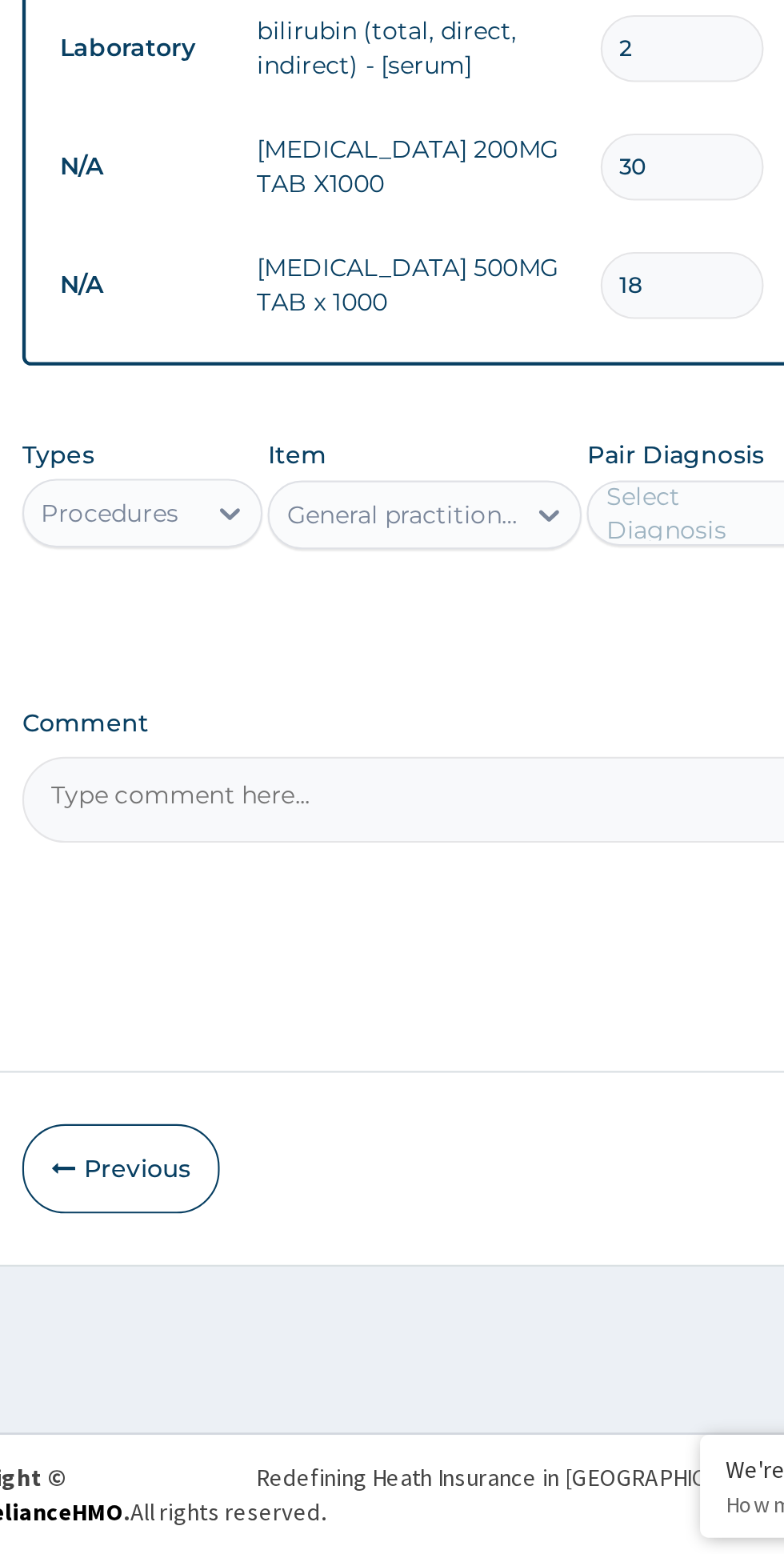
scroll to position [0, 0]
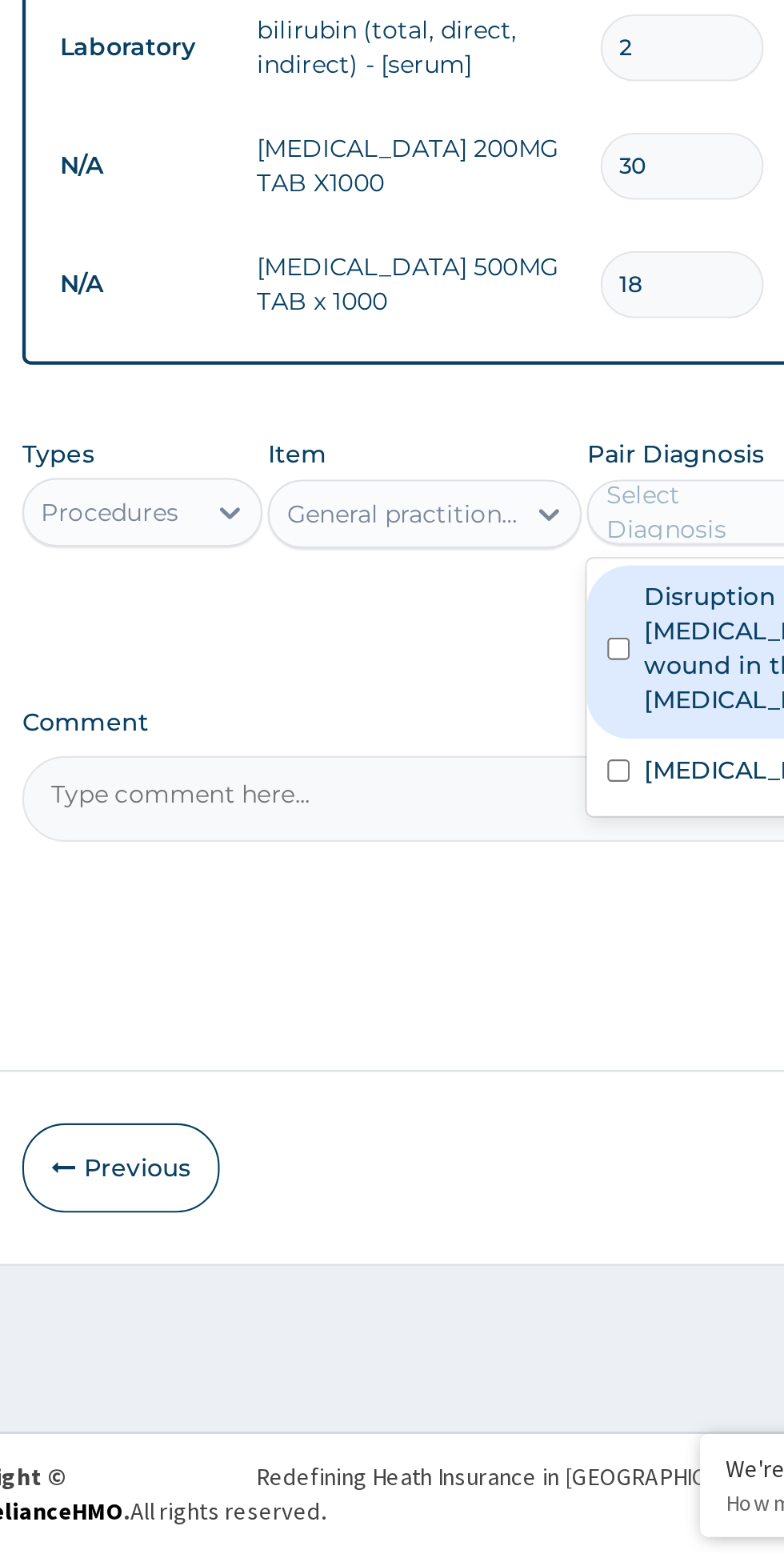
click at [523, 1127] on input "checkbox" at bounding box center [517, 1132] width 11 height 11
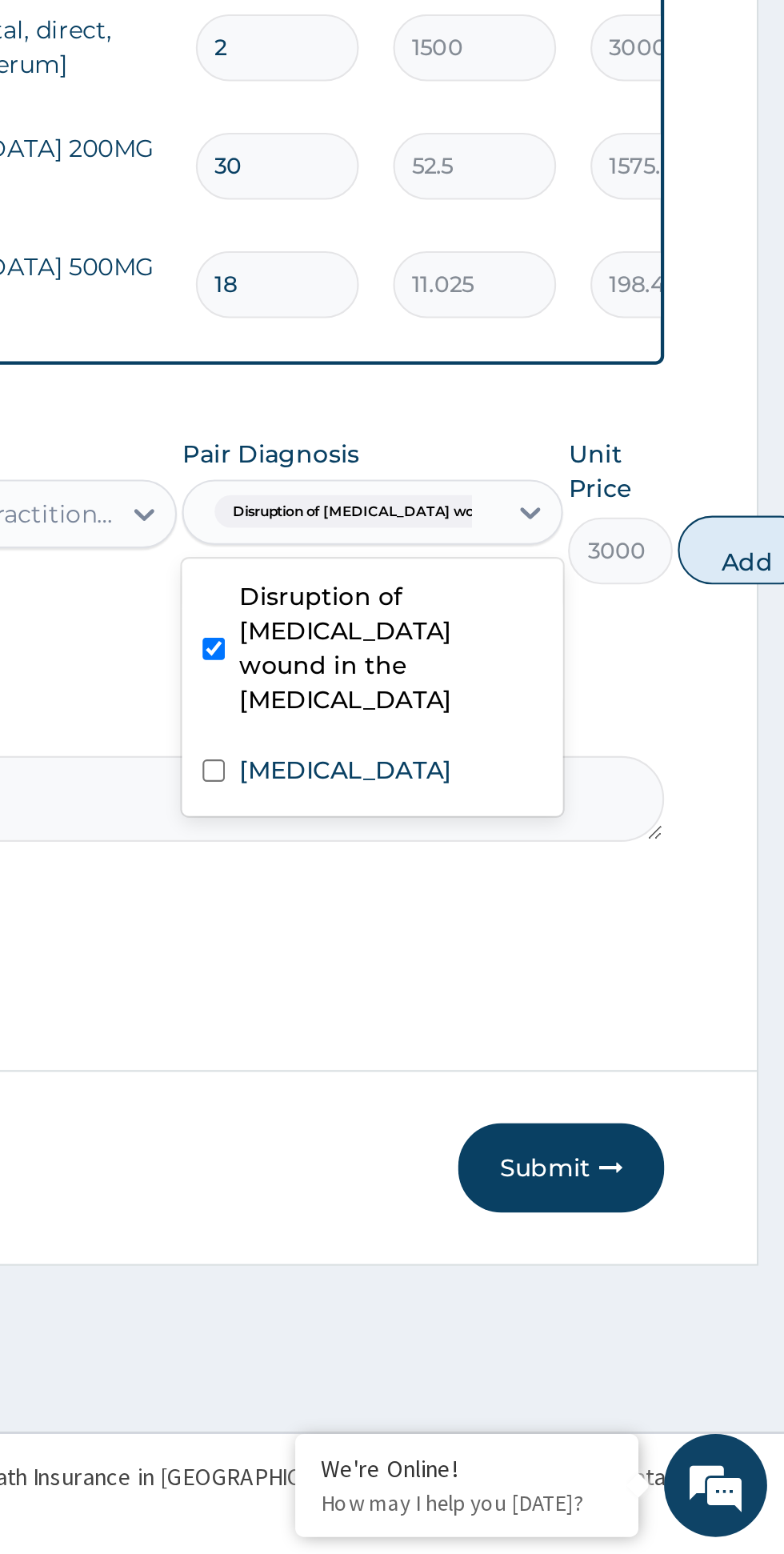
click at [572, 1180] on label "Neonatal jaundice" at bounding box center [579, 1188] width 100 height 16
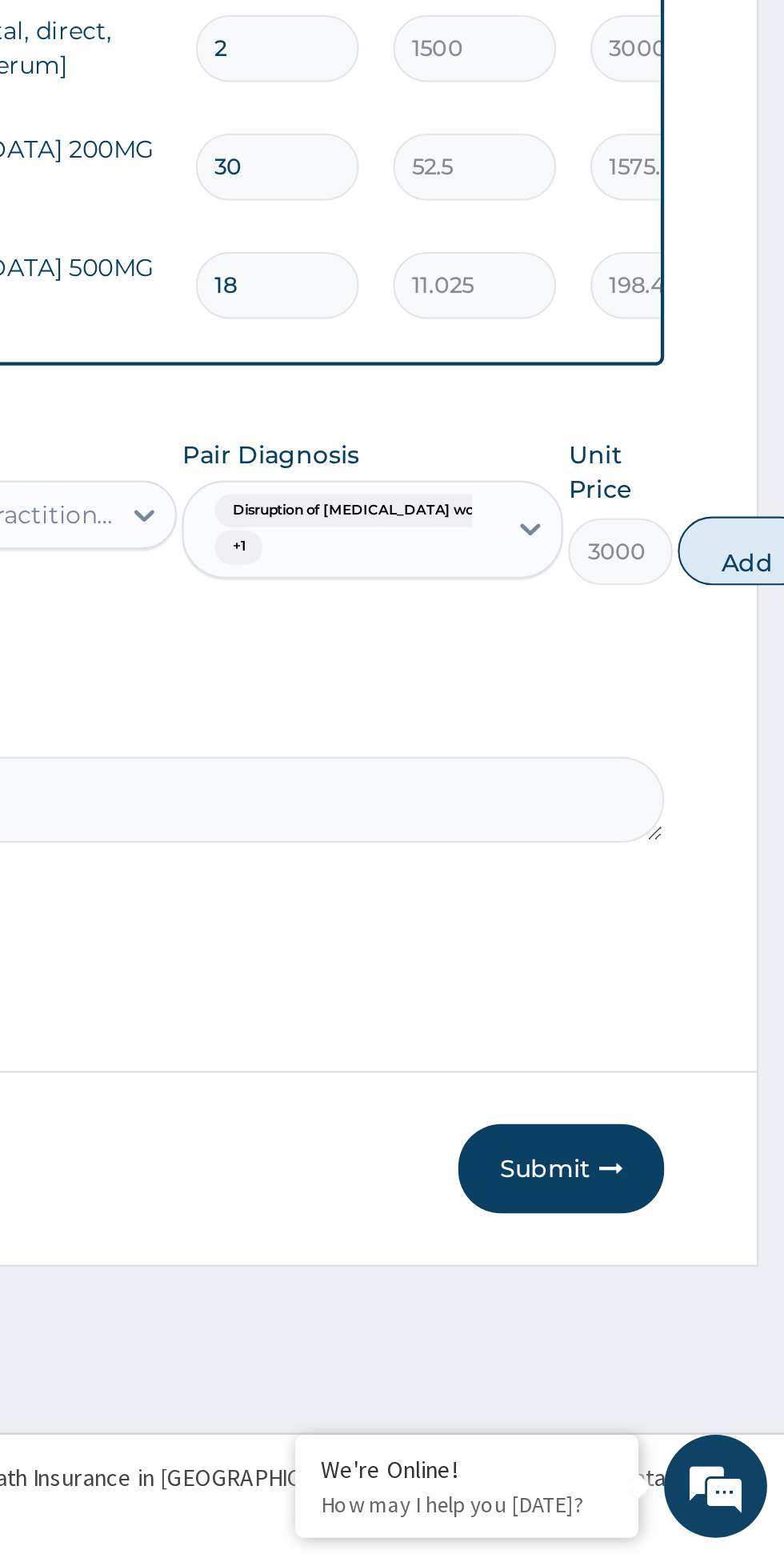
click at [745, 1070] on button "Add" at bounding box center [767, 1086] width 64 height 32
type input "0"
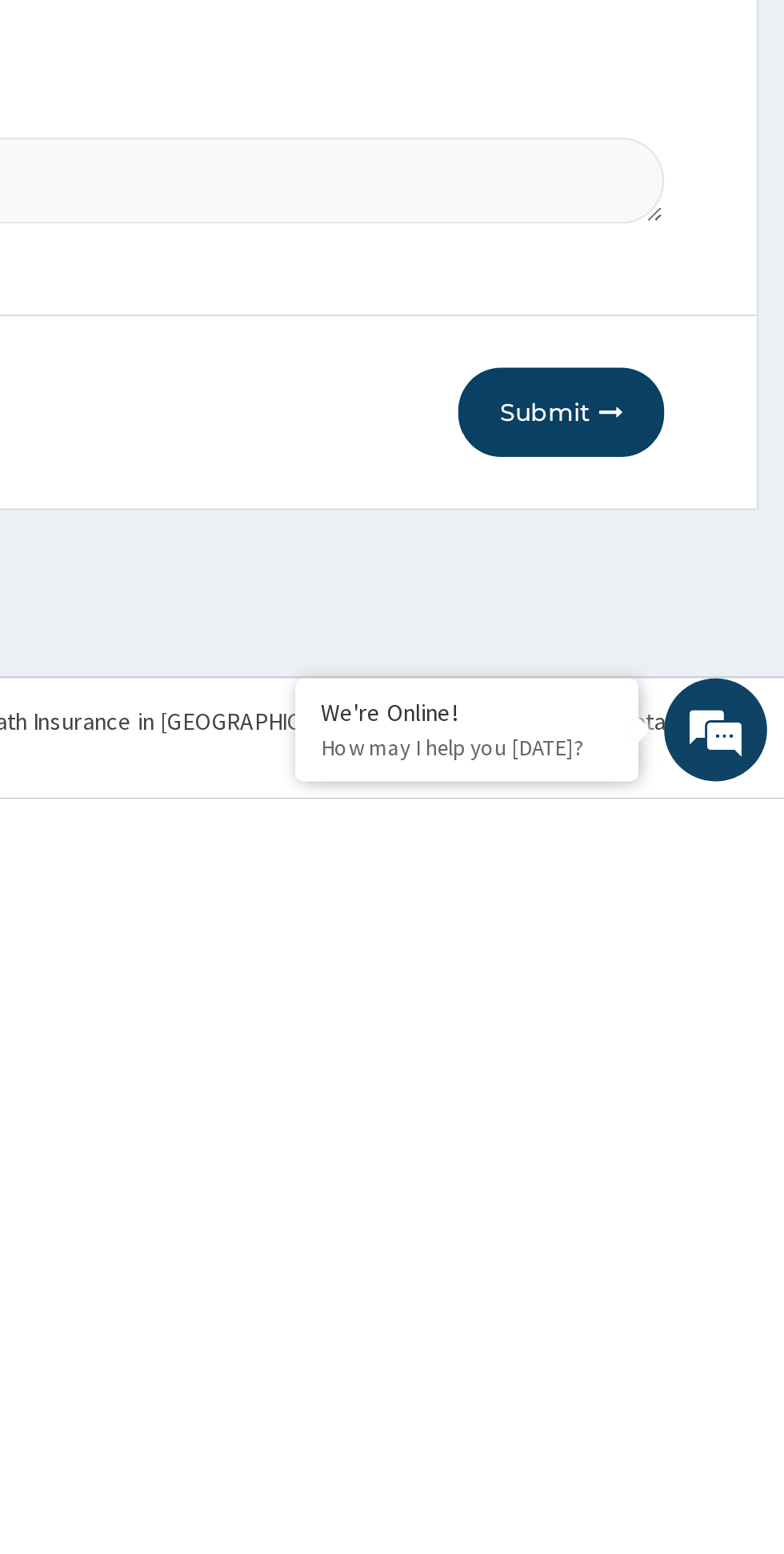
click at [676, 1381] on button "Submit" at bounding box center [680, 1374] width 96 height 42
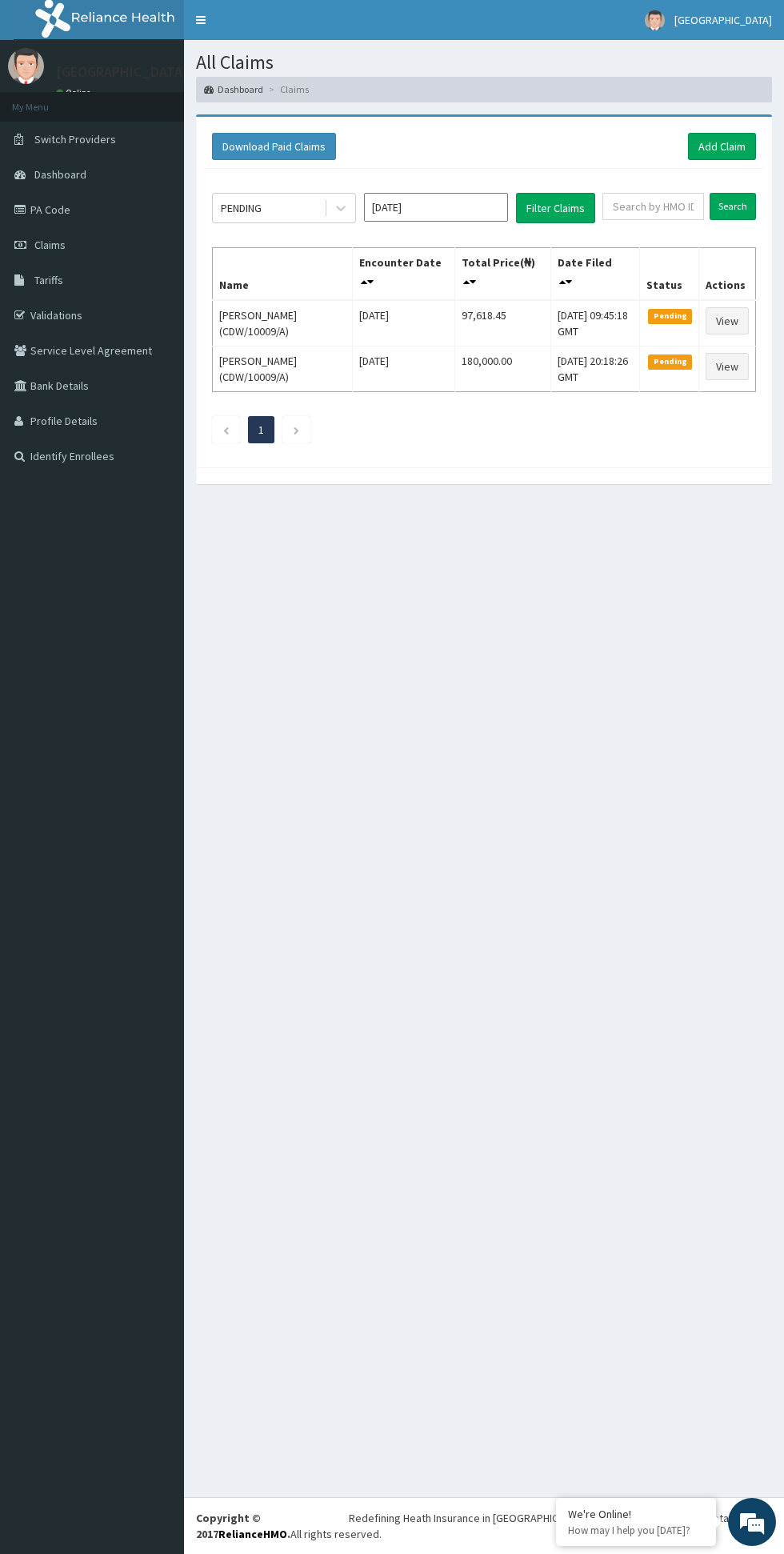
click at [9, 668] on aside "[GEOGRAPHIC_DATA] Online My Menu Switch Providers Dashboard PA Code Claims Tari…" at bounding box center [92, 777] width 184 height 1554
click at [14, 668] on aside "[GEOGRAPHIC_DATA] Online My Menu Switch Providers Dashboard PA Code Claims Tari…" at bounding box center [92, 777] width 184 height 1554
click at [731, 372] on link "View" at bounding box center [727, 366] width 44 height 27
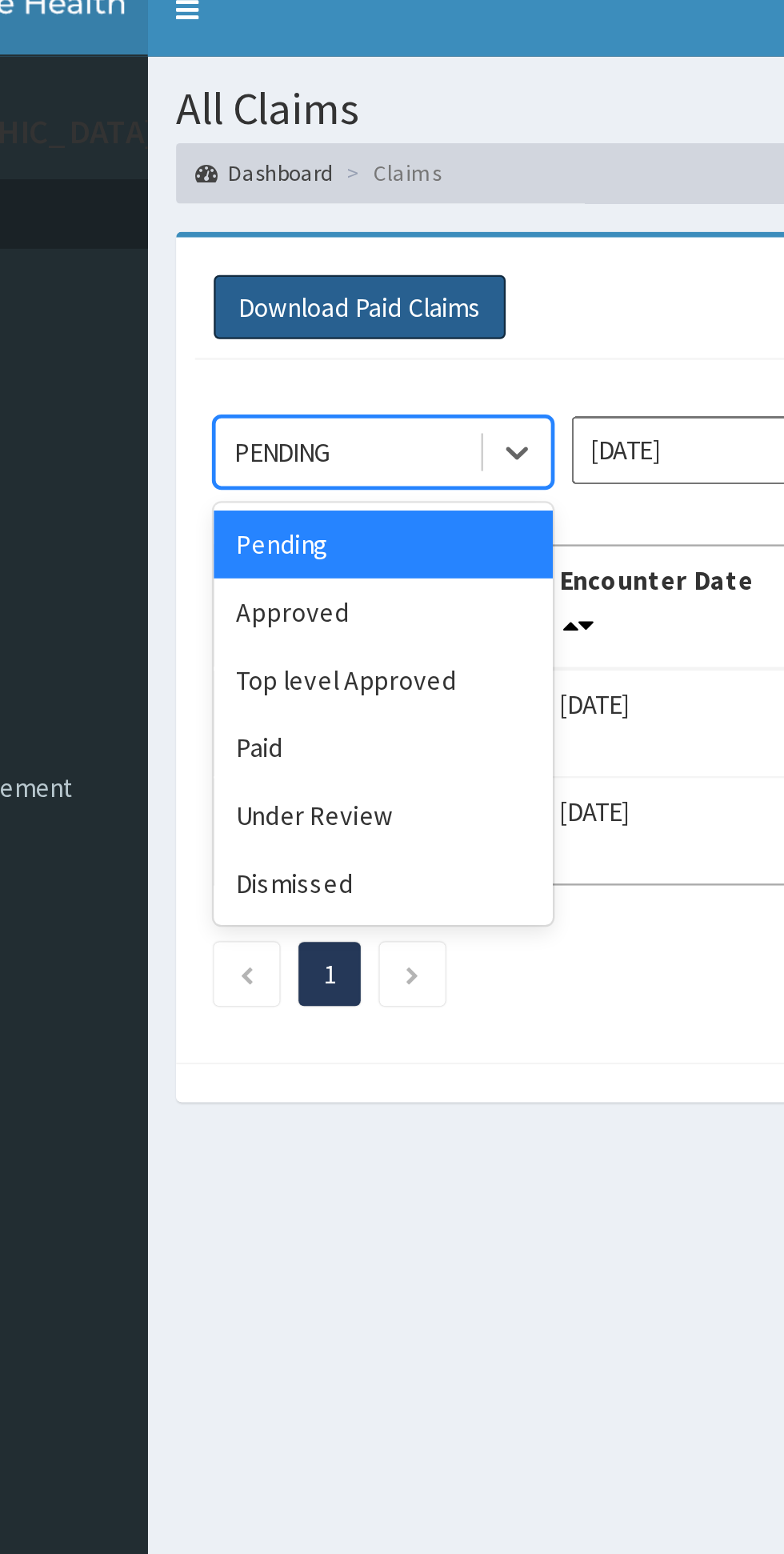
click at [257, 133] on button "Download Paid Claims" at bounding box center [274, 146] width 124 height 27
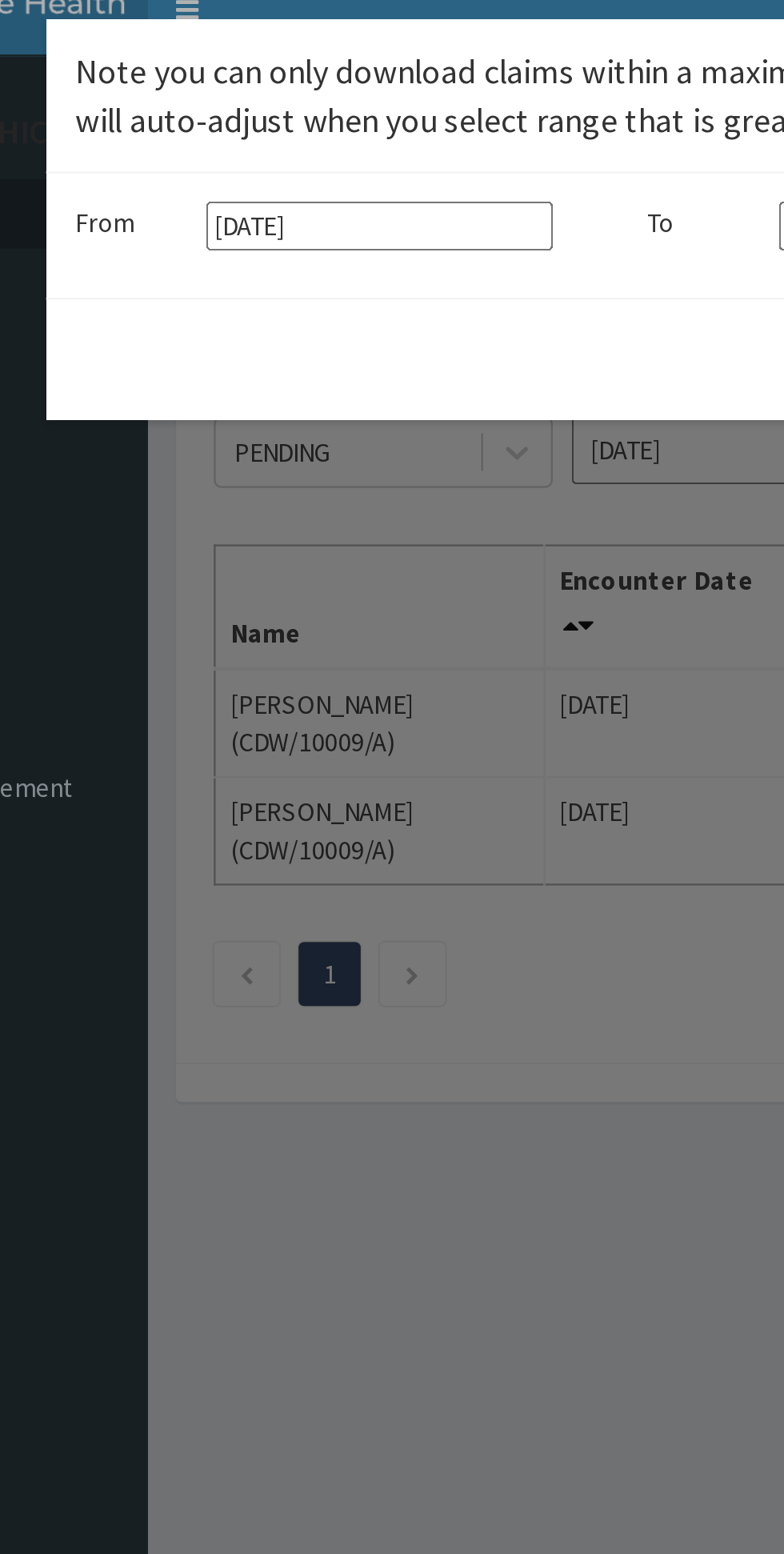
click at [306, 240] on div "× Note you can only download claims within a maximum of 1 year and the dates wi…" at bounding box center [392, 777] width 784 height 1554
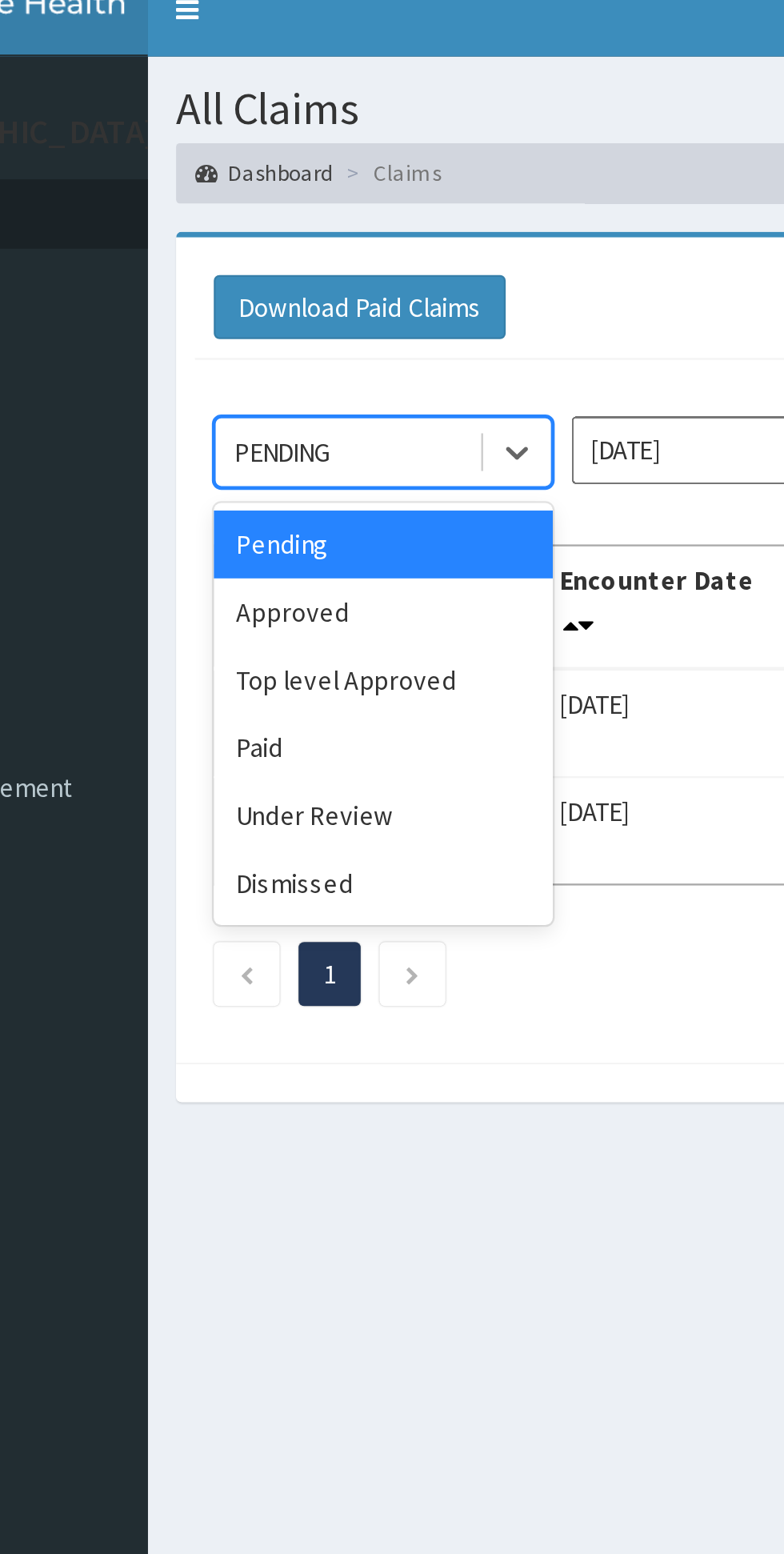
click at [282, 280] on div "Approved" at bounding box center [284, 276] width 144 height 29
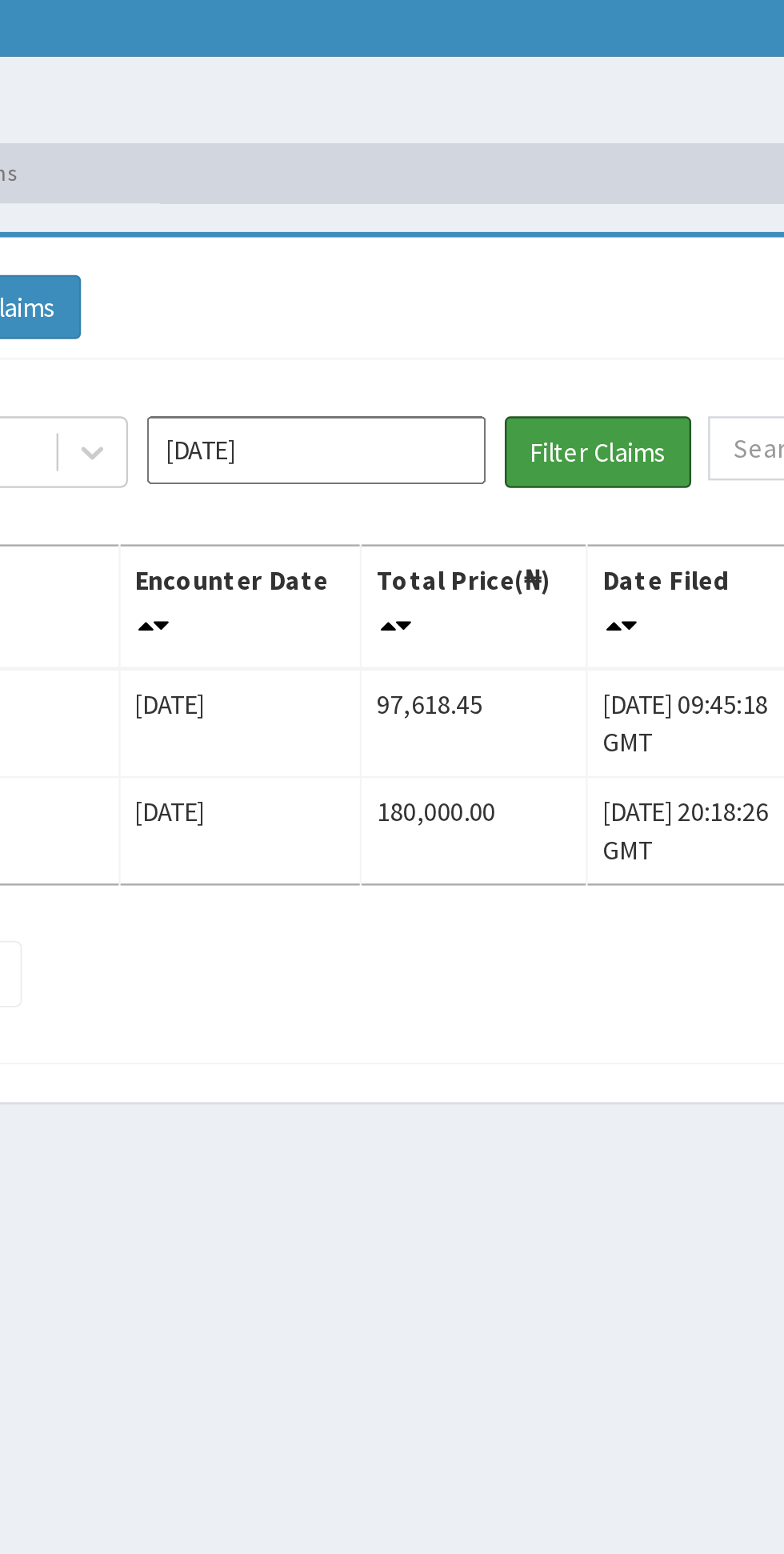
click at [574, 207] on button "Filter Claims" at bounding box center [555, 207] width 79 height 30
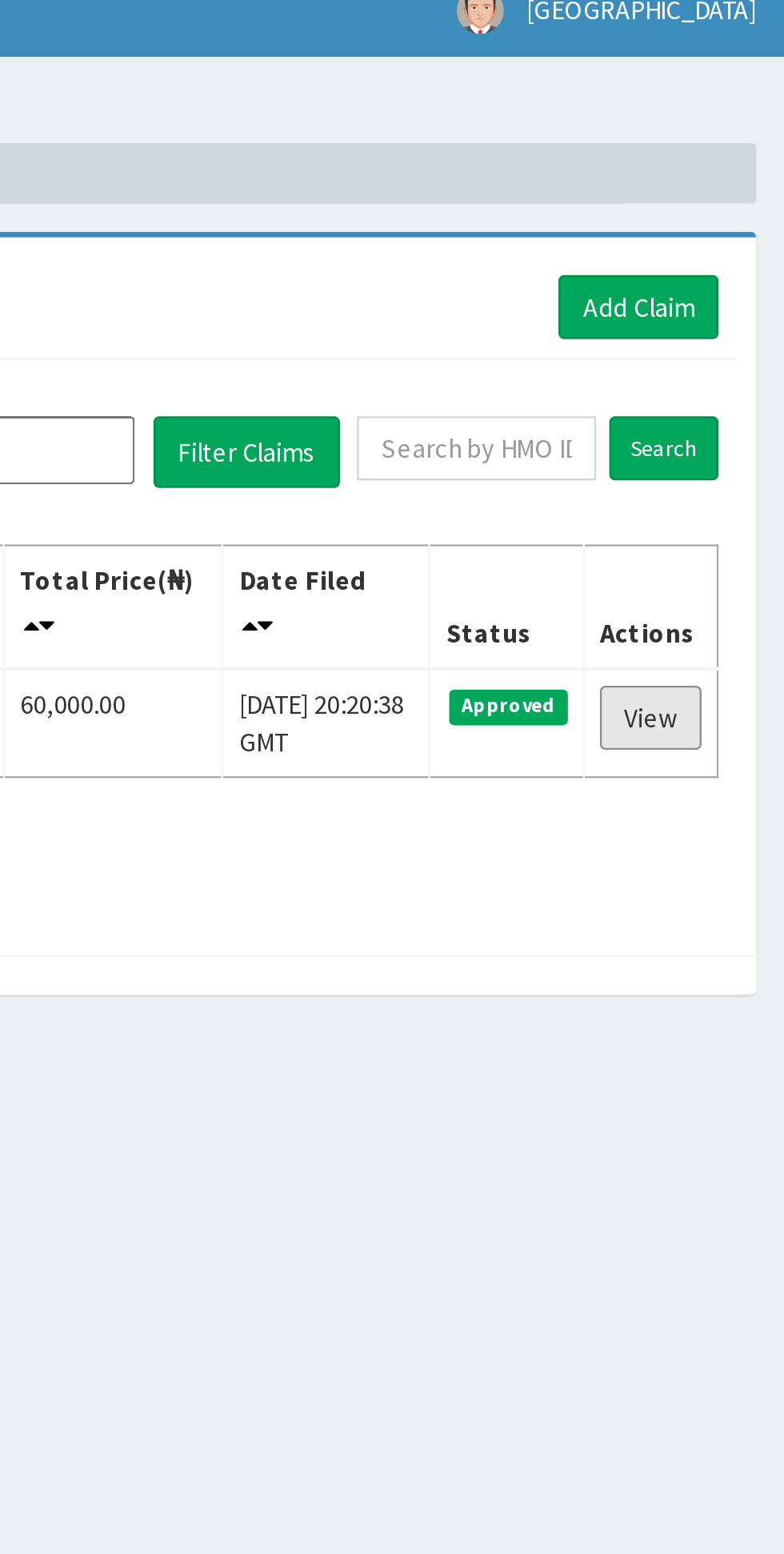
click at [722, 321] on link "View" at bounding box center [727, 320] width 44 height 27
